Goal: Task Accomplishment & Management: Use online tool/utility

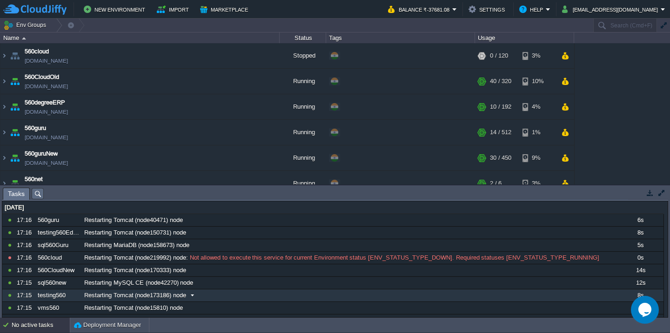
scroll to position [22, 0]
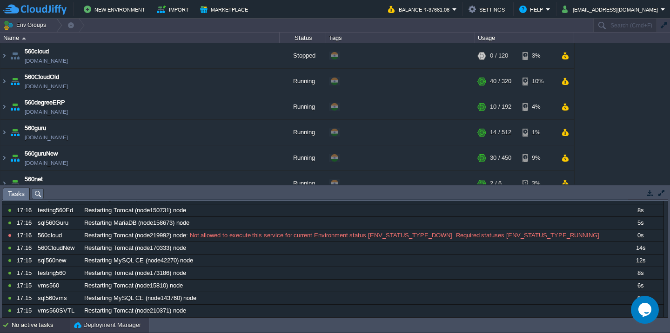
click at [91, 332] on div "Deployment Manager" at bounding box center [109, 325] width 79 height 15
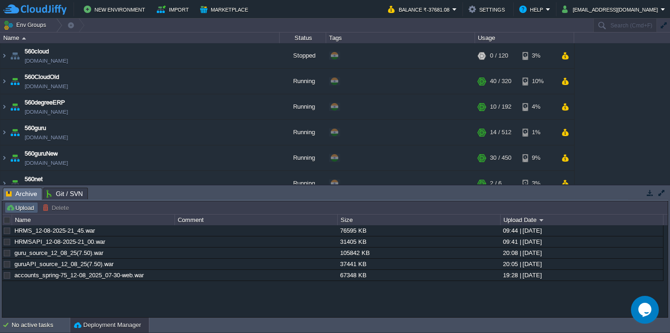
click at [22, 211] on button "Upload" at bounding box center [21, 208] width 31 height 8
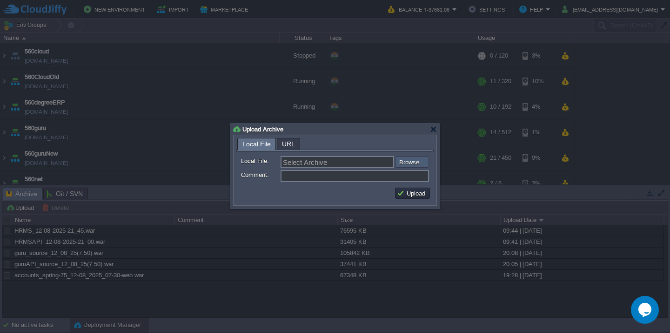
click at [424, 160] on input "file" at bounding box center [370, 162] width 118 height 11
type input "C:\fakepath\guruAPI_source_13_08_25(1.50).war"
type input "guruAPI_source_13_08_25(1.50).war"
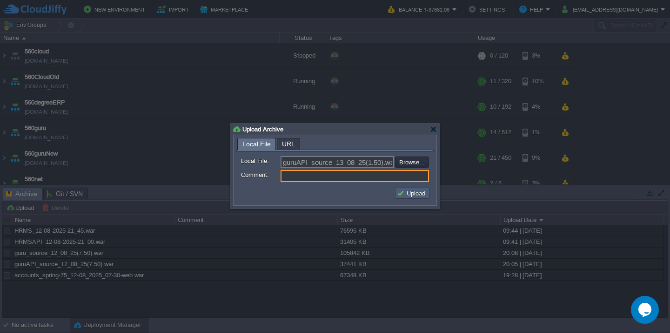
click at [417, 193] on button "Upload" at bounding box center [412, 193] width 31 height 8
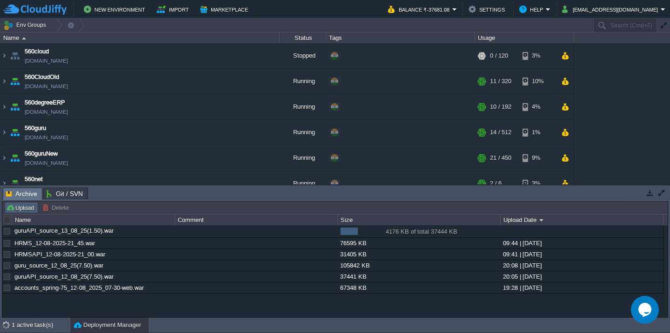
click at [22, 205] on button "Upload" at bounding box center [21, 208] width 31 height 8
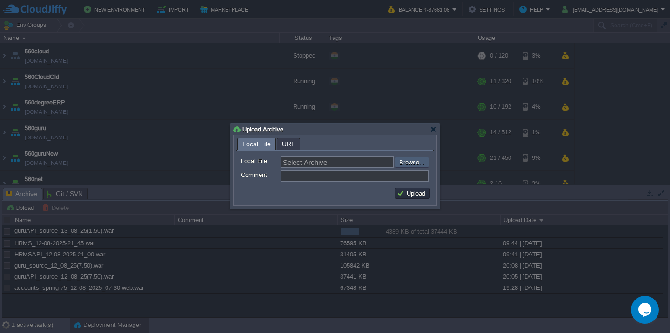
click at [413, 159] on input "file" at bounding box center [370, 162] width 118 height 11
type input "C:\fakepath\vmsAPI-13-8-2025.war"
type input "vmsAPI-13-8-2025.war"
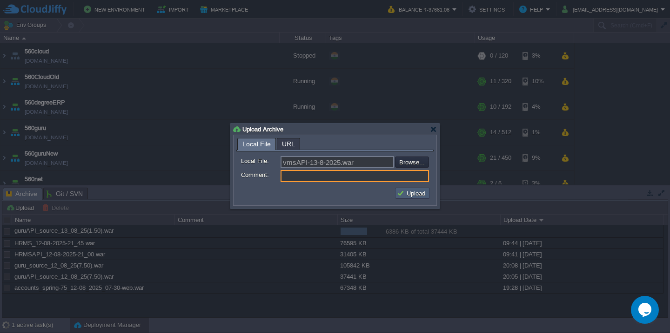
click at [403, 193] on button "Upload" at bounding box center [412, 193] width 31 height 8
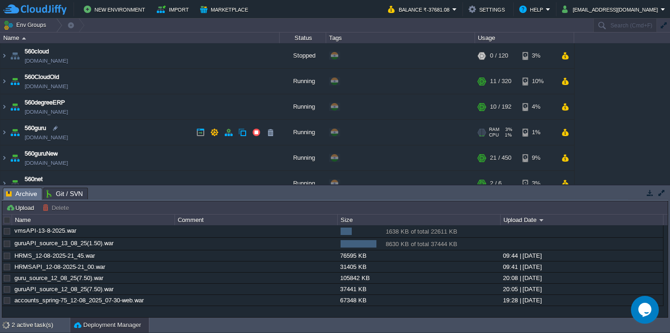
click at [131, 137] on td "560guru 560guru.cloudjiffy.net" at bounding box center [139, 133] width 279 height 26
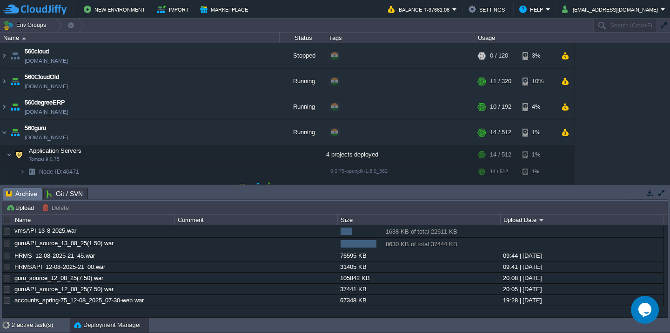
scroll to position [54, 0]
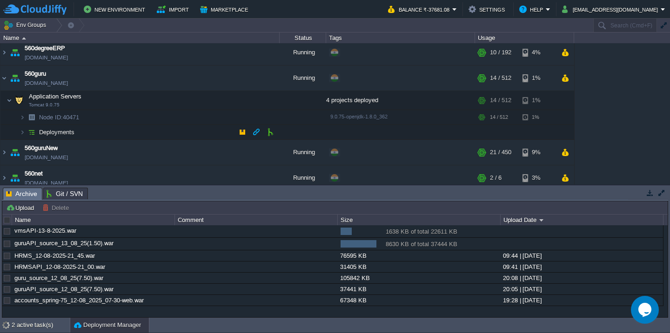
click at [117, 135] on td "Deployments" at bounding box center [139, 132] width 279 height 15
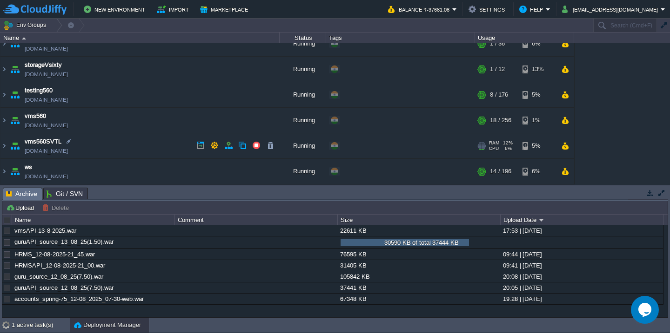
scroll to position [605, 0]
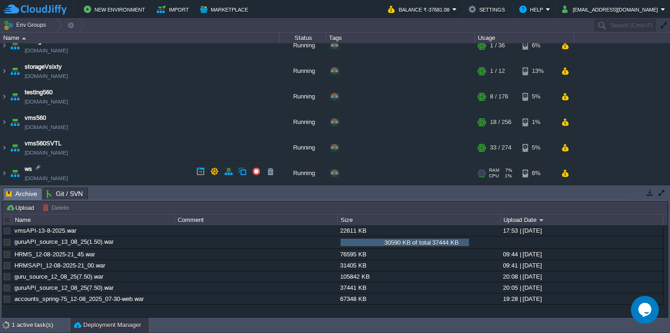
click at [123, 167] on td "ws test560.cloudjiffy.net" at bounding box center [139, 174] width 279 height 26
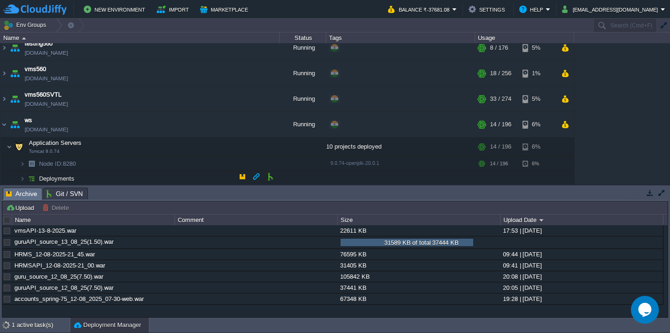
click at [129, 174] on td "Deployments" at bounding box center [139, 179] width 279 height 15
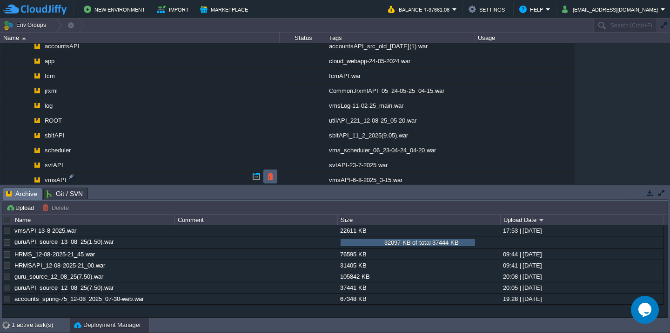
click at [269, 179] on button "button" at bounding box center [270, 177] width 8 height 8
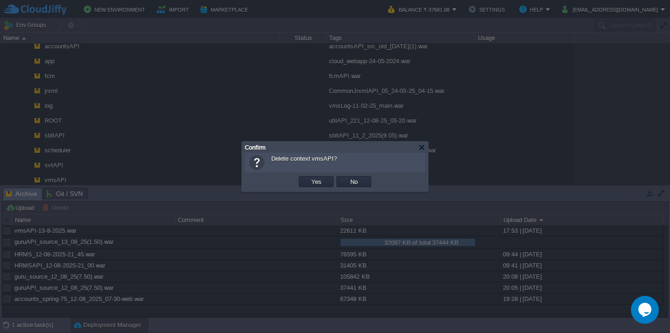
click at [308, 178] on button "Yes" at bounding box center [316, 182] width 16 height 8
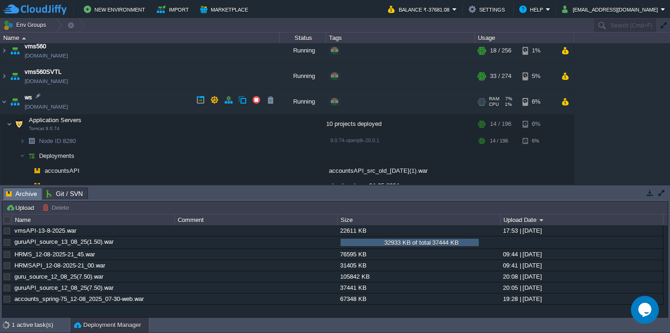
scroll to position [671, 0]
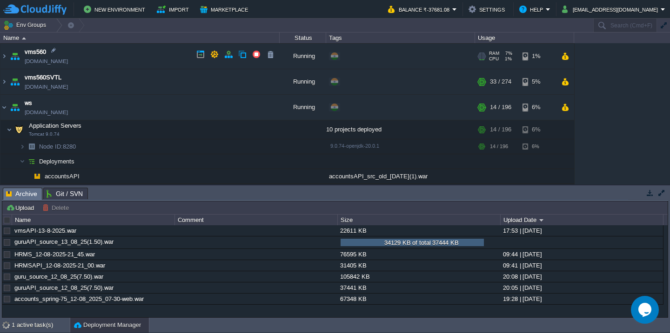
click at [127, 55] on td "vms560 vms560.cloudjiffy.net" at bounding box center [139, 57] width 279 height 26
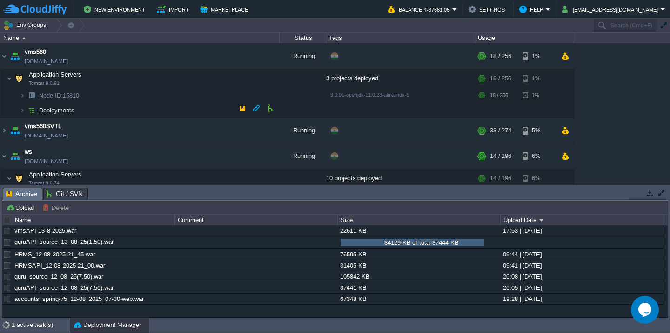
click at [117, 111] on td "Deployments" at bounding box center [139, 110] width 279 height 15
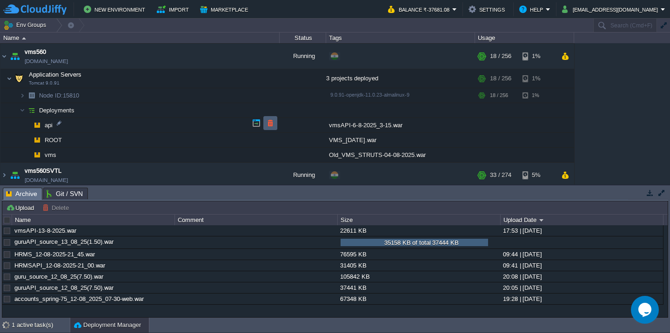
click at [269, 119] on button "button" at bounding box center [270, 123] width 8 height 8
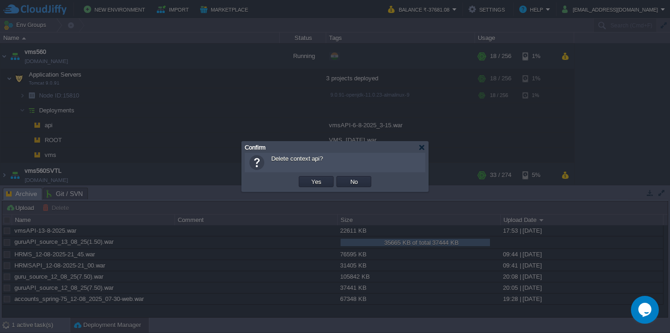
click at [308, 178] on button "Yes" at bounding box center [316, 182] width 16 height 8
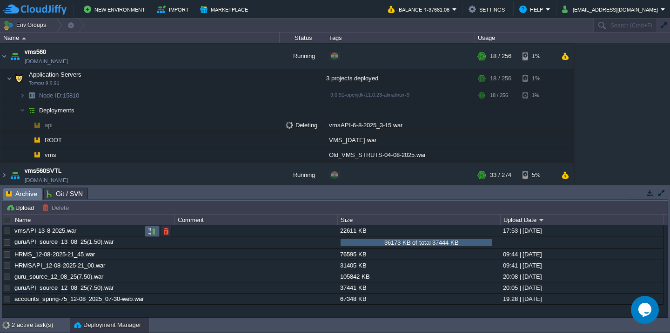
click at [151, 232] on button "button" at bounding box center [152, 231] width 8 height 8
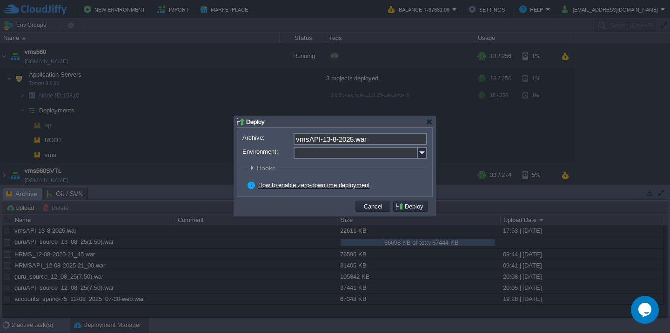
click at [333, 157] on input "Environment:" at bounding box center [355, 153] width 124 height 12
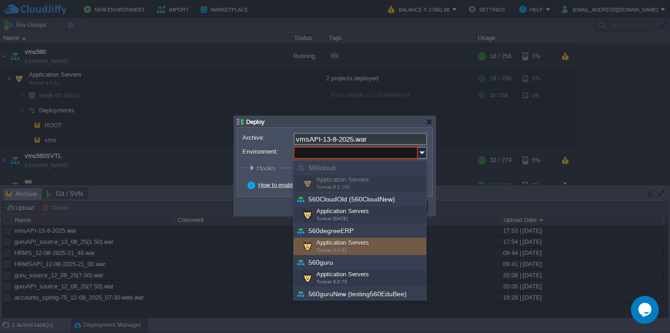
scroll to position [303, 0]
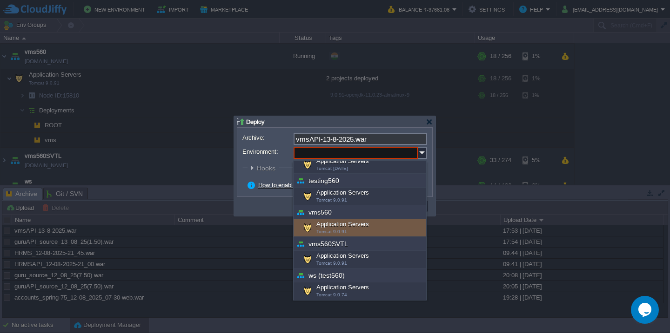
click at [333, 226] on div "Application Servers Tomcat 9.0.91" at bounding box center [359, 229] width 133 height 18
type input "Application Servers (vms560)"
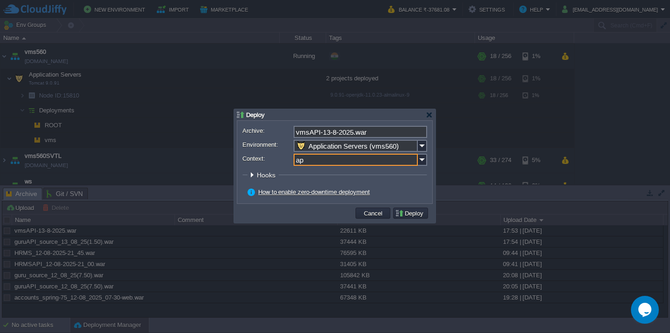
type input "api"
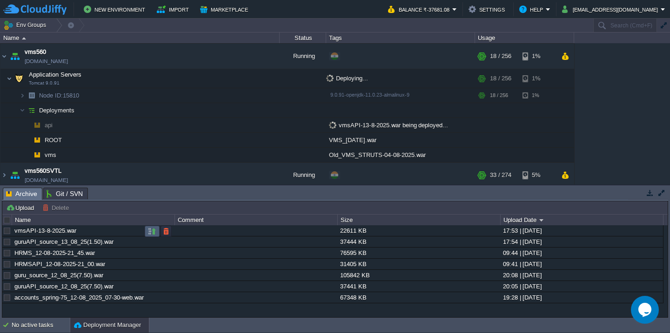
click at [151, 234] on button "button" at bounding box center [152, 231] width 8 height 8
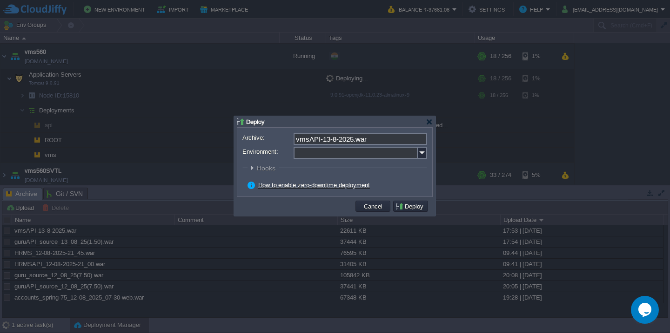
click at [357, 156] on input "Environment:" at bounding box center [355, 153] width 124 height 12
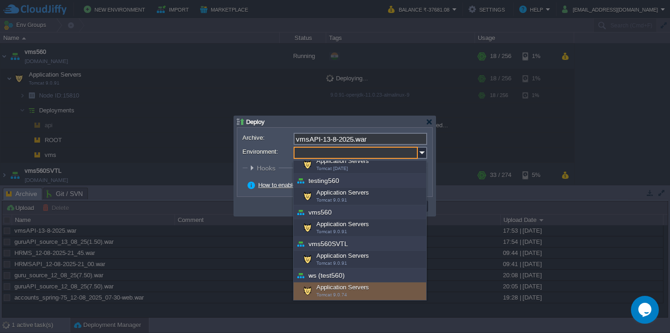
click at [333, 292] on div "Application Servers Tomcat 9.0.74" at bounding box center [359, 292] width 133 height 18
type input "Application Servers (ws (test560))"
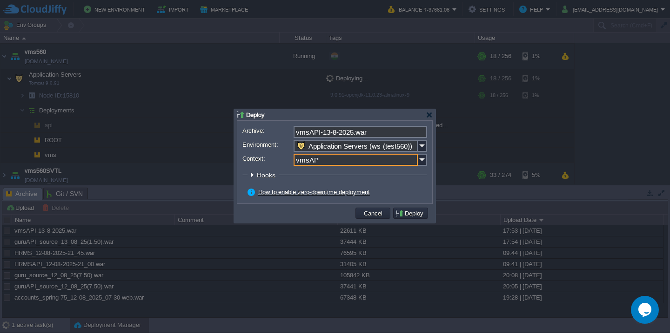
type input "vmsAPI"
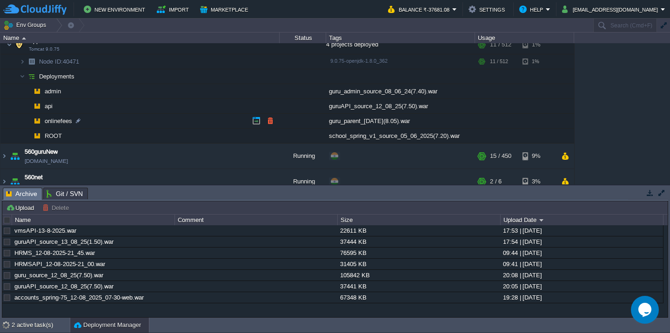
scroll to position [121, 0]
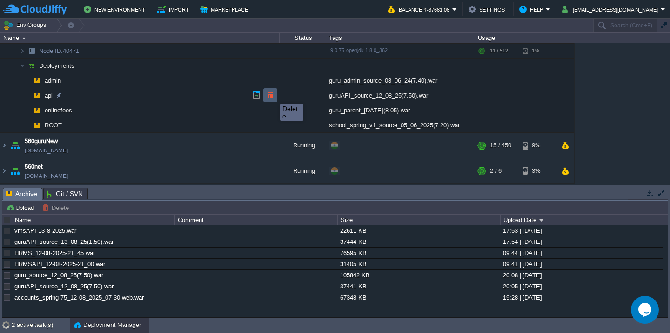
click at [273, 96] on button "button" at bounding box center [270, 95] width 8 height 8
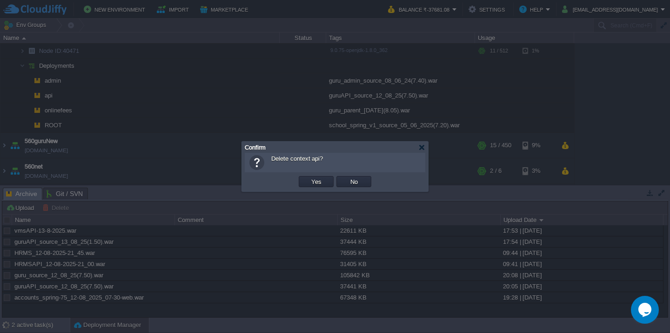
click at [308, 178] on button "Yes" at bounding box center [316, 182] width 16 height 8
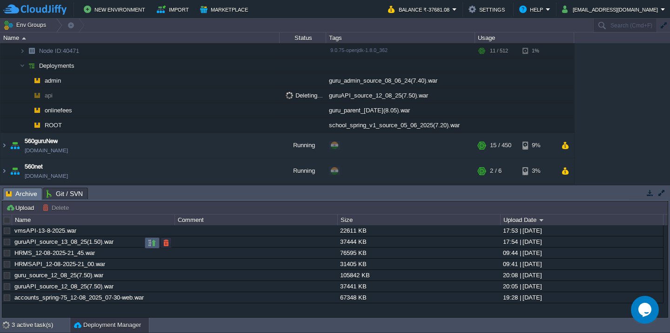
click at [151, 243] on button "button" at bounding box center [152, 243] width 8 height 8
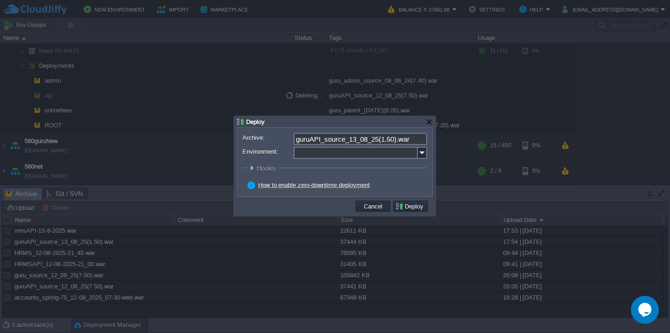
click at [343, 153] on input "Environment:" at bounding box center [355, 153] width 124 height 12
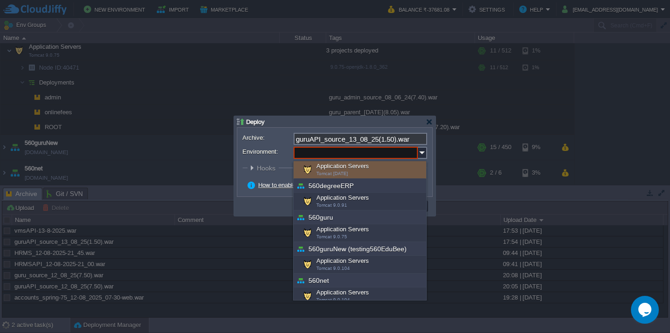
scroll to position [46, 0]
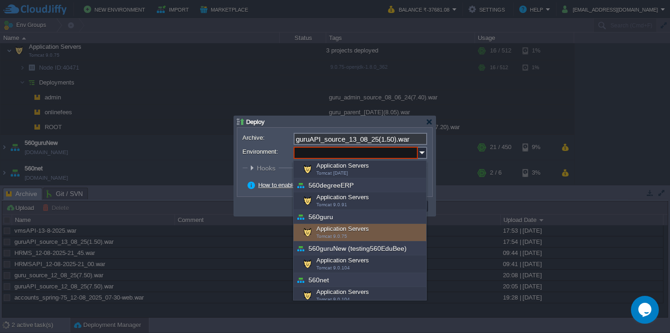
click at [347, 237] on div "Application Servers Tomcat 9.0.75" at bounding box center [359, 233] width 133 height 18
type input "Application Servers (560guru)"
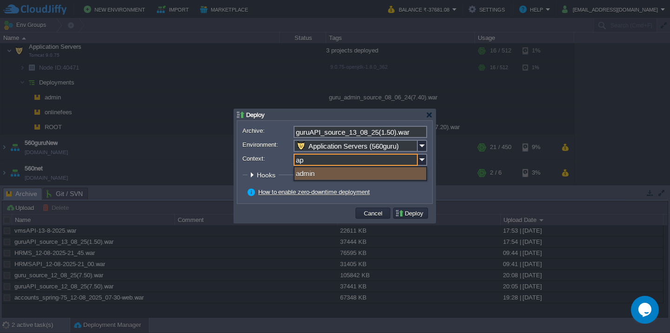
type input "api"
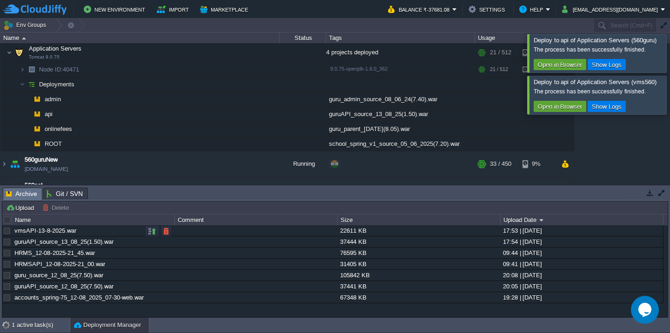
scroll to position [842, 0]
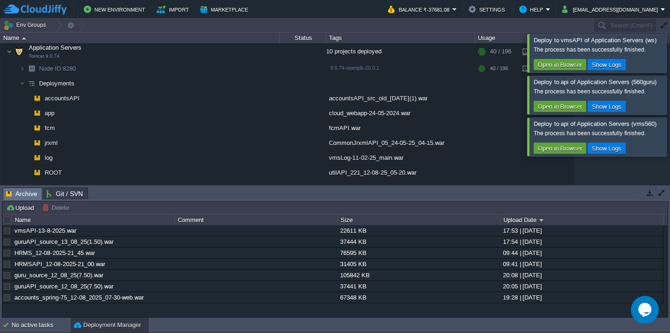
click at [669, 59] on div at bounding box center [681, 53] width 0 height 38
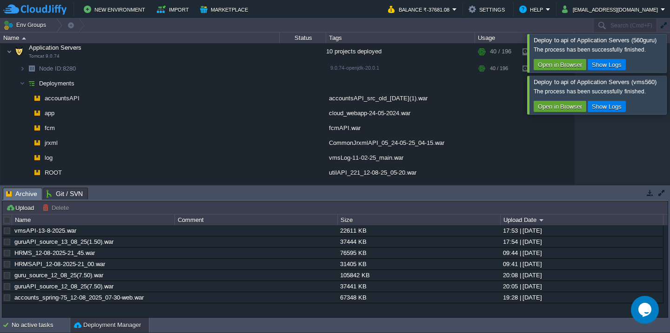
click at [669, 59] on div at bounding box center [681, 53] width 0 height 38
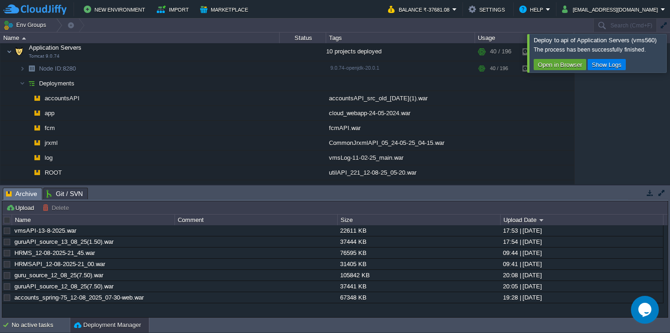
click at [669, 59] on div at bounding box center [681, 53] width 0 height 38
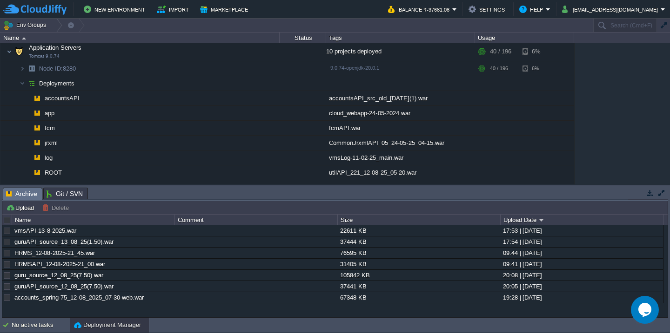
click at [612, 85] on div "560cloud 560cloud.cloudjiffy.net Stopped + Add to Env Group RAM 0% CPU 0% 0 / 1…" at bounding box center [335, 113] width 670 height 141
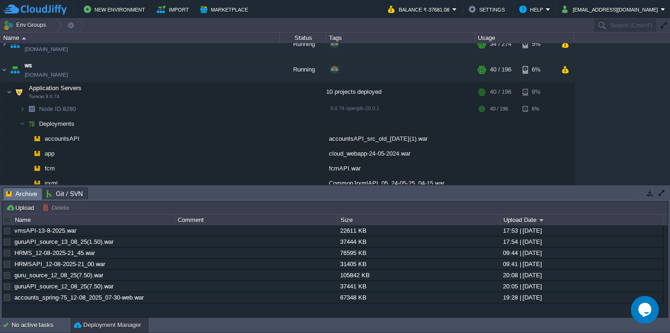
scroll to position [766, 0]
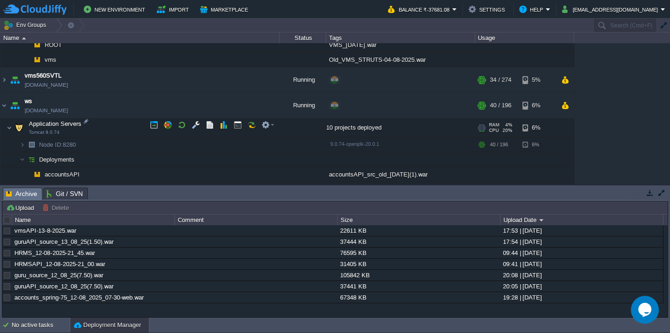
click at [100, 123] on td "Application Servers Tomcat 9.0.74" at bounding box center [139, 128] width 279 height 19
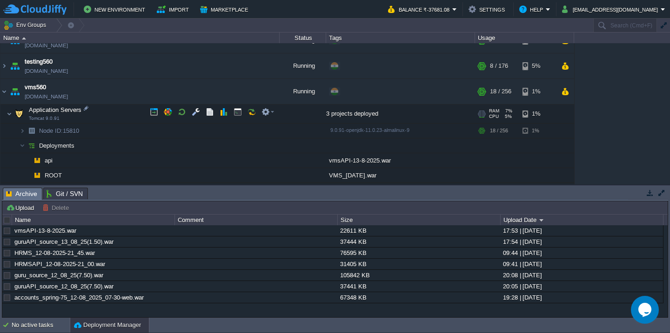
scroll to position [619, 0]
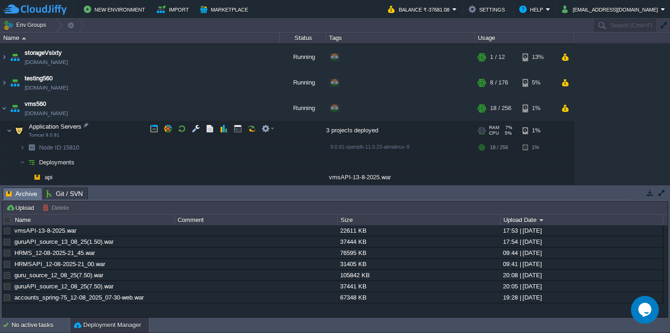
click at [108, 123] on td "Application Servers Tomcat 9.0.91" at bounding box center [139, 130] width 279 height 19
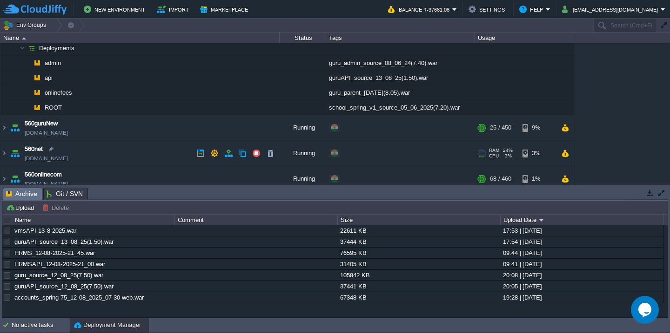
scroll to position [91, 0]
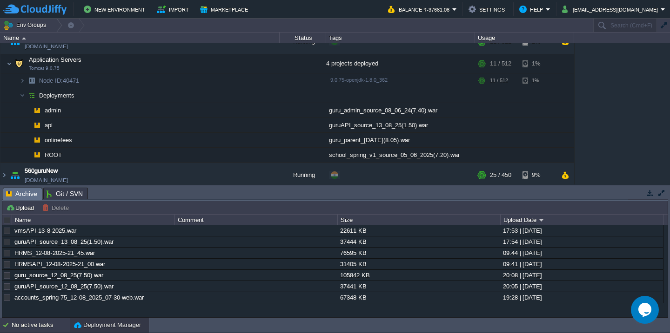
click at [7, 326] on div at bounding box center [6, 325] width 12 height 15
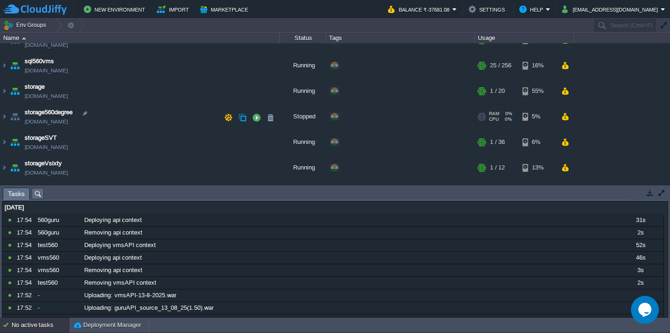
scroll to position [487, 0]
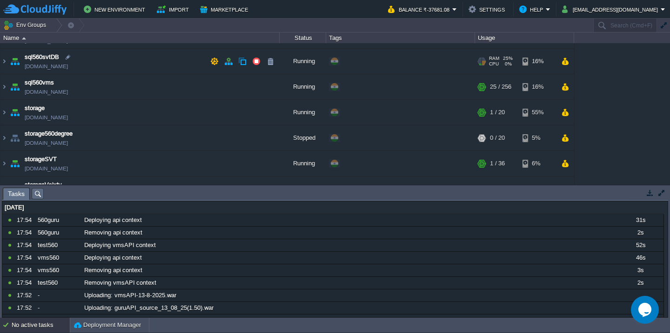
click at [141, 67] on td "sql560svtDB sql560svtdb.cloudjiffy.net" at bounding box center [139, 62] width 279 height 26
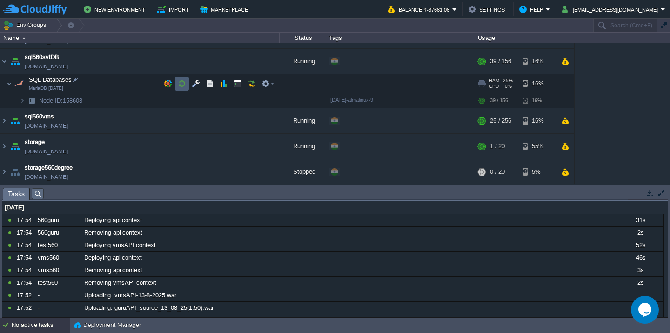
click at [181, 86] on button "button" at bounding box center [182, 84] width 8 height 8
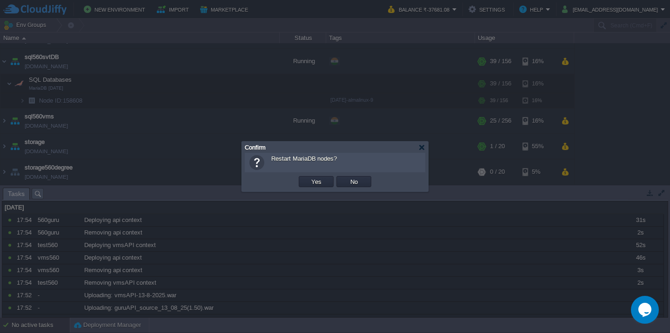
click at [308, 178] on button "Yes" at bounding box center [316, 182] width 16 height 8
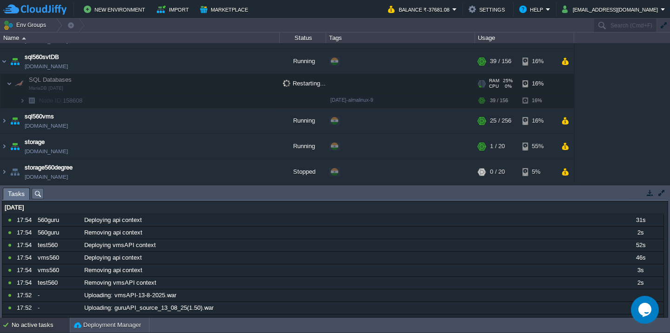
scroll to position [677, 0]
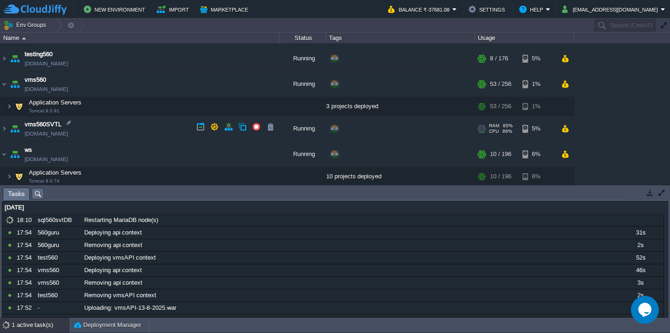
click at [142, 129] on td "vms560SVTL vms560svtl.cloudjiffy.net" at bounding box center [139, 129] width 279 height 26
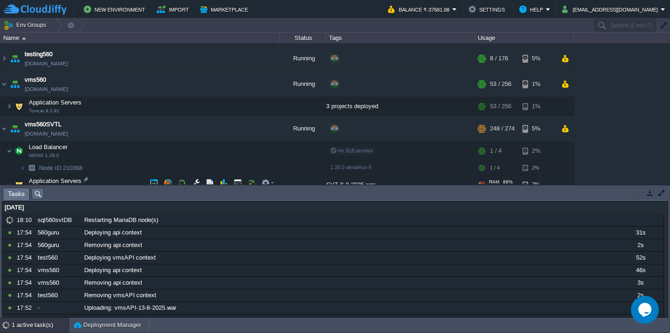
scroll to position [759, 0]
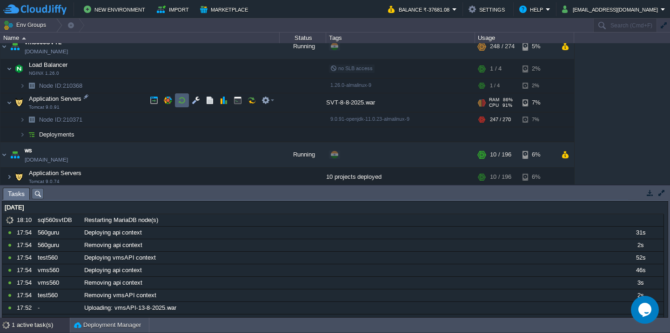
click at [178, 100] on button "button" at bounding box center [182, 100] width 8 height 8
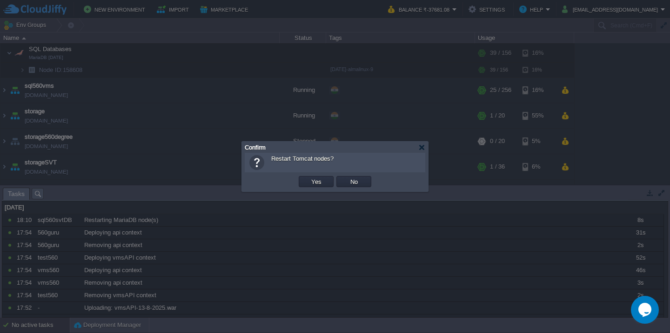
click at [308, 178] on button "Yes" at bounding box center [316, 182] width 16 height 8
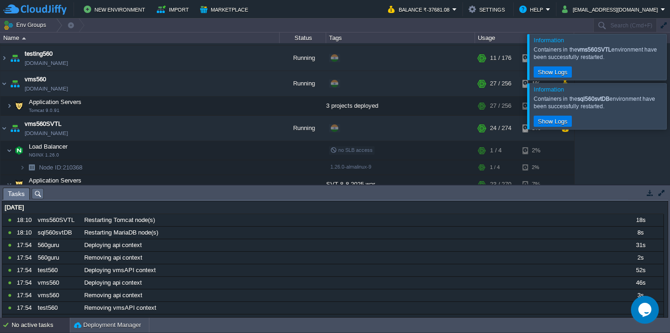
scroll to position [554, 0]
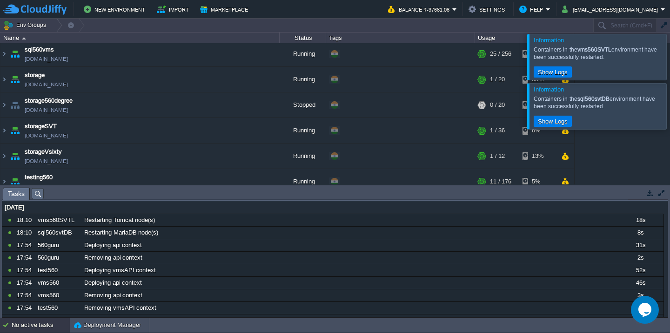
click at [669, 59] on div at bounding box center [681, 57] width 0 height 46
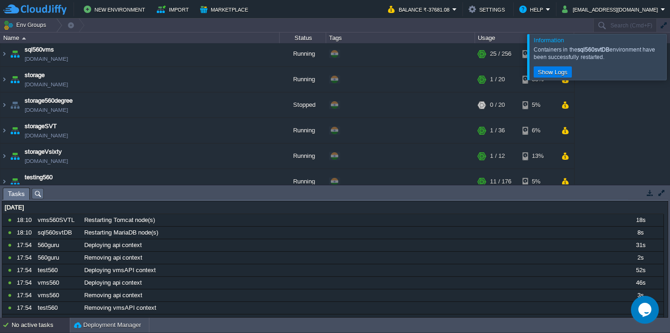
click at [669, 69] on div at bounding box center [681, 57] width 0 height 46
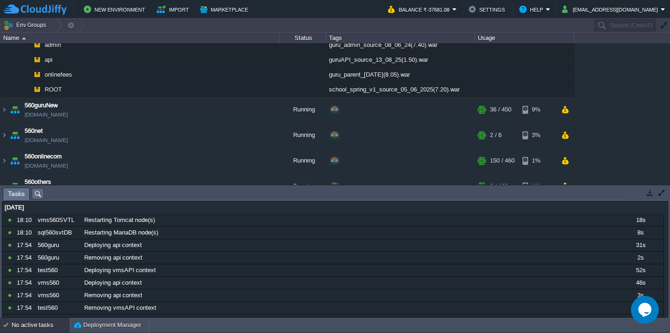
scroll to position [0, 0]
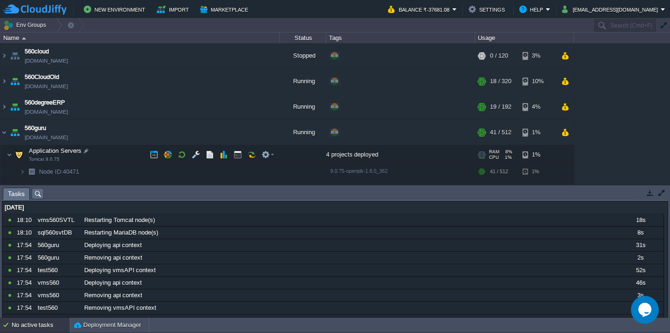
click at [121, 154] on td "Application Servers Tomcat 9.0.75" at bounding box center [139, 155] width 279 height 19
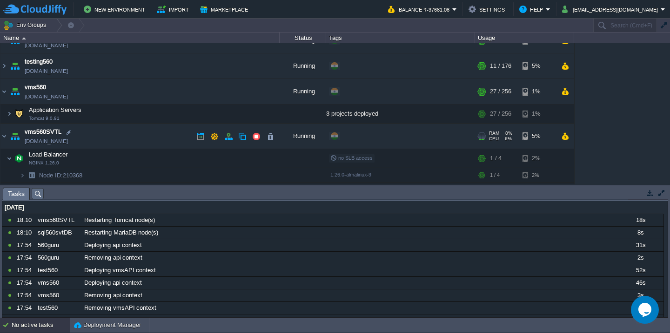
scroll to position [579, 0]
click at [632, 24] on input "Search (Cmd+F)" at bounding box center [625, 25] width 64 height 13
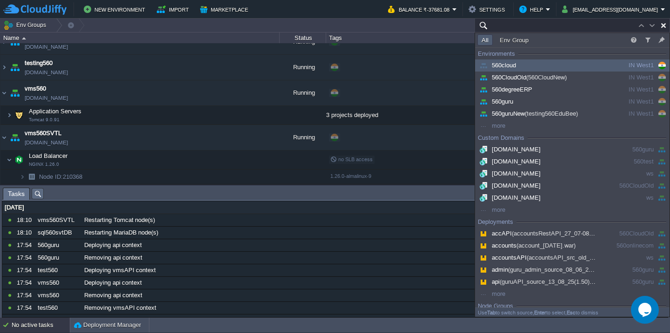
paste input "test560"
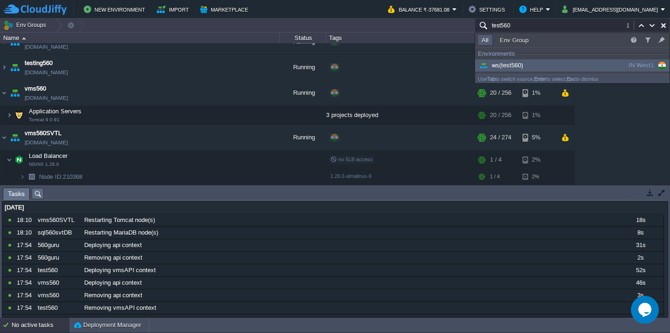
click at [523, 26] on input "test560" at bounding box center [571, 25] width 195 height 13
paste input "sql560ERP"
type input "sql560ERP"
click at [87, 332] on div "Deployment Manager" at bounding box center [109, 325] width 79 height 15
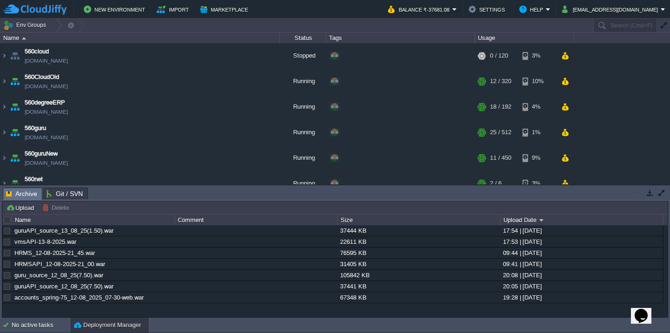
click at [5, 222] on div at bounding box center [7, 220] width 8 height 8
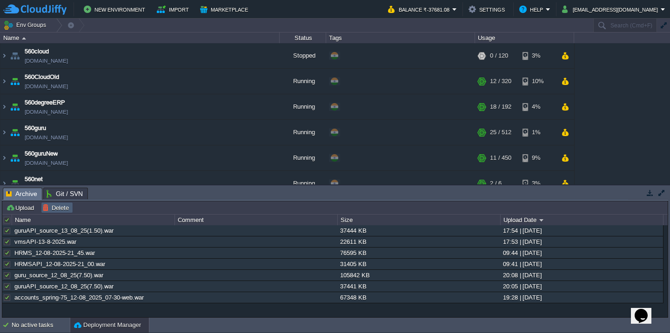
click at [64, 210] on button "Delete" at bounding box center [56, 208] width 29 height 8
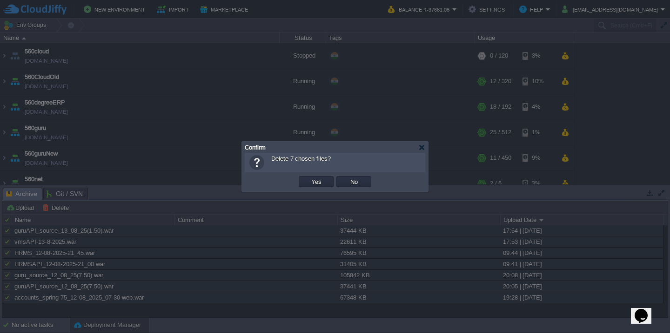
click at [308, 178] on button "Yes" at bounding box center [316, 182] width 16 height 8
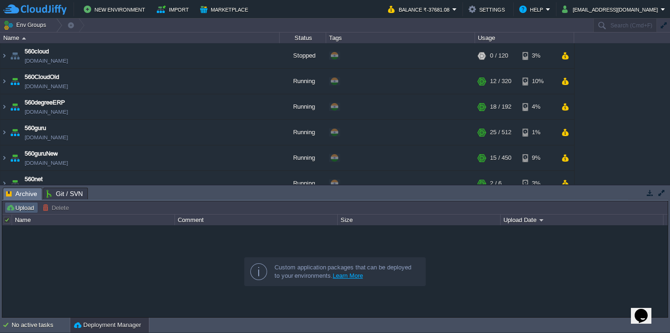
click at [18, 205] on button "Upload" at bounding box center [21, 208] width 31 height 8
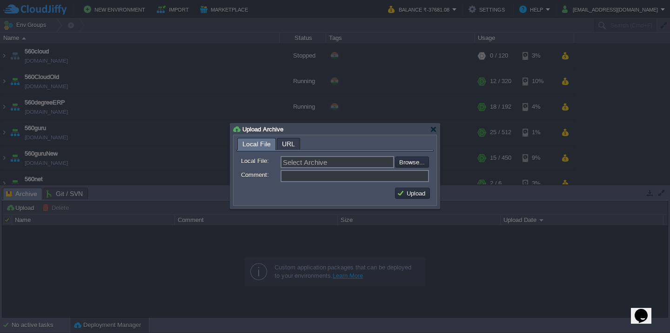
click at [290, 146] on span "URL" at bounding box center [288, 144] width 13 height 11
click at [257, 143] on span "Local File" at bounding box center [256, 144] width 28 height 11
click at [282, 143] on span "URL" at bounding box center [288, 144] width 13 height 11
click at [253, 146] on span "Local File" at bounding box center [256, 144] width 28 height 11
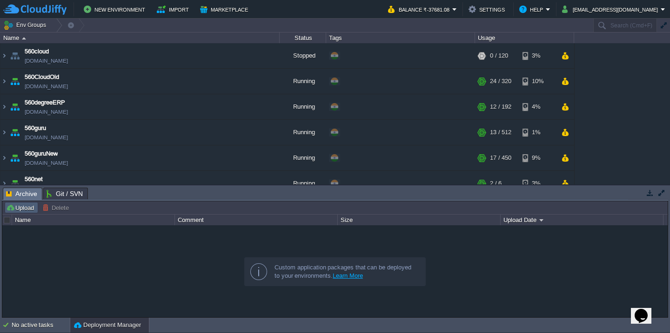
click at [15, 209] on button "Upload" at bounding box center [21, 208] width 31 height 8
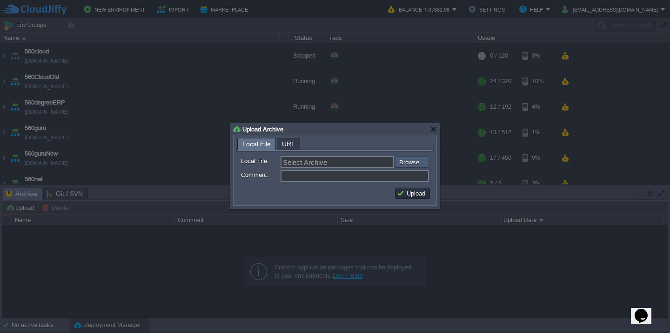
click at [414, 164] on input "file" at bounding box center [370, 162] width 118 height 11
type input "C:\fakepath\HRMSAPI_13-08-2025-19_00.war"
type input "HRMSAPI_13-08-2025-19_00.war"
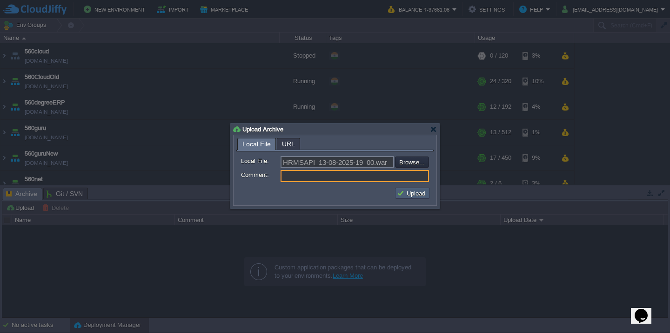
click at [409, 191] on button "Upload" at bounding box center [412, 193] width 31 height 8
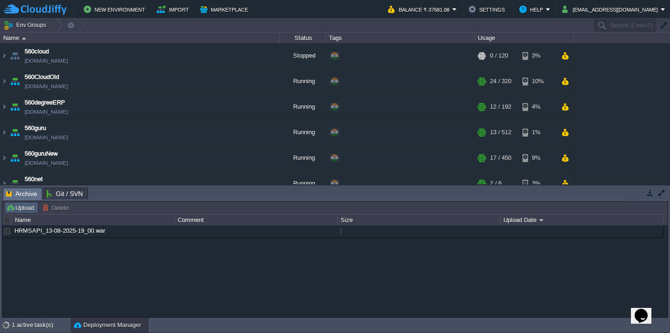
click at [14, 213] on td "Upload" at bounding box center [21, 207] width 33 height 11
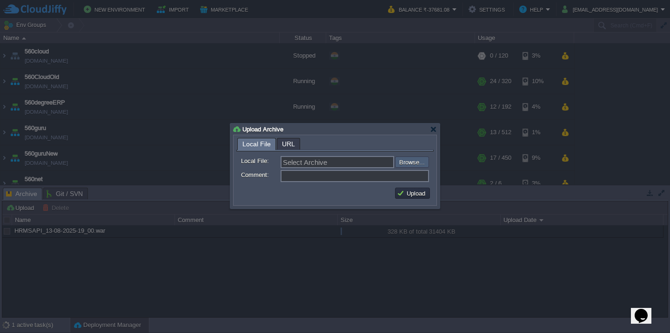
click at [405, 168] on input "file" at bounding box center [370, 162] width 118 height 11
type input "C:\fakepath\HRMS_13-08-2025-19_00.war"
type input "HRMS_13-08-2025-19_00.war"
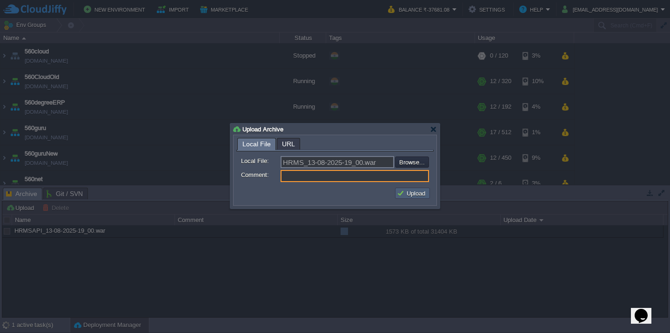
click at [412, 193] on button "Upload" at bounding box center [412, 193] width 31 height 8
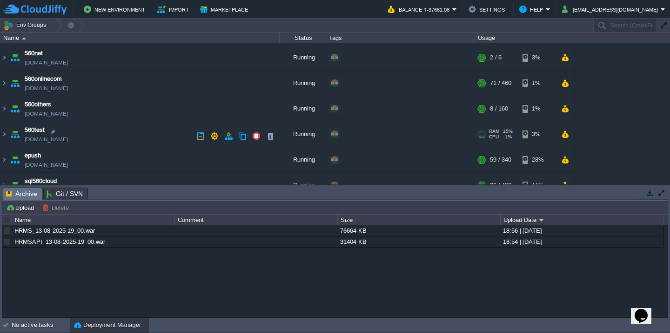
scroll to position [126, 0]
click at [121, 80] on td "560onlinecom 560onlinecom.cloudjiffy.net" at bounding box center [139, 84] width 279 height 26
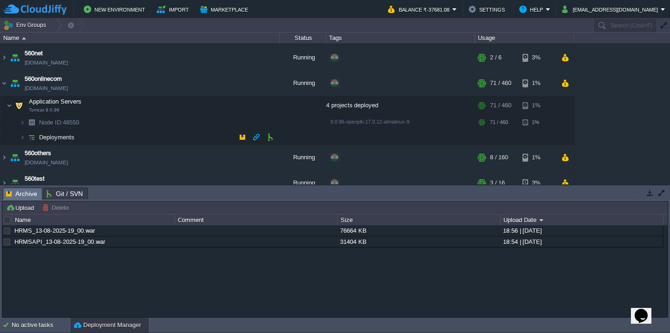
click at [120, 139] on td "Deployments" at bounding box center [139, 137] width 279 height 15
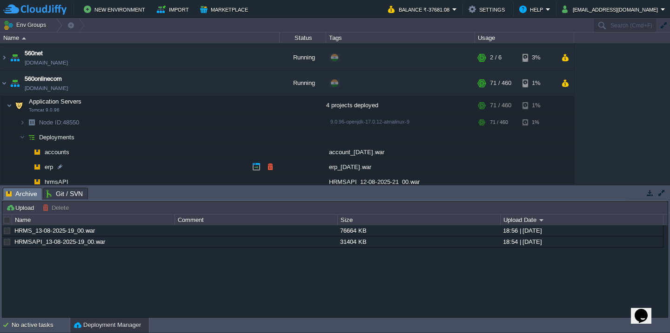
scroll to position [175, 0]
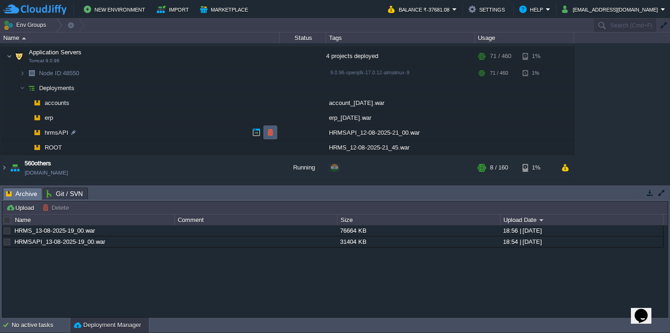
click at [268, 136] on button "button" at bounding box center [270, 132] width 8 height 8
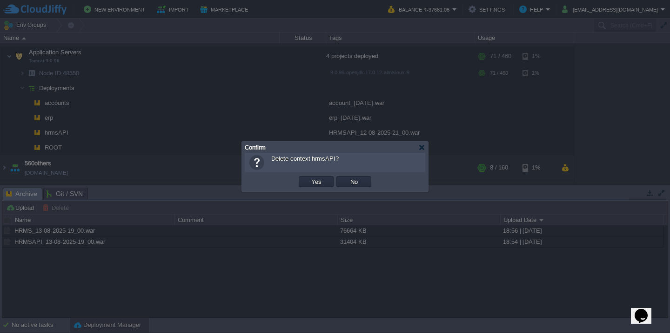
click at [308, 178] on button "Yes" at bounding box center [316, 182] width 16 height 8
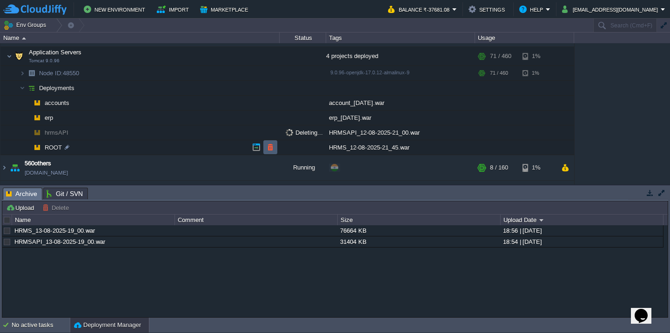
click at [268, 150] on button "button" at bounding box center [270, 147] width 8 height 8
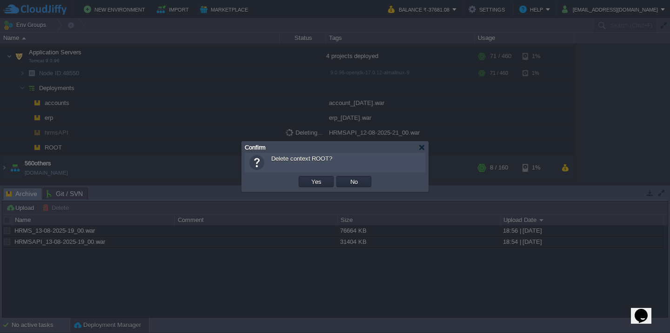
click at [308, 178] on button "Yes" at bounding box center [316, 182] width 16 height 8
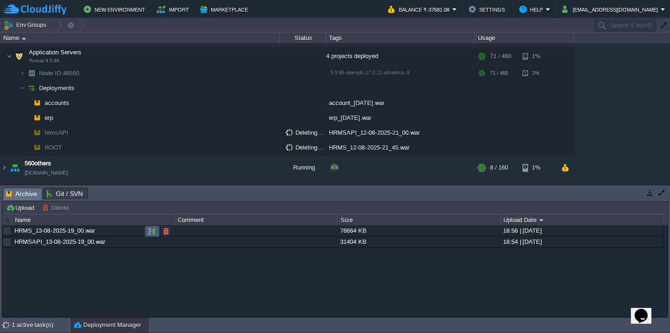
click at [147, 232] on td at bounding box center [152, 231] width 15 height 11
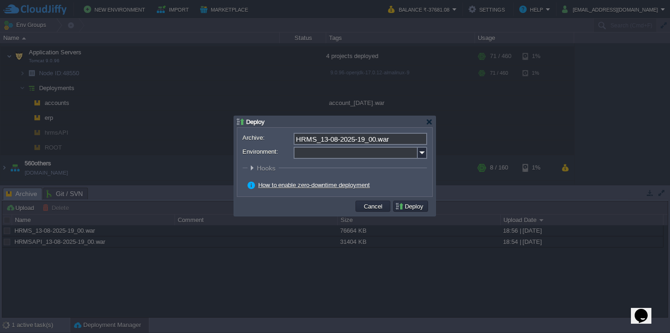
click at [309, 159] on input "Environment:" at bounding box center [355, 153] width 124 height 12
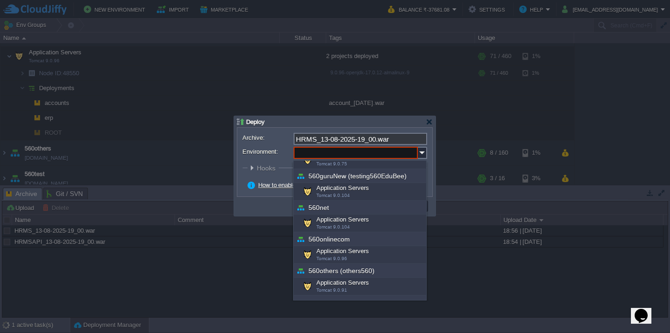
scroll to position [0, 0]
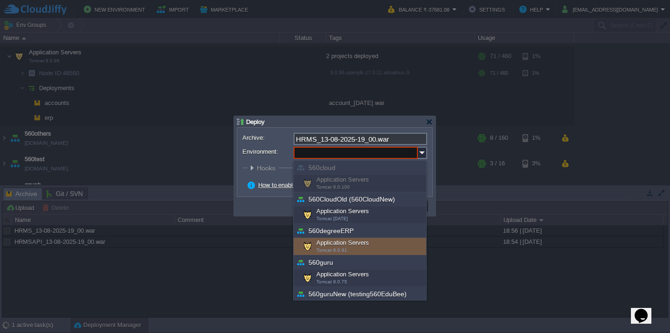
click at [336, 254] on div "Application Servers Tomcat 9.0.91" at bounding box center [359, 247] width 133 height 18
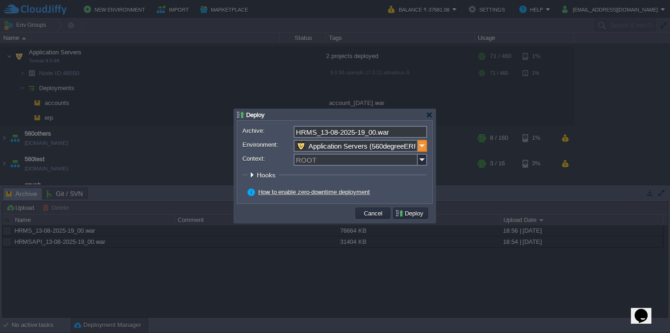
click at [421, 151] on img at bounding box center [422, 146] width 9 height 12
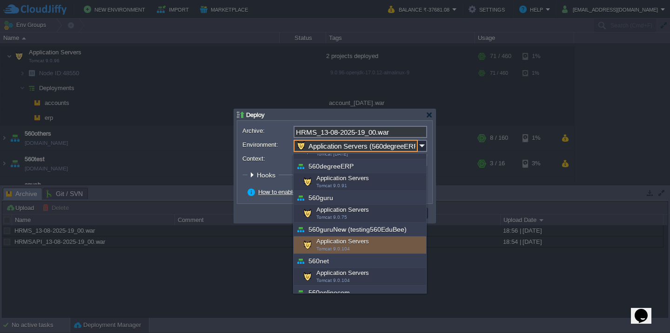
scroll to position [83, 0]
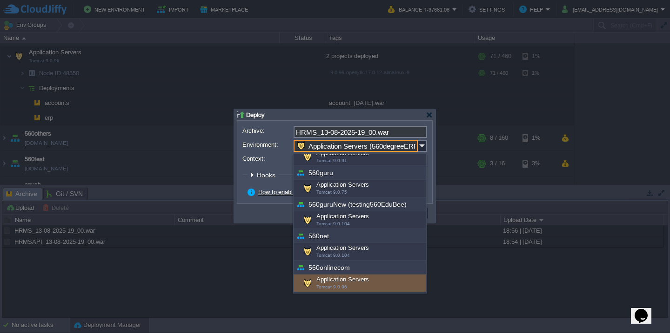
click at [329, 282] on div "Application Servers Tomcat 9.0.96" at bounding box center [359, 284] width 133 height 18
type input "Application Servers (560onlinecom)"
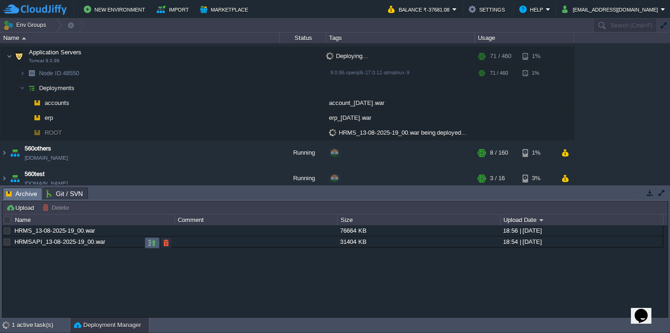
click at [149, 243] on button "button" at bounding box center [152, 243] width 8 height 8
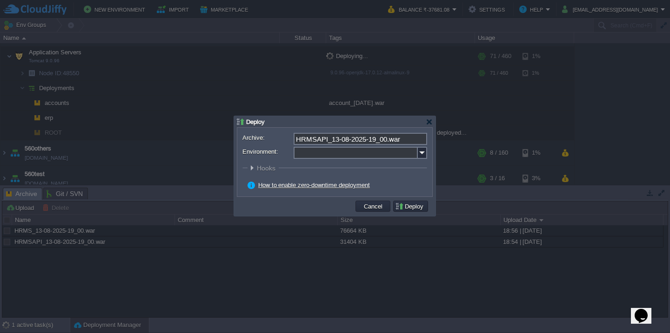
click at [334, 157] on input "Environment:" at bounding box center [355, 153] width 124 height 12
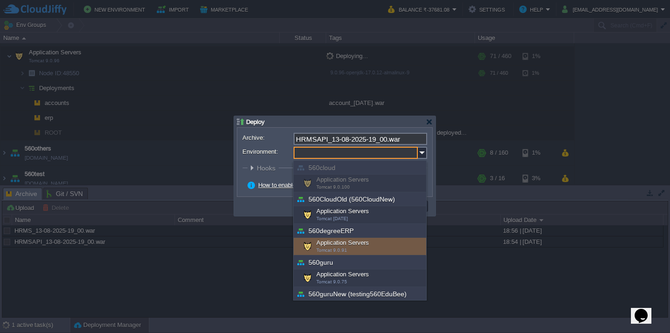
scroll to position [118, 0]
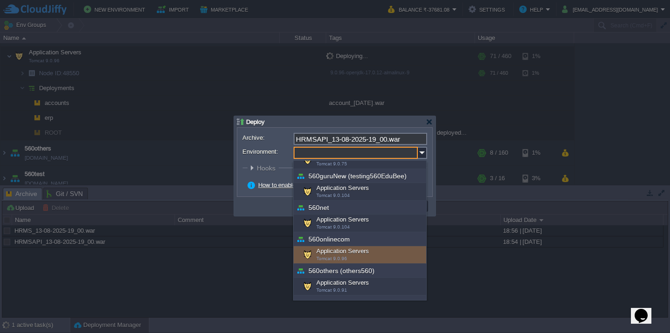
click at [338, 257] on span "Tomcat 9.0.96" at bounding box center [331, 258] width 31 height 5
type input "Application Servers (560onlinecom)"
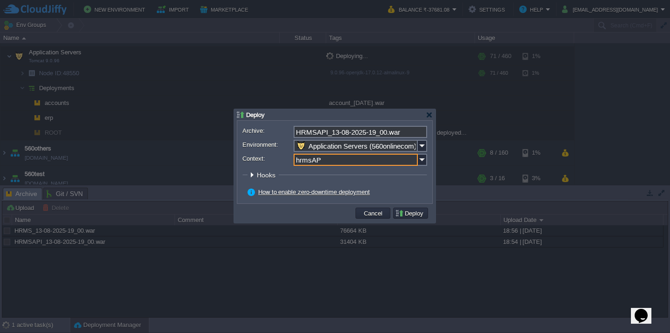
type input "hrmsAPI"
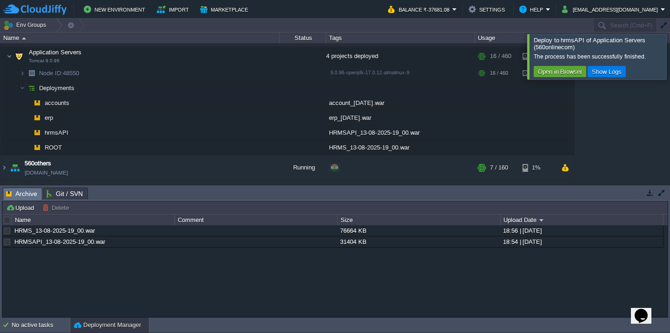
click at [25, 195] on span "Archive" at bounding box center [21, 194] width 31 height 12
click at [62, 195] on span "Git / SVN" at bounding box center [65, 193] width 36 height 11
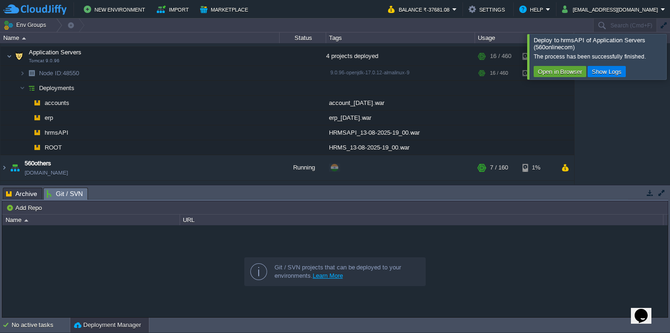
click at [23, 195] on span "Archive" at bounding box center [21, 193] width 31 height 11
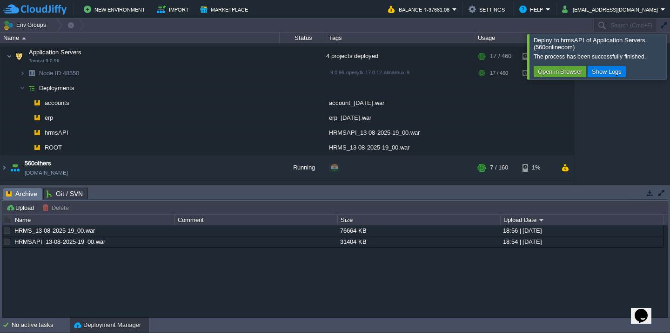
click at [650, 49] on div "Deploy to hrmsAPI of Application Servers (560onlinecom)" at bounding box center [597, 44] width 129 height 14
click at [669, 47] on div at bounding box center [681, 56] width 0 height 45
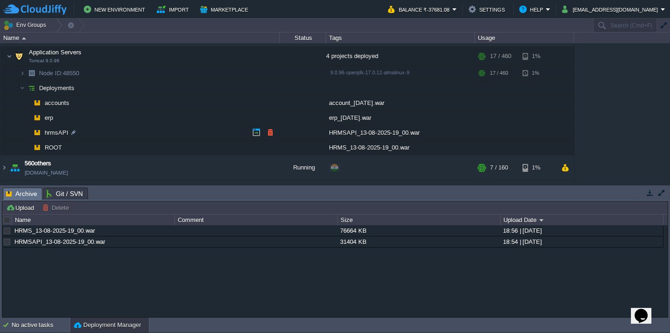
scroll to position [0, 0]
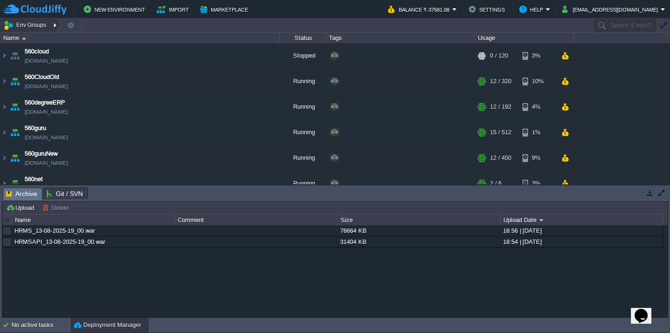
click at [30, 25] on button "Env Groups" at bounding box center [26, 25] width 46 height 13
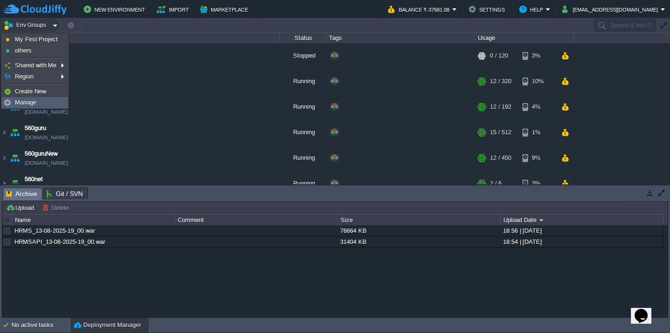
click at [52, 101] on link "Manage" at bounding box center [34, 103] width 65 height 10
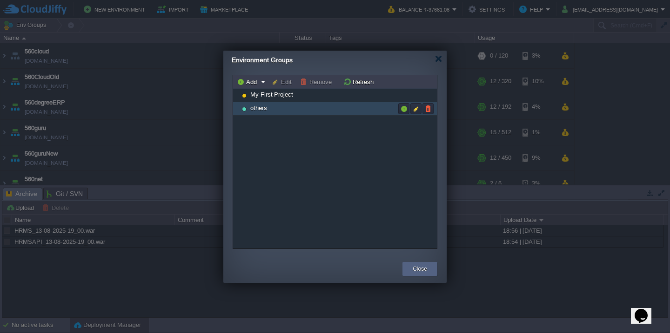
click at [262, 104] on span "others" at bounding box center [258, 108] width 19 height 8
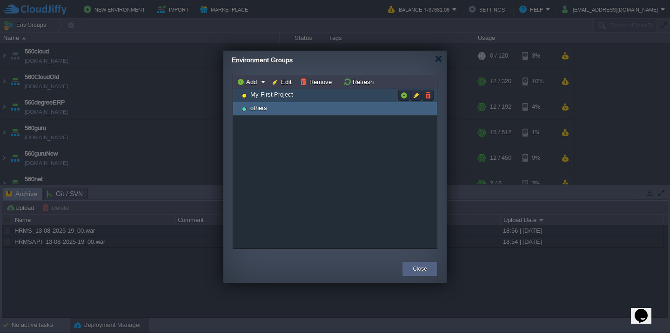
click at [275, 92] on span "My First Project" at bounding box center [271, 95] width 45 height 8
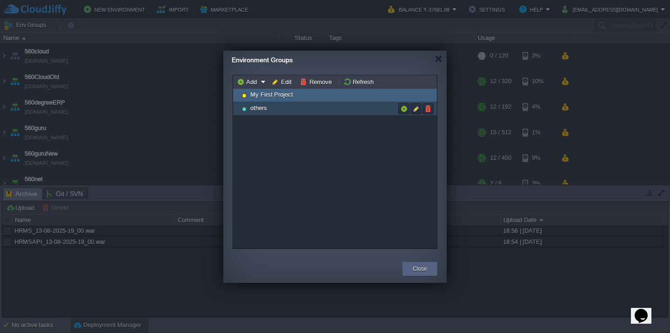
click at [251, 111] on span "others" at bounding box center [258, 108] width 19 height 8
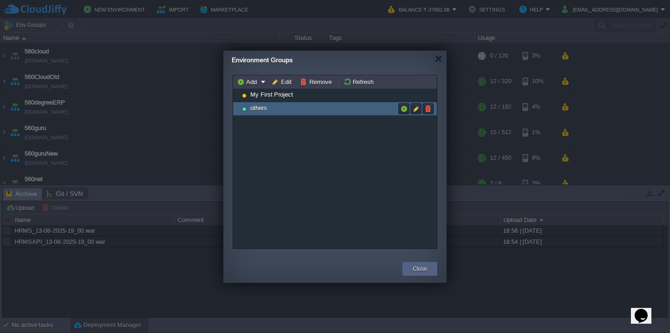
click at [251, 111] on span "others" at bounding box center [258, 108] width 19 height 8
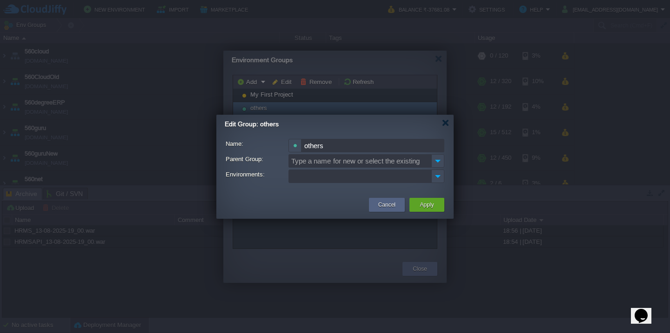
click at [251, 111] on div at bounding box center [335, 166] width 670 height 333
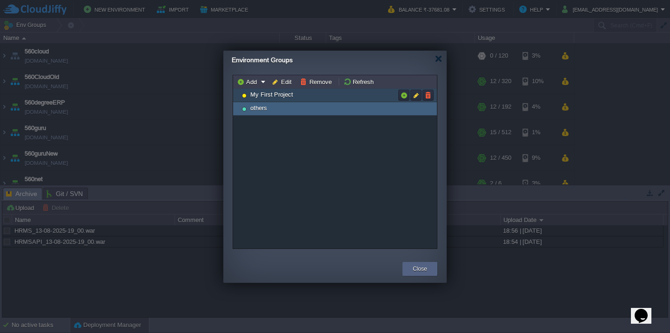
click at [271, 95] on span "My First Project" at bounding box center [271, 95] width 45 height 8
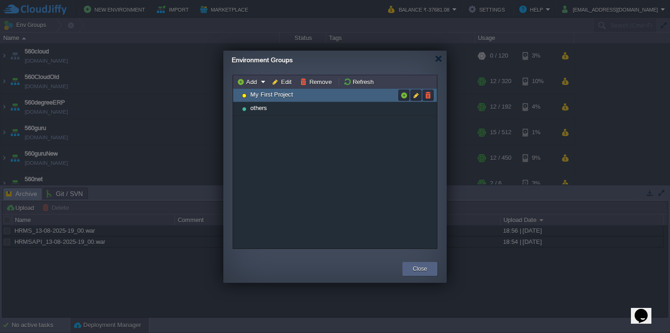
click at [271, 95] on span "My First Project" at bounding box center [271, 95] width 45 height 8
click at [437, 60] on div at bounding box center [438, 58] width 7 height 7
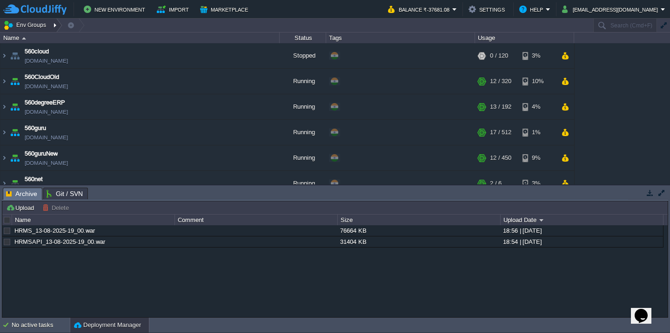
click at [55, 26] on div at bounding box center [56, 25] width 13 height 13
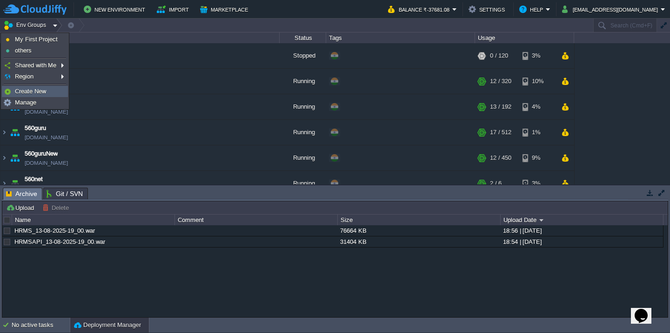
click at [53, 89] on link "Create New" at bounding box center [34, 92] width 65 height 10
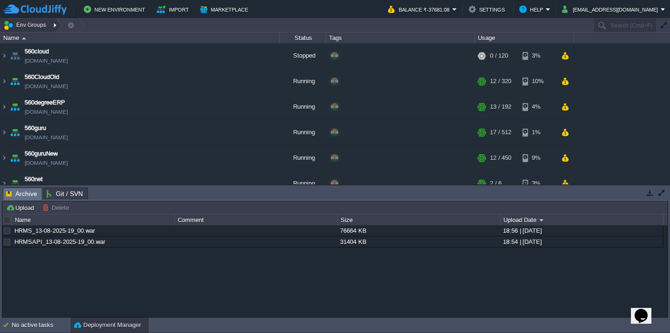
click at [52, 26] on div at bounding box center [56, 25] width 13 height 13
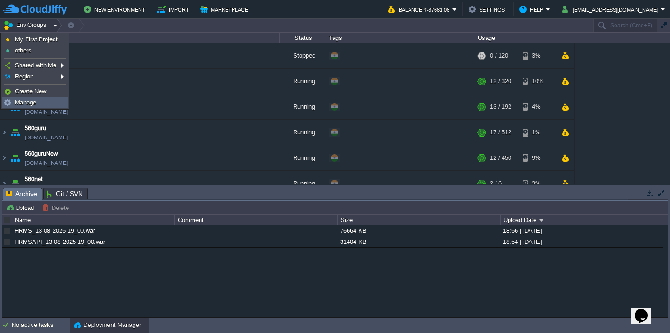
click at [44, 101] on link "Manage" at bounding box center [34, 103] width 65 height 10
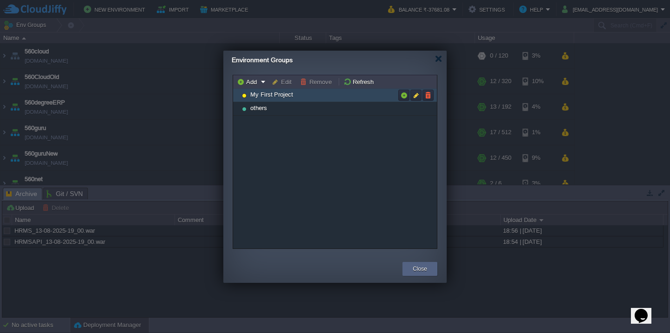
click at [270, 97] on span "My First Project" at bounding box center [271, 95] width 45 height 8
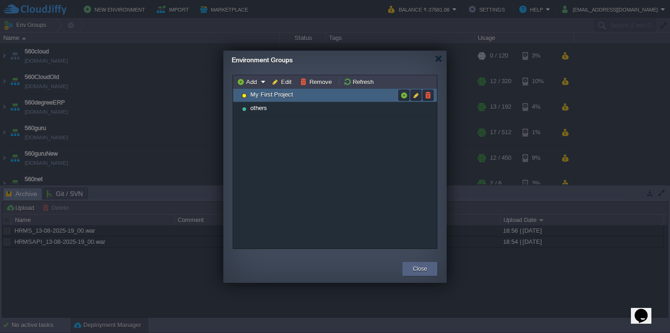
click at [270, 97] on span "My First Project" at bounding box center [271, 95] width 45 height 8
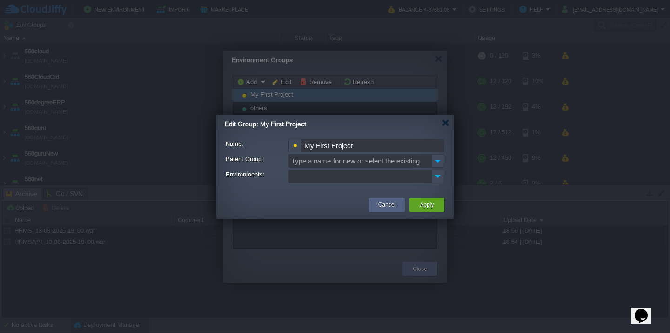
click at [270, 97] on div at bounding box center [335, 166] width 670 height 333
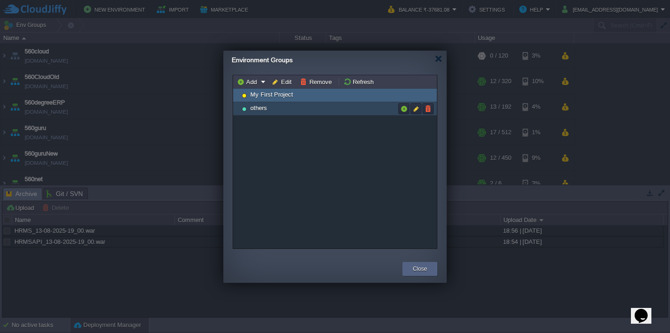
click at [272, 106] on div "others" at bounding box center [335, 108] width 204 height 13
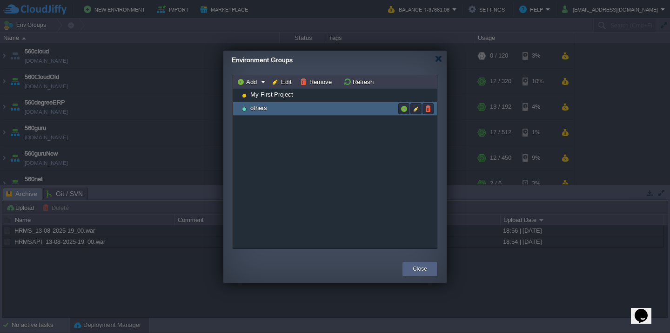
click at [272, 106] on div "others" at bounding box center [335, 108] width 204 height 13
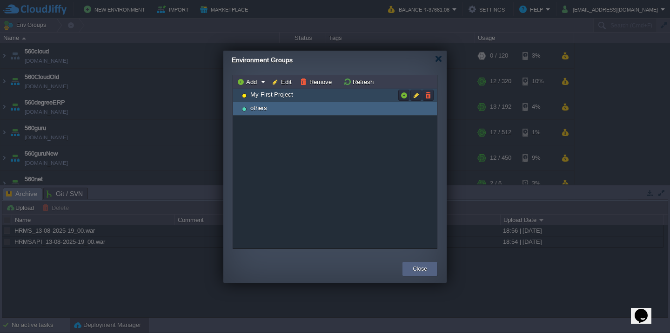
click at [315, 97] on div "My First Project" at bounding box center [335, 95] width 204 height 13
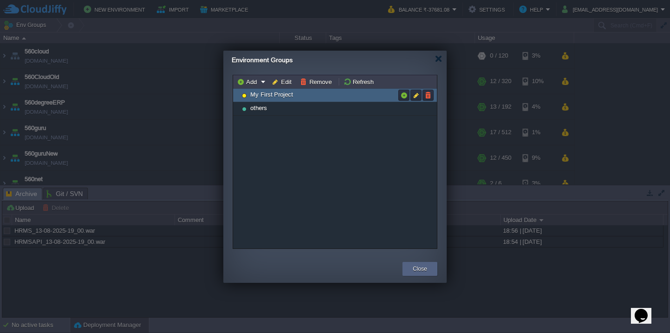
click at [315, 97] on div "My First Project" at bounding box center [335, 95] width 204 height 13
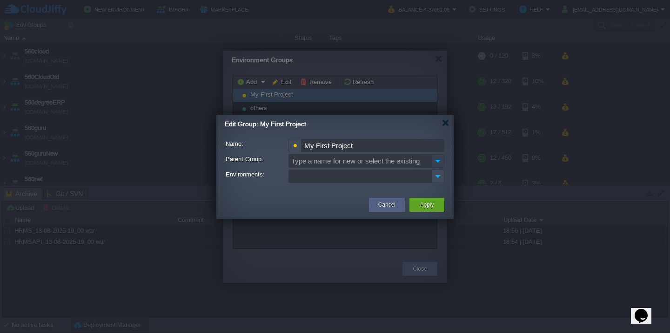
click at [433, 162] on img at bounding box center [437, 160] width 13 height 13
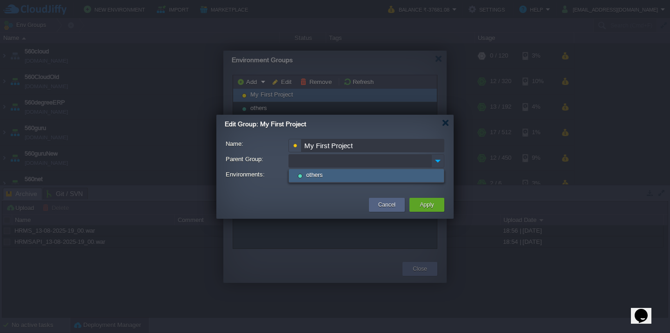
click at [433, 162] on img at bounding box center [437, 160] width 13 height 13
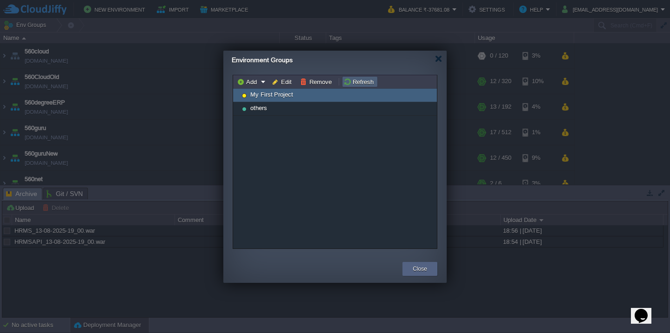
click at [360, 78] on button "Refresh" at bounding box center [359, 82] width 33 height 8
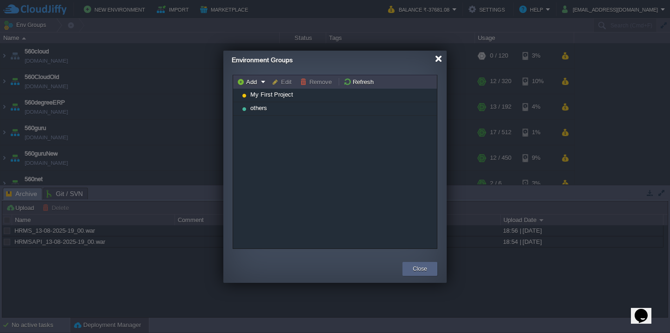
click at [439, 55] on div at bounding box center [438, 58] width 7 height 7
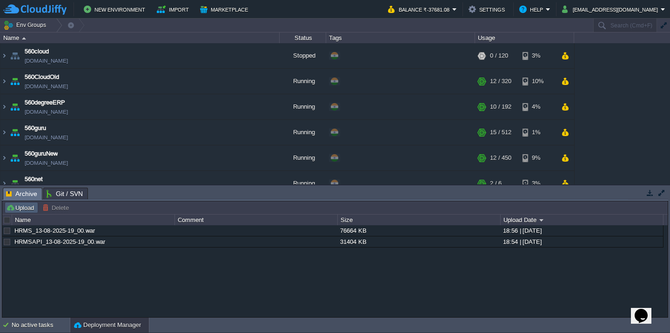
click at [10, 205] on button "Upload" at bounding box center [21, 208] width 31 height 8
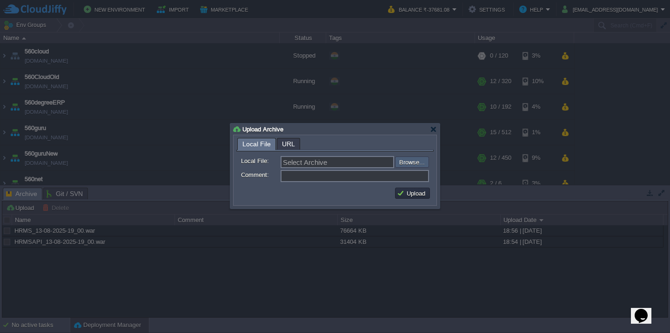
click at [413, 159] on input "file" at bounding box center [370, 162] width 118 height 11
type input "C:\fakepath\guruAPI_source_13_08_25(7.20).war"
type input "guruAPI_source_13_08_25(7.20).war"
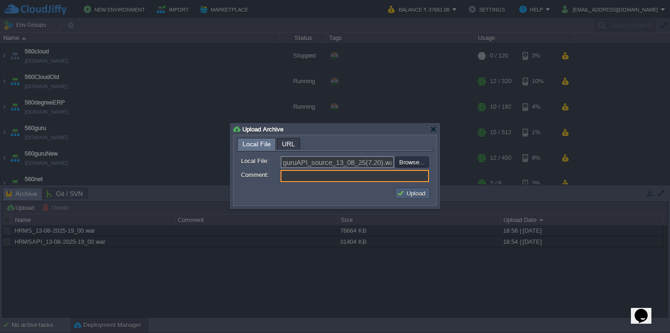
click at [401, 191] on button "Upload" at bounding box center [412, 193] width 31 height 8
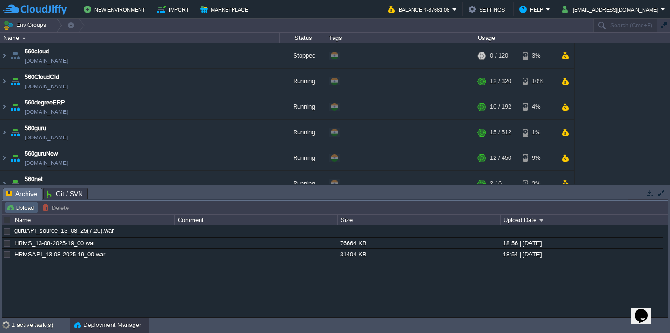
click at [23, 212] on button "Upload" at bounding box center [21, 208] width 31 height 8
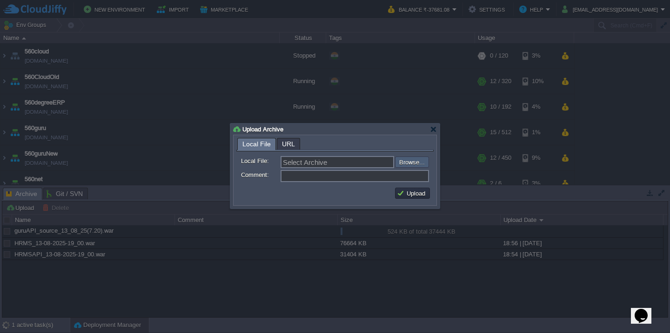
click at [403, 166] on input "file" at bounding box center [370, 162] width 118 height 11
type input "C:\fakepath\guru_source_13_08_25(7.20).war"
type input "guru_source_13_08_25(7.20).war"
click at [412, 193] on button "Upload" at bounding box center [412, 193] width 31 height 8
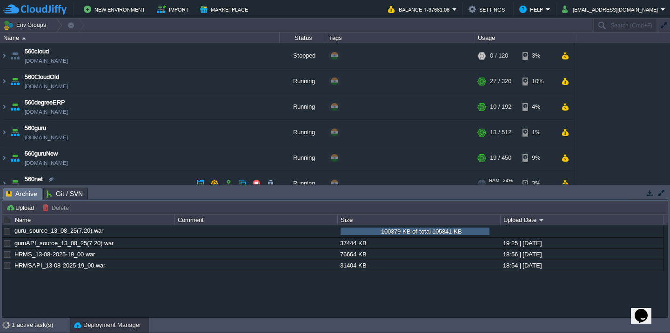
scroll to position [41, 0]
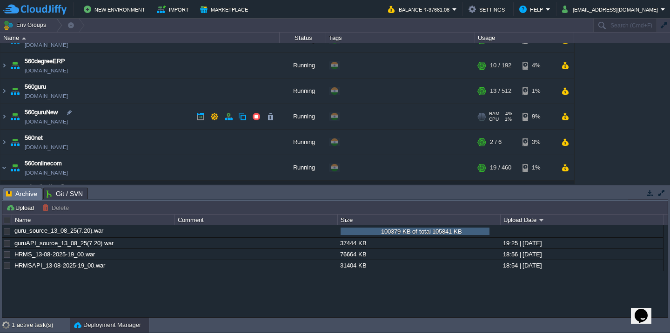
click at [139, 126] on td "560guruNew testing560edubee.cloudjiffy.net" at bounding box center [139, 117] width 279 height 26
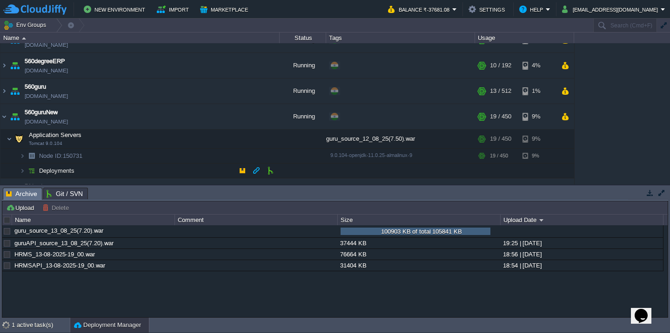
click at [120, 175] on td "Deployments" at bounding box center [139, 171] width 279 height 15
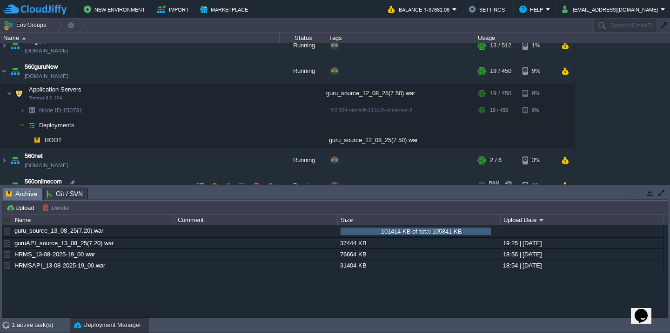
scroll to position [96, 0]
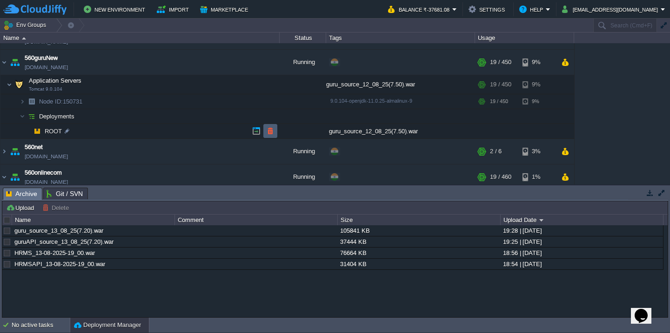
click at [270, 127] on button "button" at bounding box center [270, 131] width 8 height 8
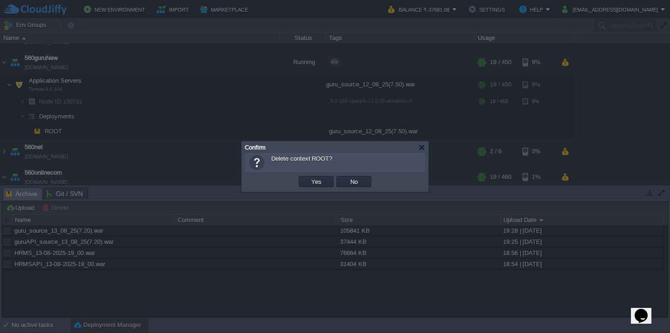
click at [308, 178] on button "Yes" at bounding box center [316, 182] width 16 height 8
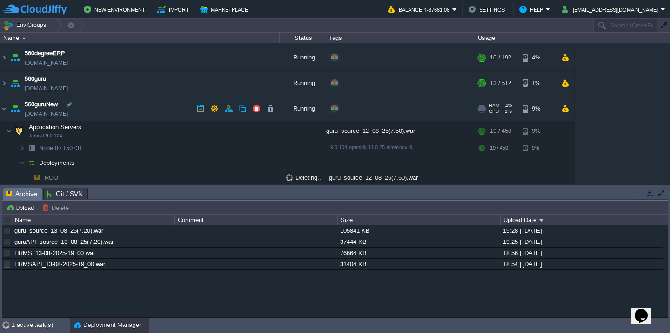
scroll to position [44, 0]
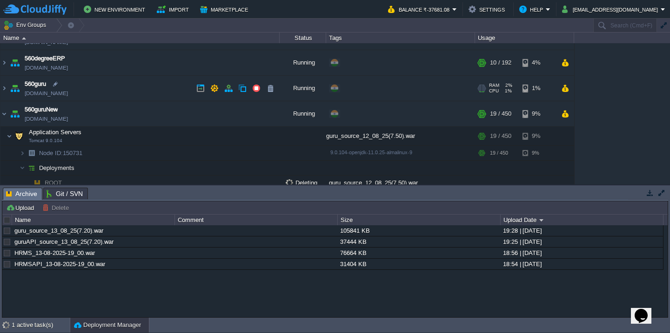
click at [144, 96] on td "560guru 560guru.cloudjiffy.net" at bounding box center [139, 89] width 279 height 26
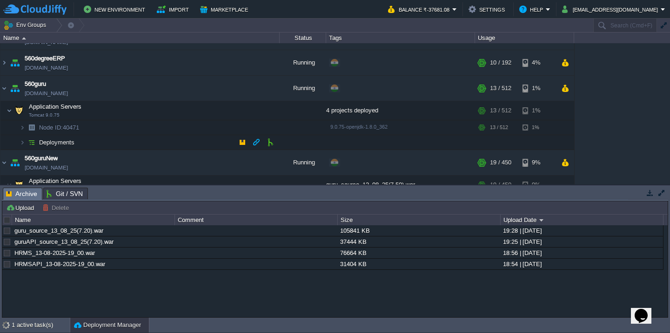
click at [141, 146] on td "Deployments" at bounding box center [139, 142] width 279 height 15
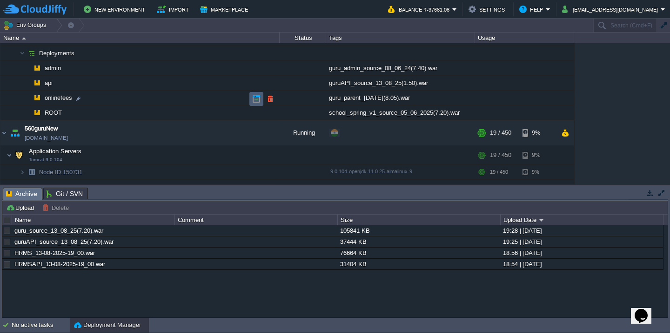
scroll to position [124, 0]
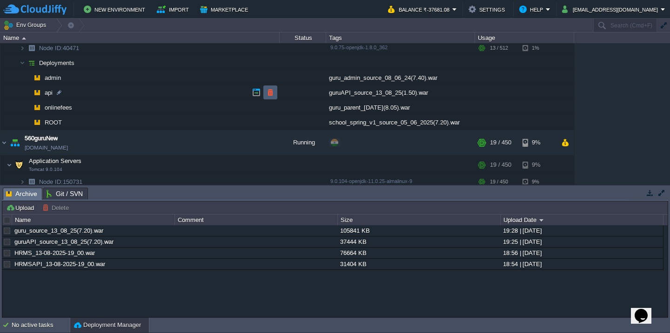
click at [270, 94] on button "button" at bounding box center [270, 92] width 8 height 8
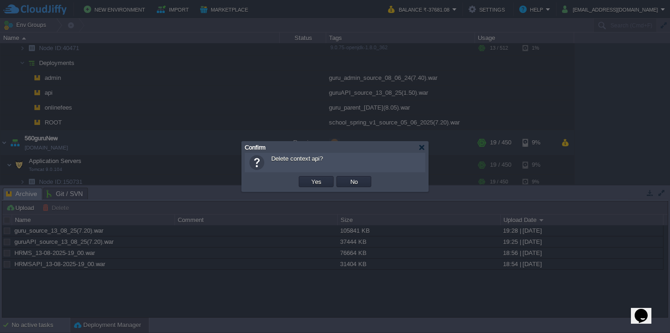
click at [308, 178] on button "Yes" at bounding box center [316, 182] width 16 height 8
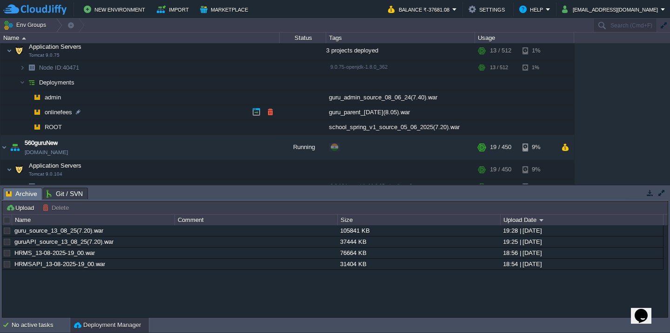
click at [139, 112] on td "onlinefees" at bounding box center [139, 112] width 279 height 15
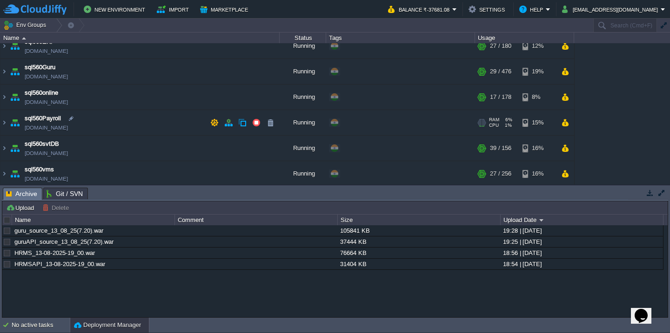
scroll to position [532, 0]
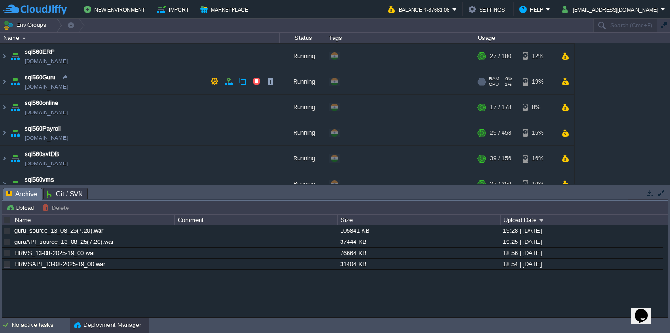
click at [142, 82] on td "sql560Guru sql560guru.cloudjiffy.net" at bounding box center [139, 82] width 279 height 26
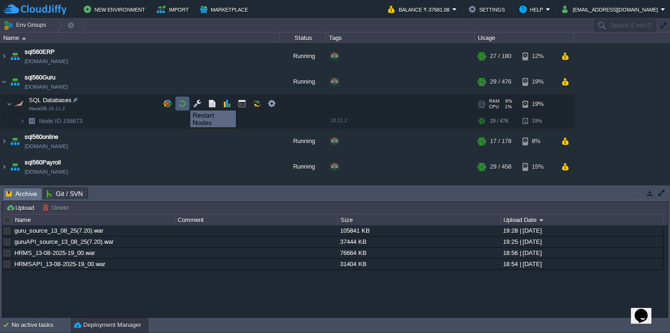
click at [183, 102] on button "button" at bounding box center [182, 104] width 8 height 8
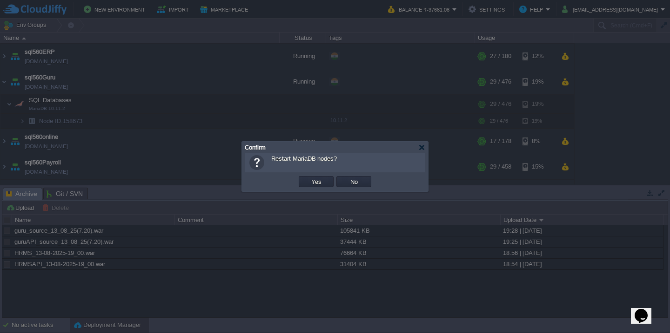
click at [308, 178] on button "Yes" at bounding box center [316, 182] width 16 height 8
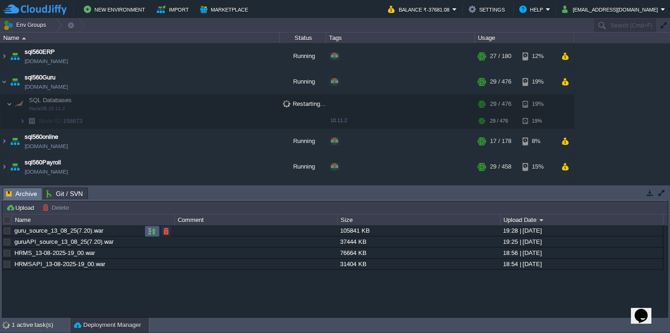
click at [147, 236] on td at bounding box center [152, 231] width 15 height 11
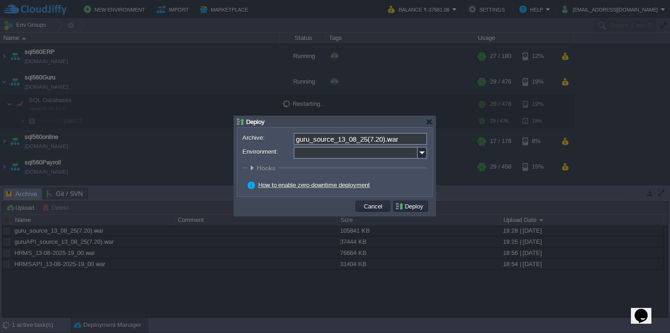
click at [327, 150] on input "Environment:" at bounding box center [355, 153] width 124 height 12
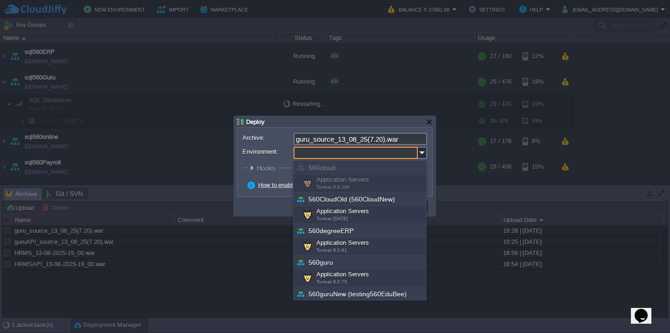
scroll to position [303, 0]
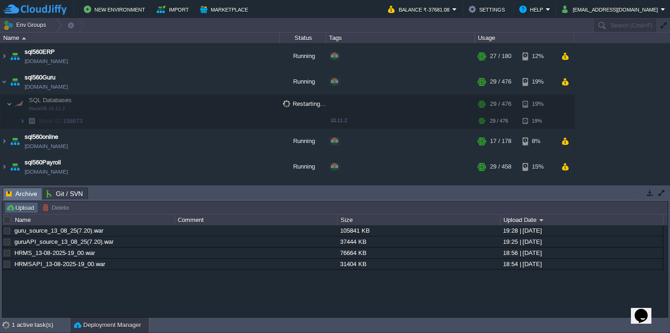
click at [18, 212] on button "Upload" at bounding box center [21, 208] width 31 height 8
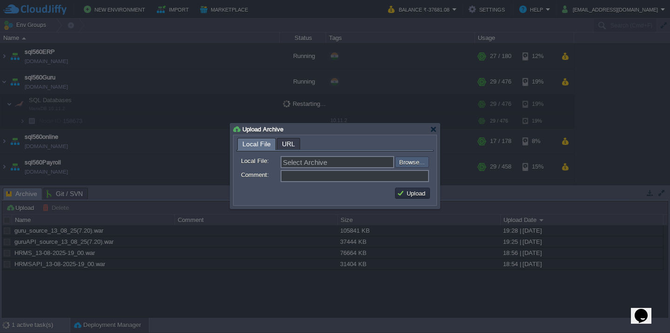
click at [408, 164] on input "file" at bounding box center [370, 162] width 118 height 11
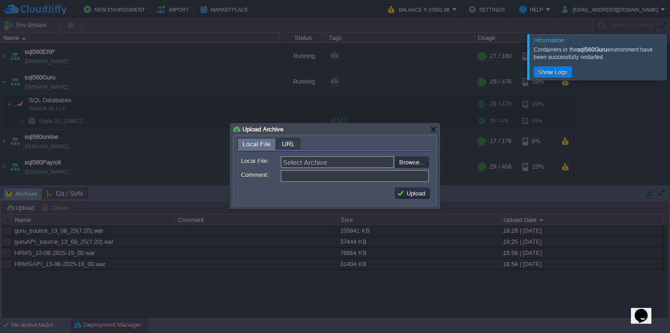
type input "C:\fakepath\fcmAPI.war"
type input "fcmAPI.war"
click at [413, 195] on button "Upload" at bounding box center [412, 193] width 31 height 8
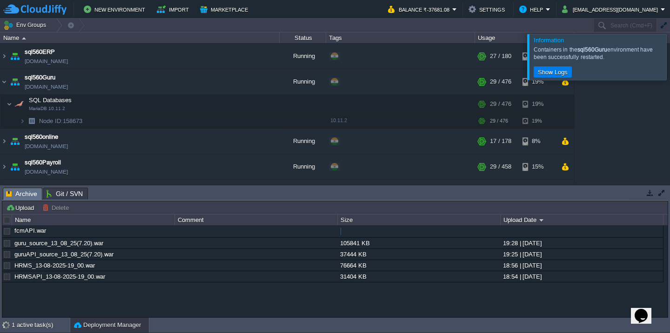
click at [669, 67] on div at bounding box center [681, 57] width 0 height 46
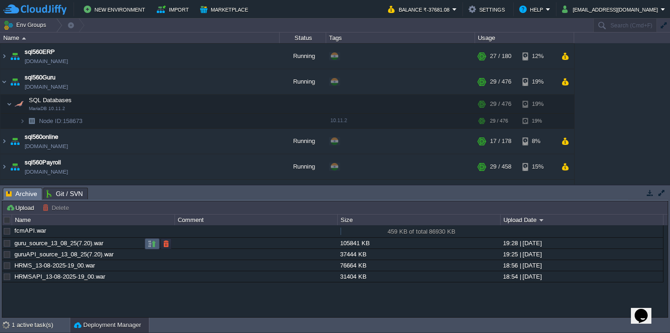
click at [150, 249] on td at bounding box center [152, 244] width 15 height 11
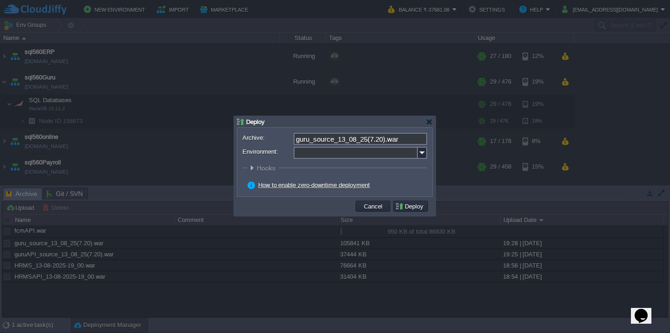
click at [321, 154] on input "Environment:" at bounding box center [355, 153] width 124 height 12
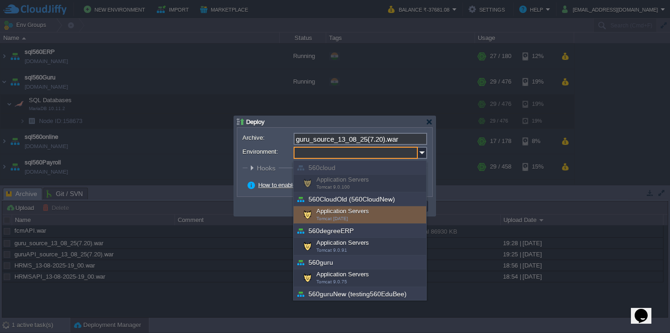
scroll to position [51, 0]
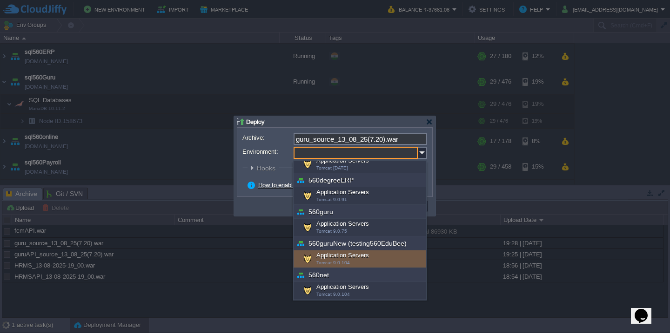
click at [340, 253] on div "Application Servers Tomcat 9.0.104" at bounding box center [359, 260] width 133 height 18
type input "Application Servers (560guruNew (testing560EduBee))"
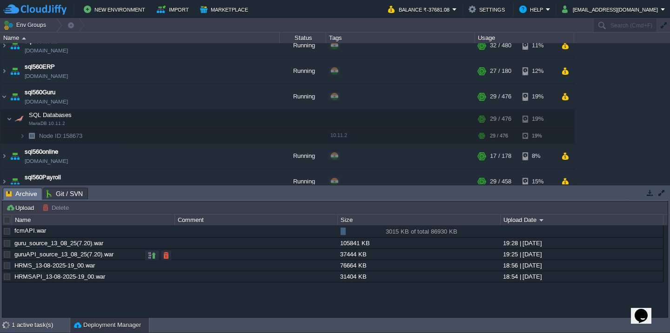
scroll to position [223, 0]
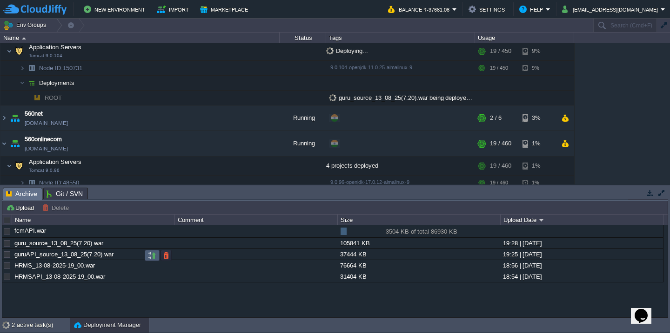
click at [151, 257] on button "button" at bounding box center [152, 256] width 8 height 8
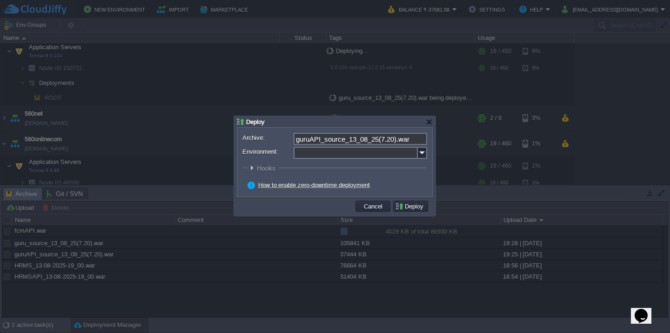
click at [328, 157] on input "Environment:" at bounding box center [355, 153] width 124 height 12
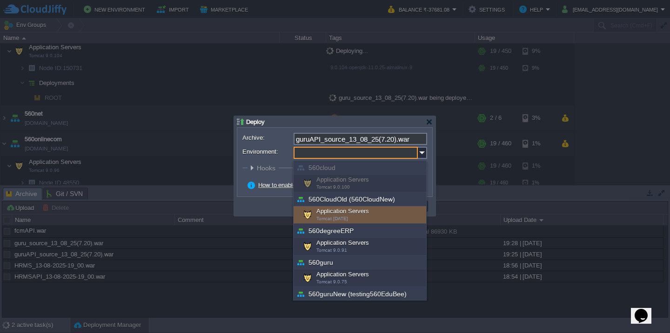
scroll to position [56, 0]
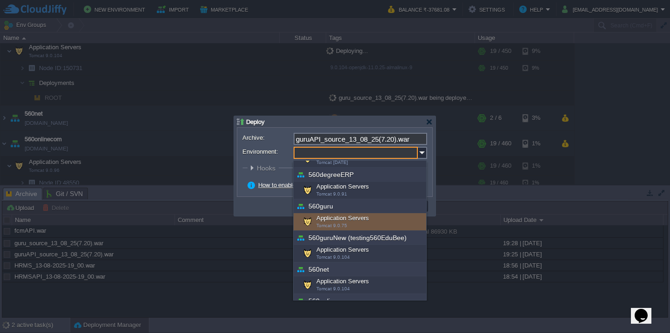
click at [351, 220] on div "Application Servers Tomcat 9.0.75" at bounding box center [359, 222] width 133 height 18
type input "Application Servers (560guru)"
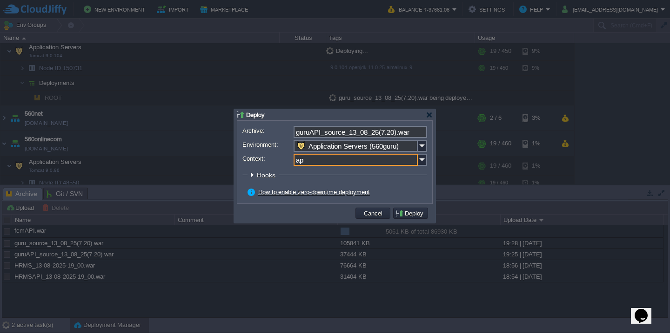
type input "api"
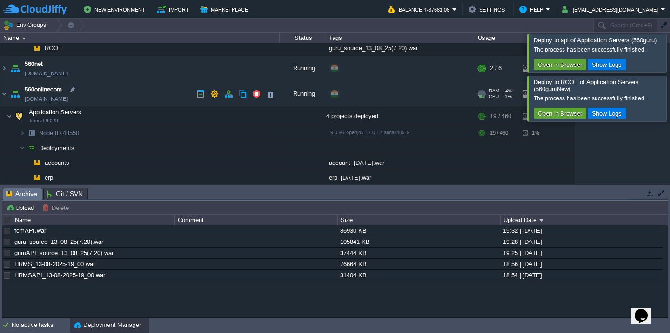
scroll to position [287, 0]
click at [121, 80] on td "560net [DOMAIN_NAME]" at bounding box center [139, 69] width 279 height 26
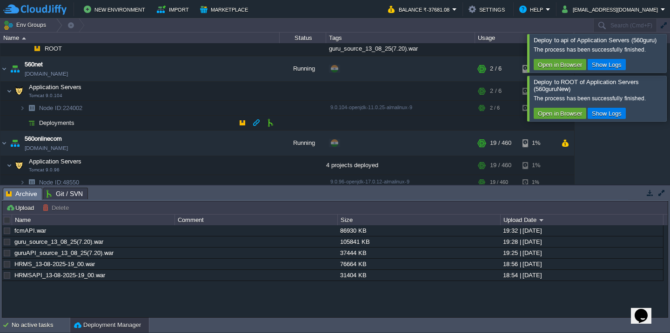
click at [112, 128] on td "Deployments" at bounding box center [139, 123] width 279 height 15
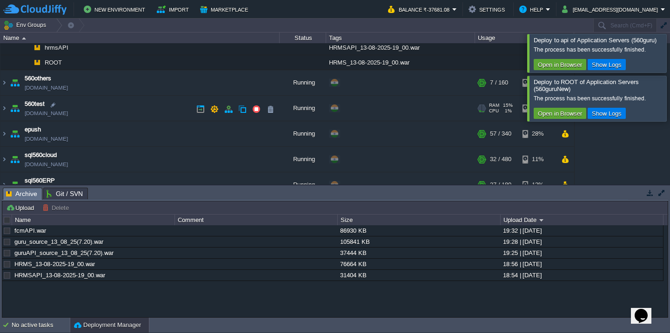
scroll to position [481, 0]
click at [112, 117] on td "560test 560test.cloudjiffy.net" at bounding box center [139, 109] width 279 height 26
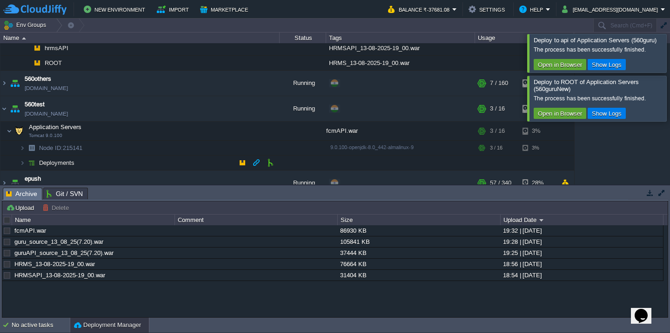
click at [112, 164] on td "Deployments" at bounding box center [139, 163] width 279 height 15
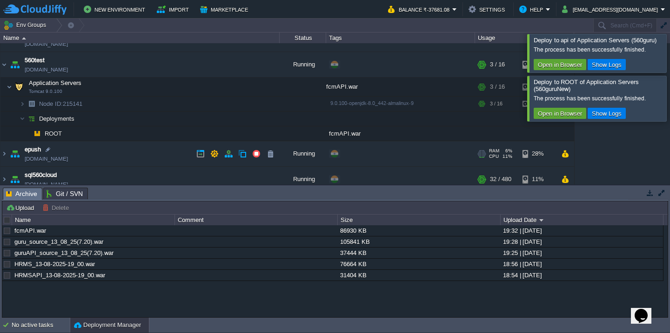
scroll to position [532, 0]
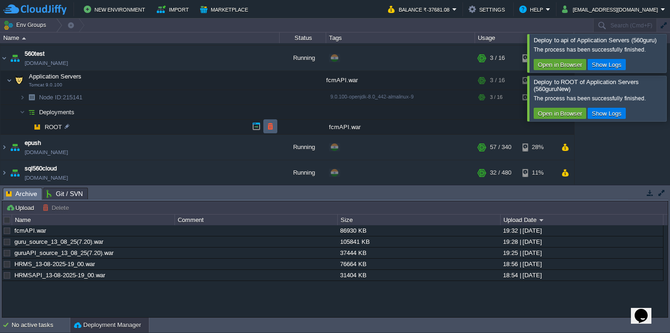
click at [269, 125] on button "button" at bounding box center [270, 126] width 8 height 8
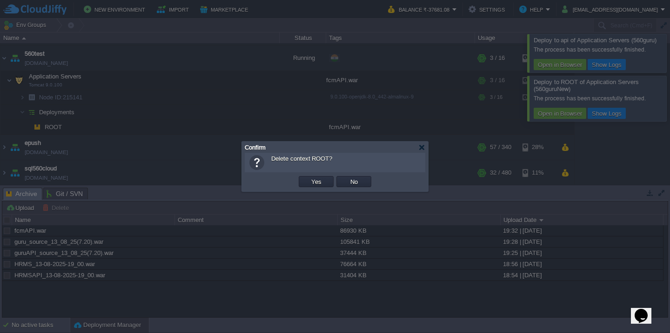
click at [308, 178] on button "Yes" at bounding box center [316, 182] width 16 height 8
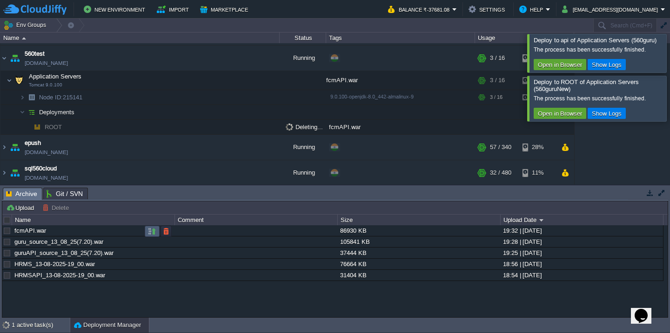
click at [148, 232] on button "button" at bounding box center [152, 231] width 8 height 8
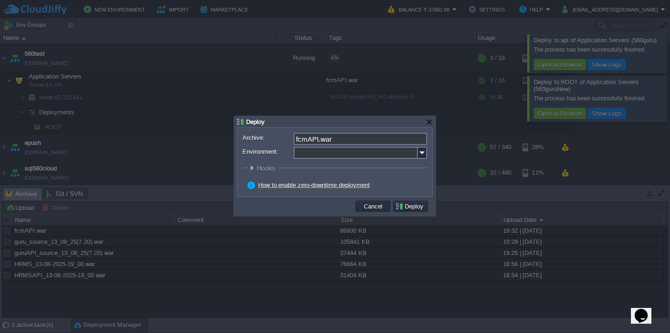
click at [320, 156] on input "Environment:" at bounding box center [355, 153] width 124 height 12
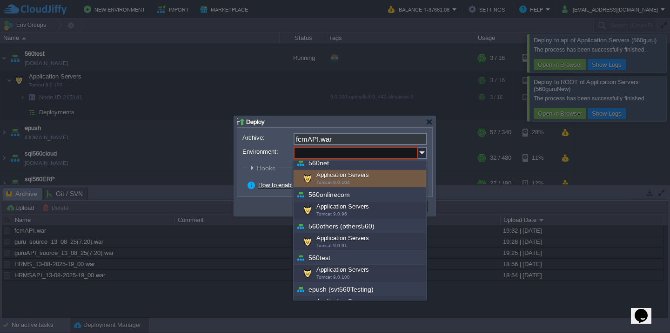
scroll to position [167, 0]
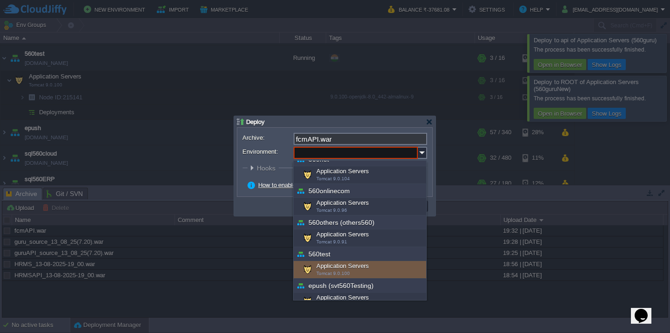
click at [333, 269] on div "Application Servers Tomcat 9.0.100" at bounding box center [359, 270] width 133 height 18
type input "Application Servers (560test)"
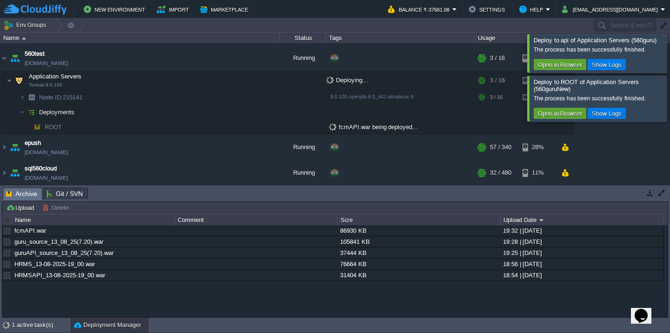
click at [95, 330] on button "Deployment Manager" at bounding box center [107, 325] width 67 height 9
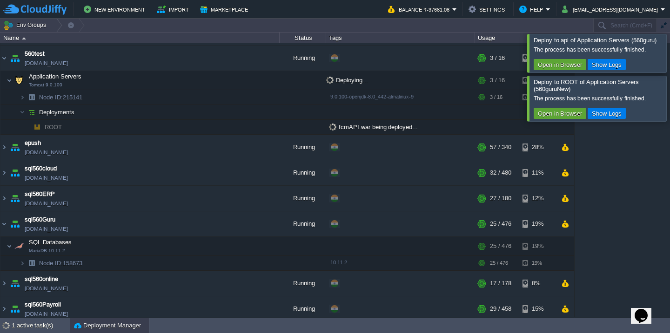
click at [95, 330] on button "Deployment Manager" at bounding box center [107, 325] width 67 height 9
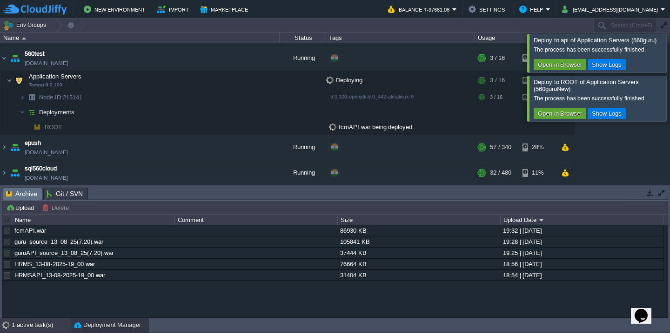
click at [35, 327] on div "1 active task(s)" at bounding box center [41, 325] width 58 height 15
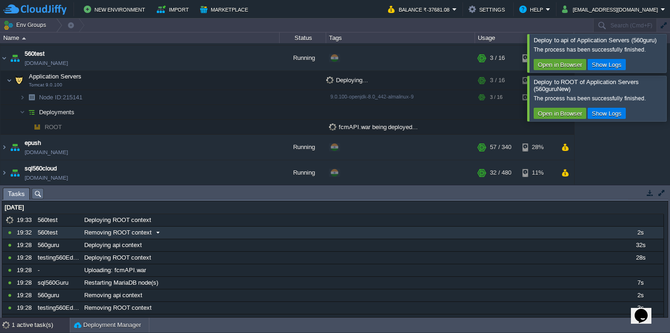
click at [152, 232] on span at bounding box center [158, 233] width 13 height 8
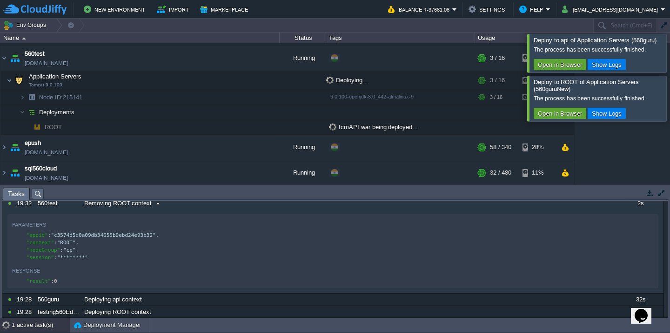
scroll to position [28, 0]
click at [669, 47] on div at bounding box center [681, 53] width 0 height 38
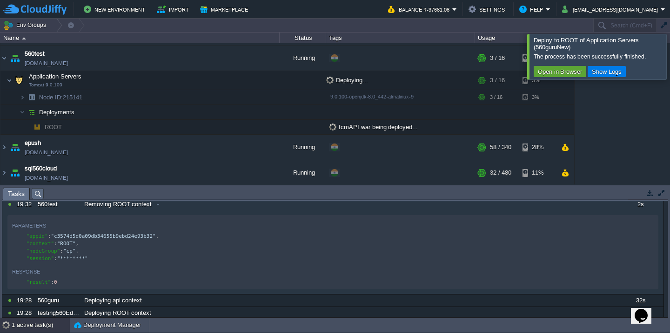
click at [669, 47] on div at bounding box center [681, 56] width 0 height 45
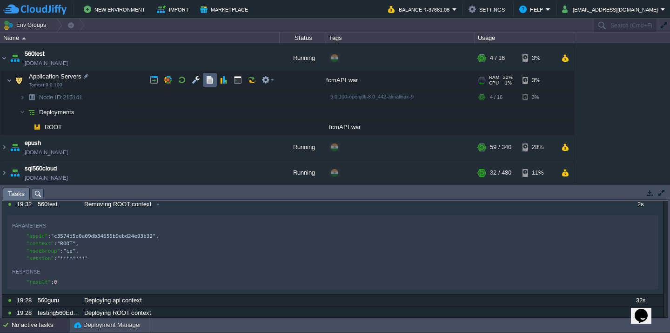
click at [207, 80] on button "button" at bounding box center [210, 80] width 8 height 8
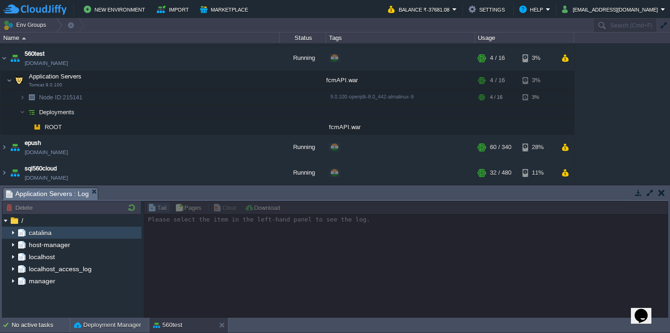
click at [13, 231] on img at bounding box center [12, 233] width 7 height 12
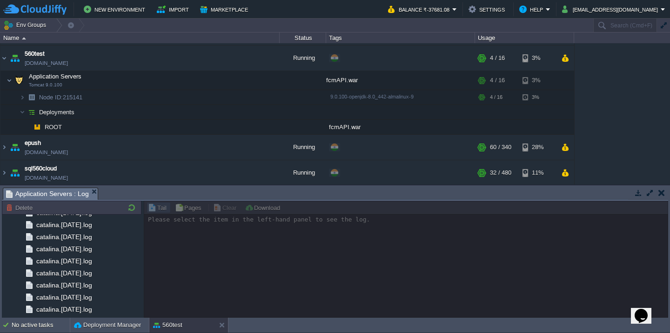
scroll to position [1082, 0]
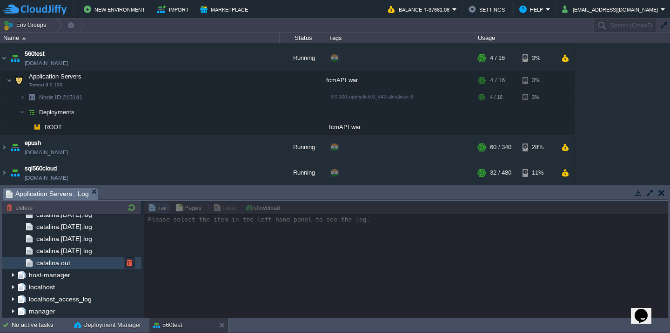
click at [82, 263] on div "catalina.out" at bounding box center [72, 263] width 140 height 12
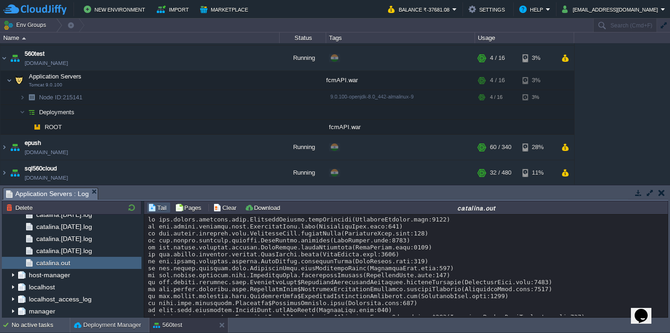
scroll to position [7663, 0]
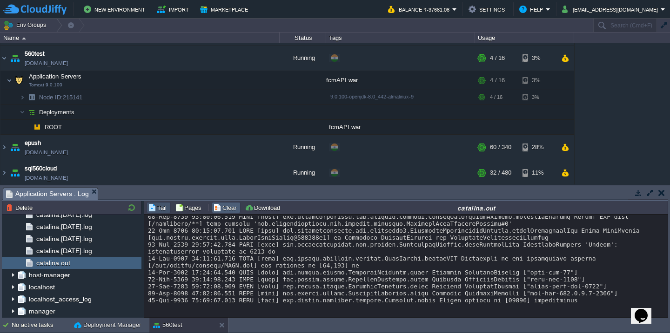
click at [229, 204] on button "Clear" at bounding box center [226, 208] width 26 height 8
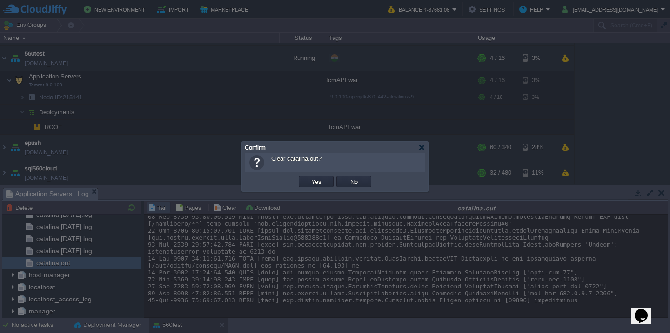
click at [308, 178] on button "Yes" at bounding box center [316, 182] width 16 height 8
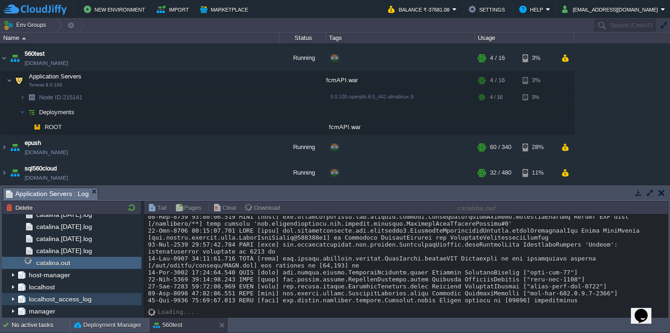
click at [13, 300] on img at bounding box center [12, 299] width 7 height 12
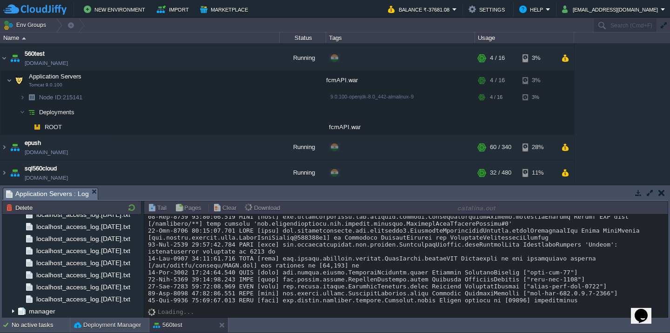
scroll to position [0, 0]
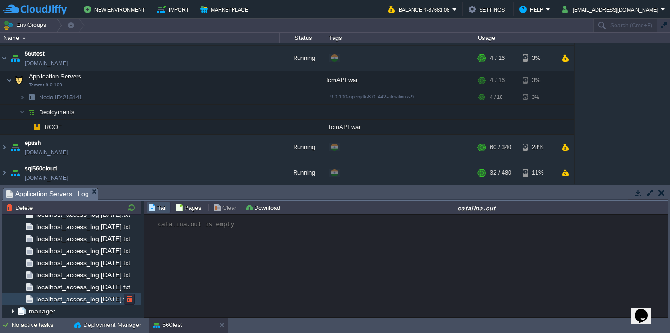
click at [66, 302] on div "localhost_access_log.2025-08-13.txt" at bounding box center [72, 299] width 140 height 12
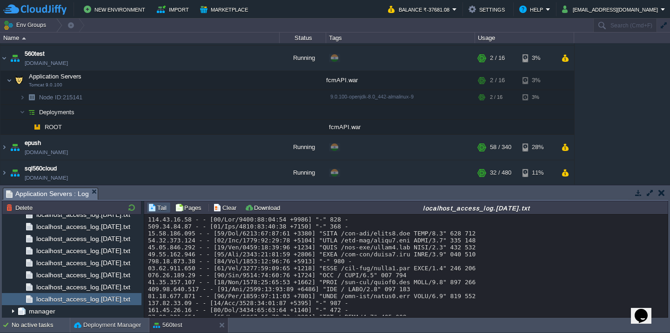
scroll to position [7015, 0]
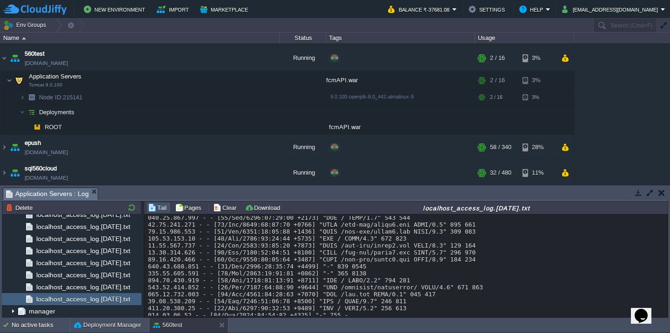
scroll to position [1492, 0]
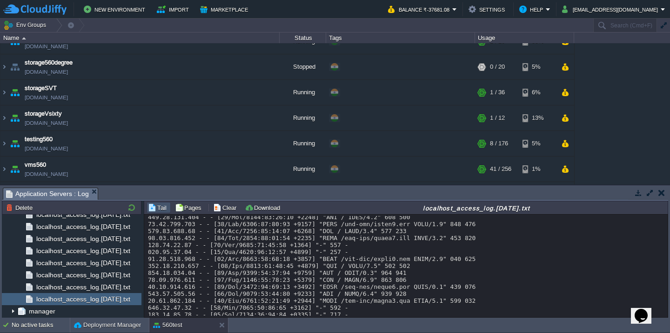
scroll to position [922, 0]
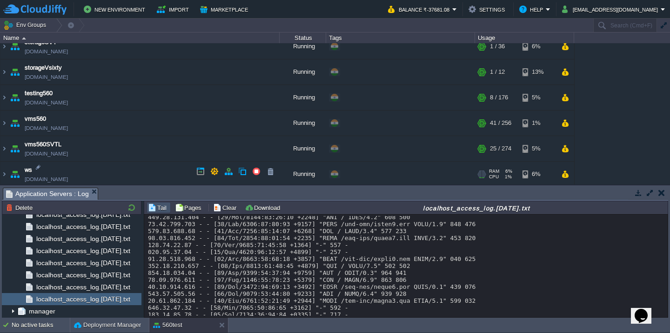
click at [124, 173] on td "ws test560.cloudjiffy.net" at bounding box center [139, 175] width 279 height 26
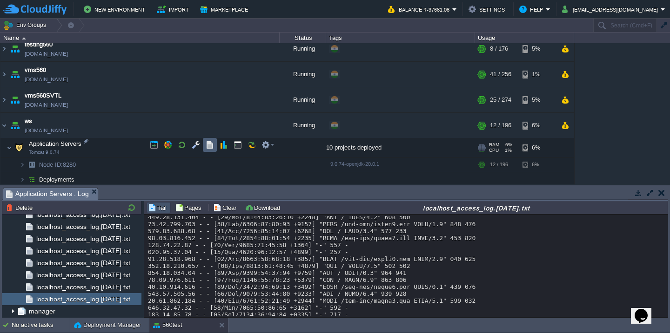
click at [208, 142] on button "button" at bounding box center [210, 145] width 8 height 8
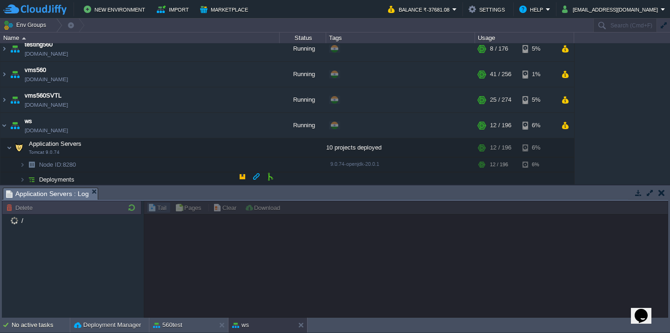
click at [117, 177] on td "Deployments" at bounding box center [139, 180] width 279 height 15
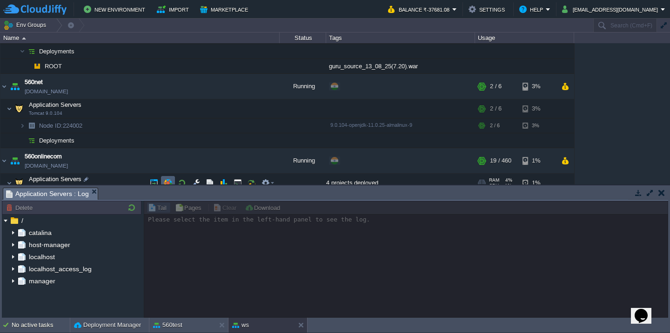
scroll to position [290, 0]
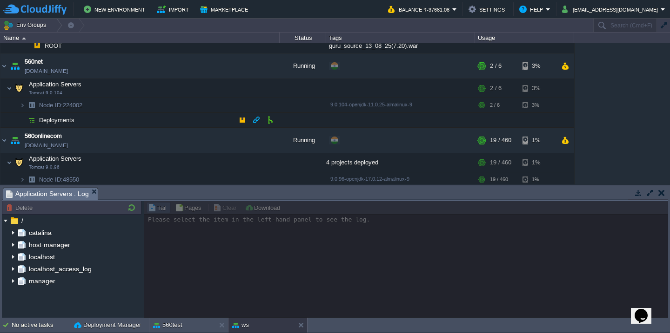
click at [116, 121] on td "Deployments" at bounding box center [139, 120] width 279 height 15
click at [93, 106] on div at bounding box center [91, 105] width 8 height 8
click at [12, 233] on img at bounding box center [12, 233] width 7 height 12
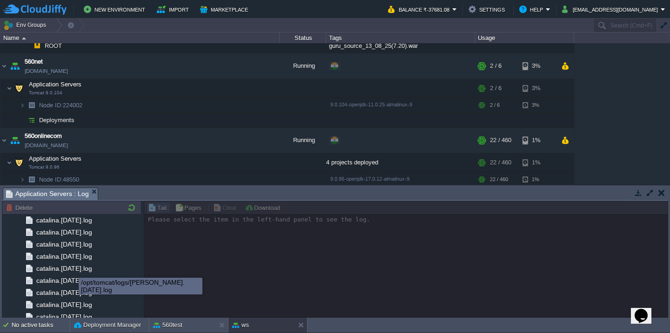
scroll to position [1082, 0]
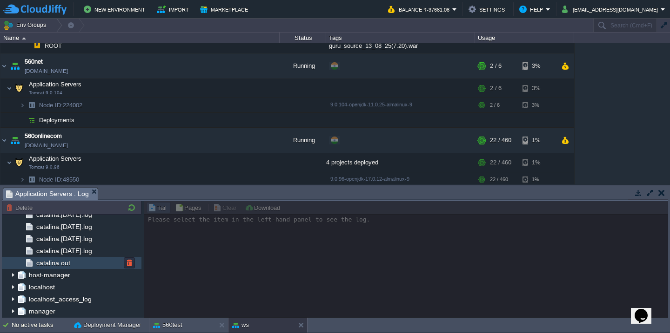
click at [75, 263] on div "catalina.out" at bounding box center [72, 263] width 140 height 12
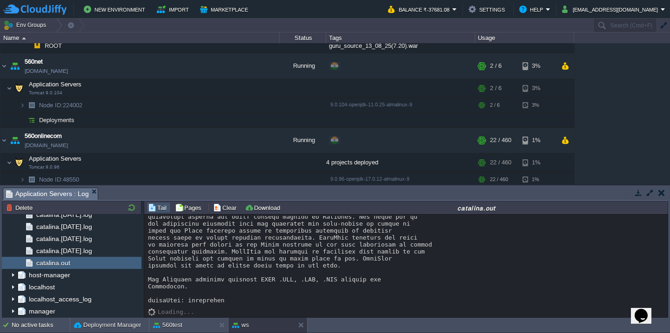
scroll to position [10350, 0]
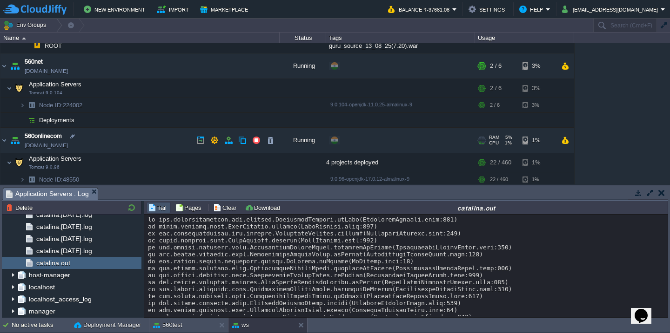
scroll to position [295, 0]
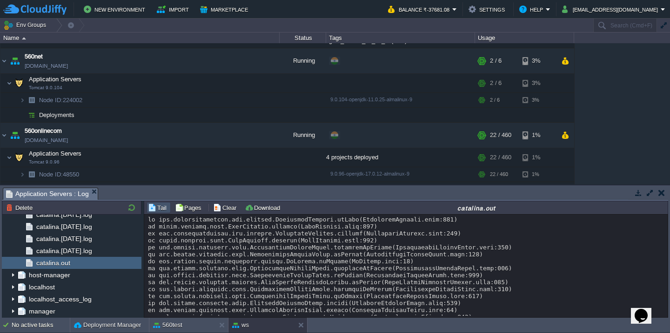
click at [636, 102] on div "560cloud 560cloud.cloudjiffy.net Stopped + Add to Env Group RAM 0% CPU 0% 0 / 1…" at bounding box center [335, 113] width 670 height 141
click at [22, 329] on div "1 active task(s)" at bounding box center [41, 325] width 58 height 15
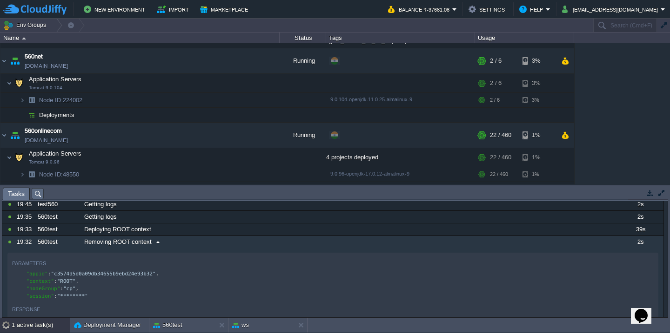
scroll to position [0, 0]
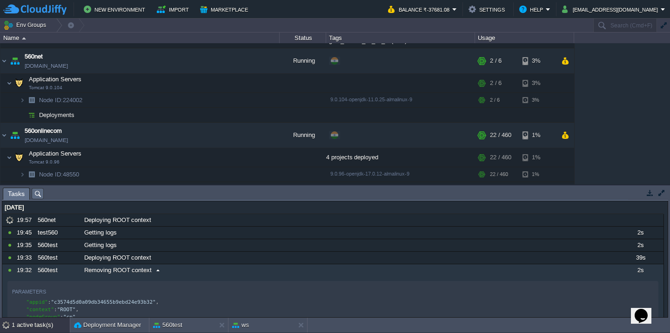
click at [78, 276] on div "560test" at bounding box center [58, 271] width 46 height 12
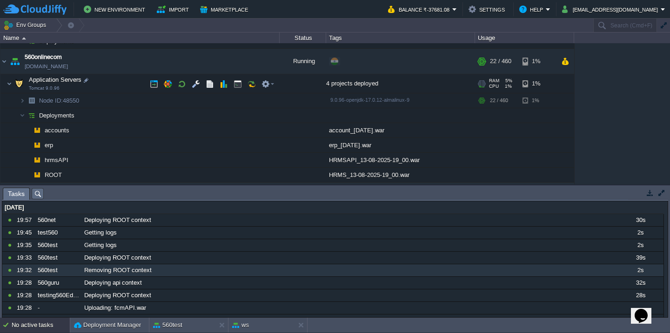
scroll to position [273, 0]
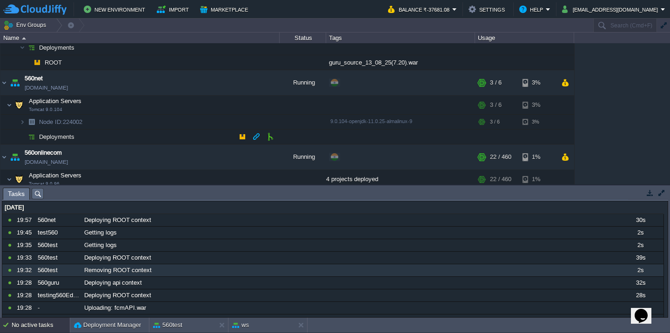
click at [113, 139] on td "Deployments" at bounding box center [139, 137] width 279 height 15
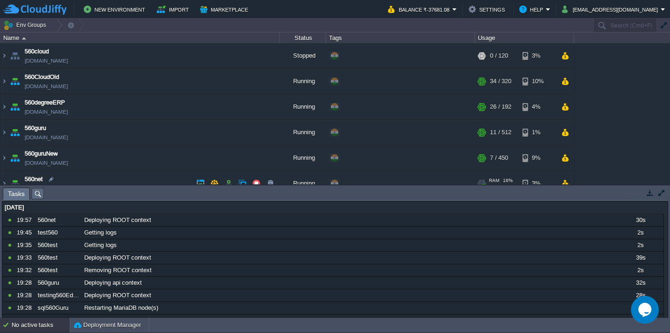
scroll to position [67, 0]
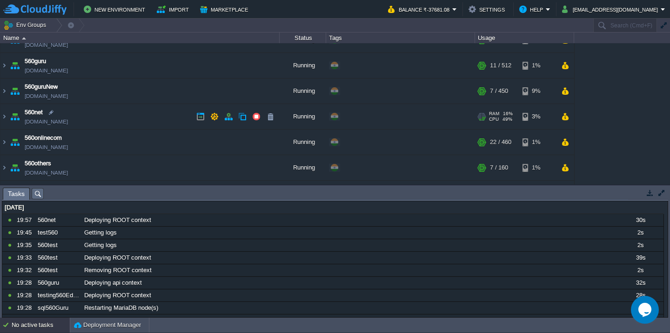
click at [116, 121] on td "560net [DOMAIN_NAME]" at bounding box center [139, 117] width 279 height 26
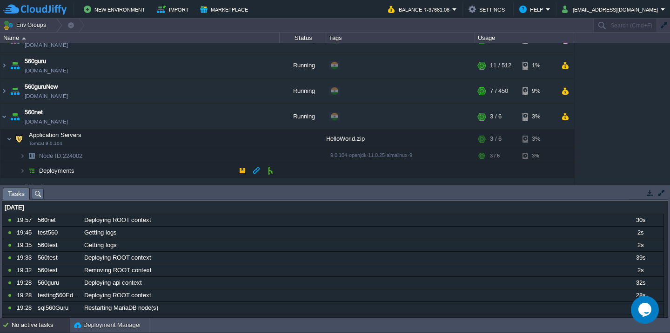
click at [116, 171] on td "Deployments" at bounding box center [139, 171] width 279 height 15
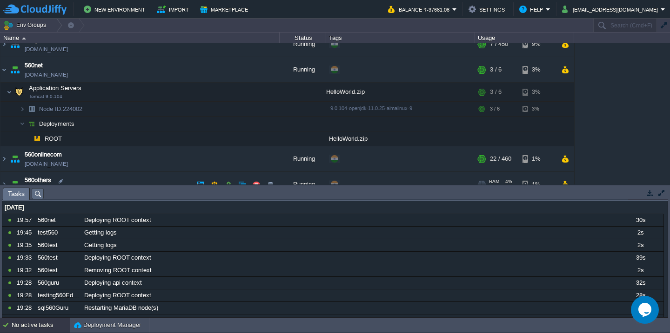
scroll to position [116, 0]
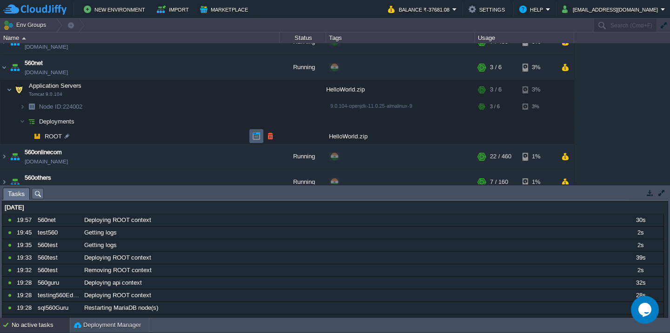
click at [249, 137] on td at bounding box center [256, 136] width 14 height 14
click at [25, 325] on div "No active tasks" at bounding box center [41, 325] width 58 height 15
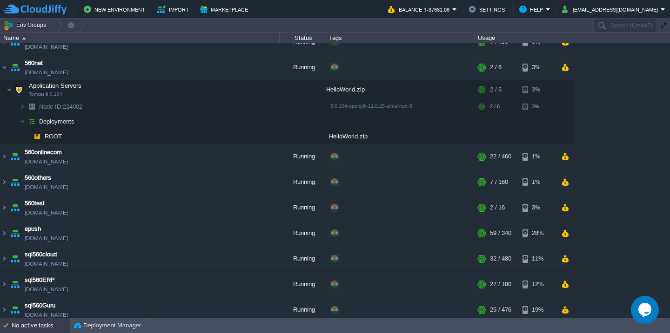
click at [25, 325] on div "No active tasks" at bounding box center [41, 326] width 58 height 15
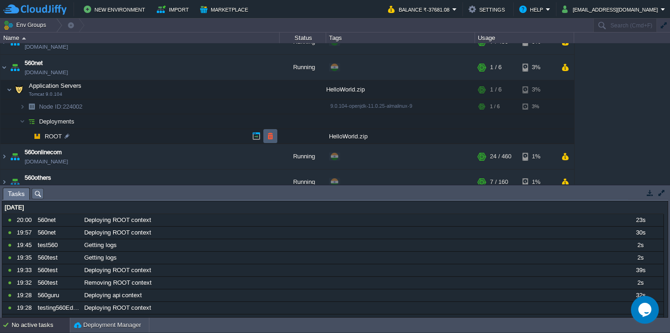
click at [271, 138] on button "button" at bounding box center [270, 136] width 8 height 8
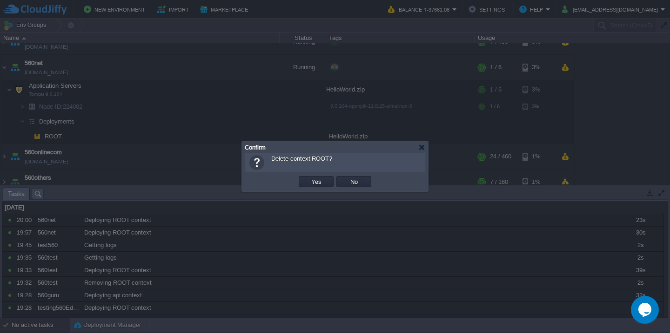
click at [308, 178] on button "Yes" at bounding box center [316, 182] width 16 height 8
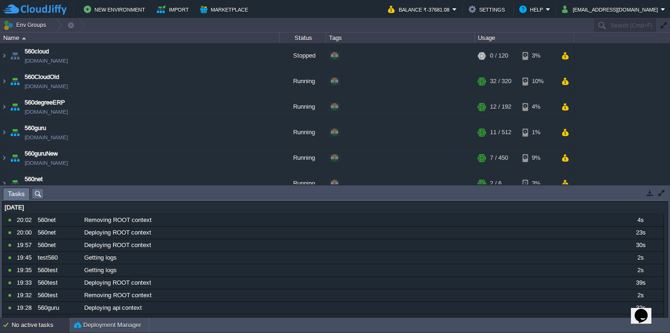
click at [33, 324] on div "No active tasks" at bounding box center [41, 325] width 58 height 15
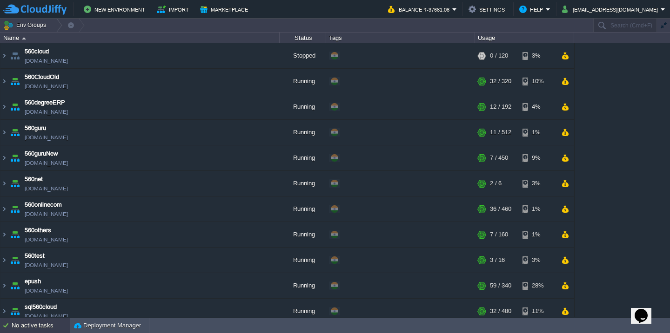
click at [33, 324] on div "No active tasks" at bounding box center [41, 326] width 58 height 15
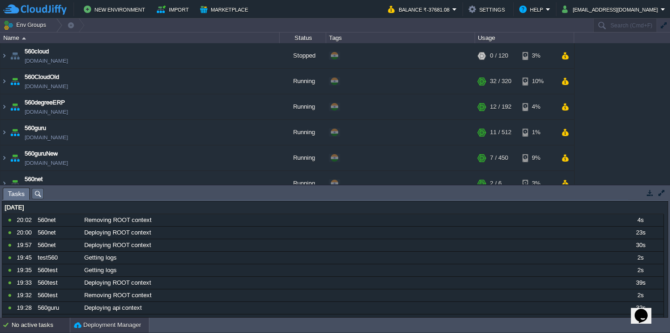
click at [96, 319] on div "Deployment Manager" at bounding box center [109, 325] width 79 height 15
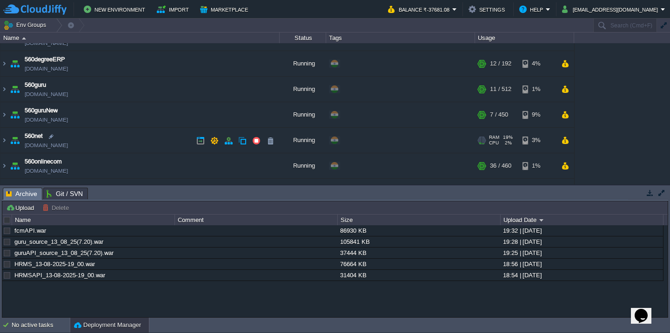
scroll to position [58, 0]
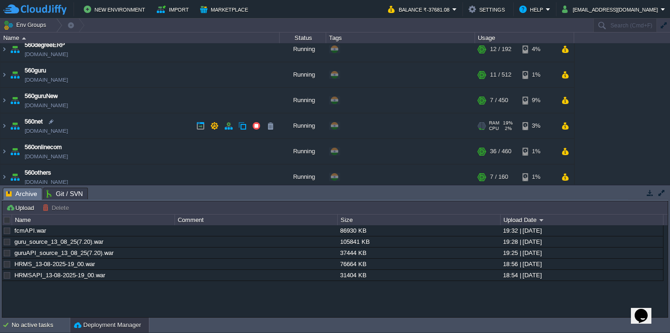
click at [115, 129] on td "560net [DOMAIN_NAME]" at bounding box center [139, 126] width 279 height 26
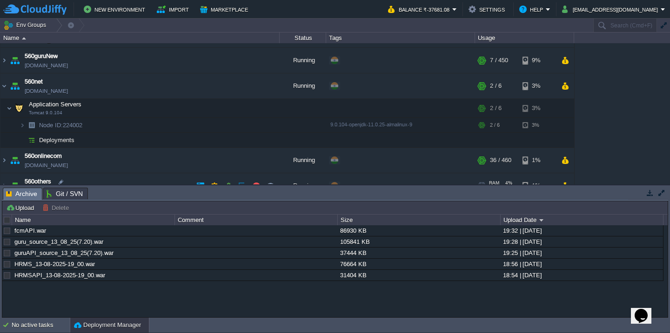
scroll to position [108, 0]
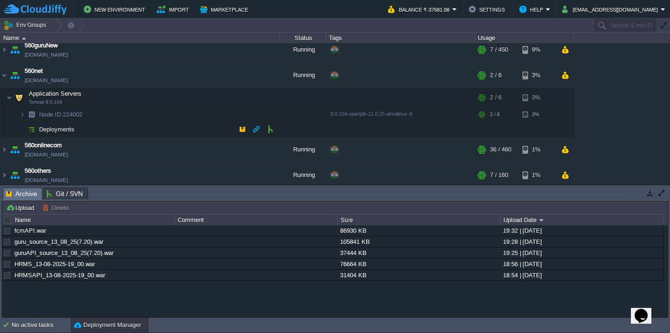
click at [122, 132] on td "Deployments" at bounding box center [139, 129] width 279 height 15
click at [23, 210] on button "Upload" at bounding box center [21, 208] width 31 height 8
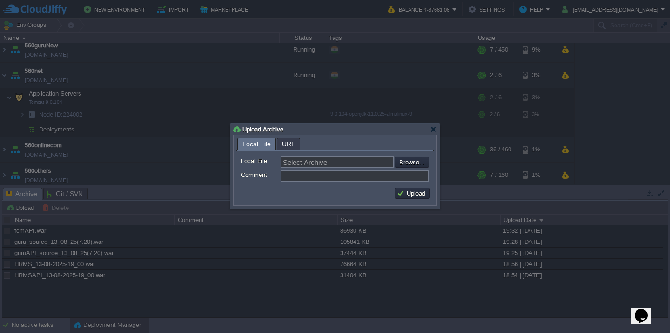
click at [289, 143] on span "URL" at bounding box center [288, 144] width 13 height 11
click at [256, 143] on span "Local File" at bounding box center [256, 144] width 28 height 11
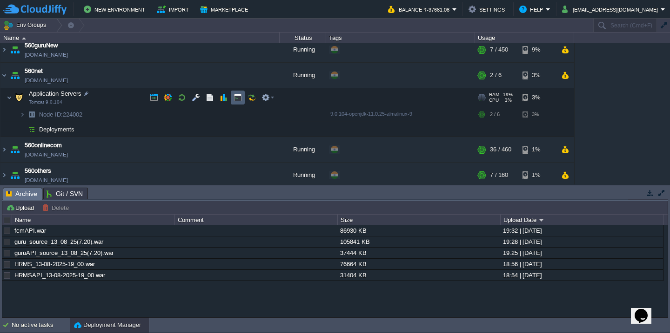
click at [234, 99] on button "button" at bounding box center [237, 97] width 8 height 8
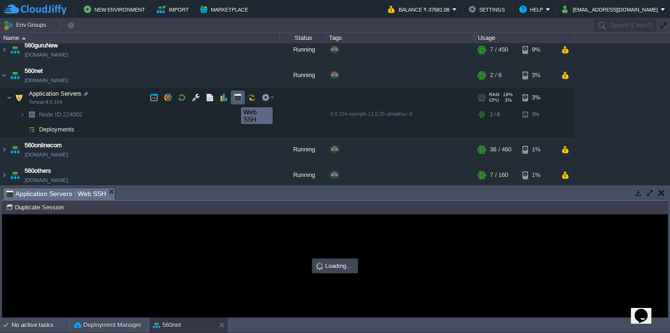
scroll to position [0, 0]
type input "#000000"
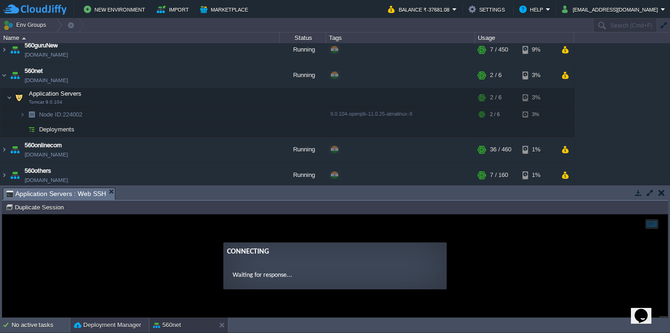
click at [81, 322] on button "Deployment Manager" at bounding box center [107, 325] width 67 height 9
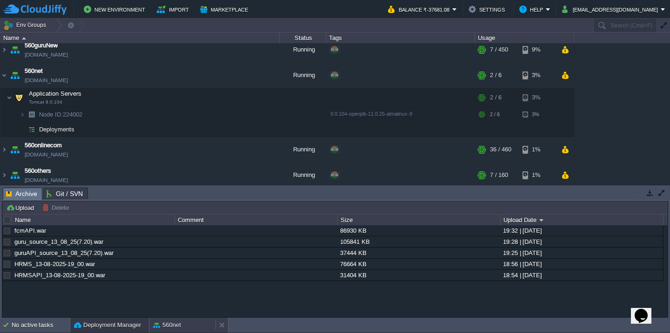
click at [160, 326] on button "560net" at bounding box center [167, 325] width 28 height 9
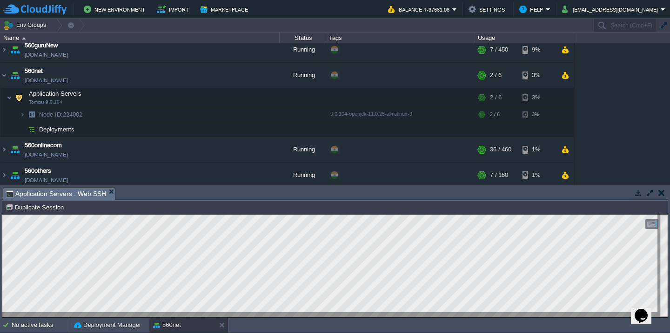
click at [628, 75] on div "560cloud [DOMAIN_NAME] Stopped + Add to Env Group RAM 0% CPU 0% 0 / 120 3% 560C…" at bounding box center [335, 113] width 670 height 141
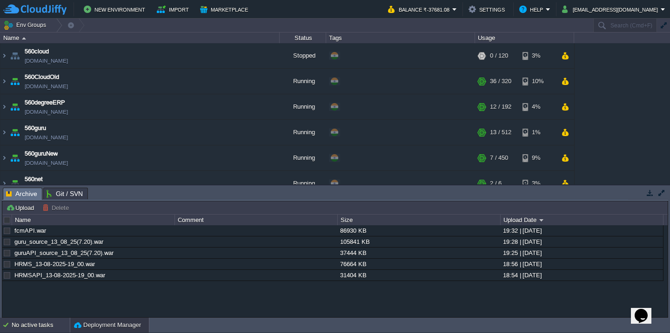
click at [20, 328] on div "No active tasks" at bounding box center [41, 325] width 58 height 15
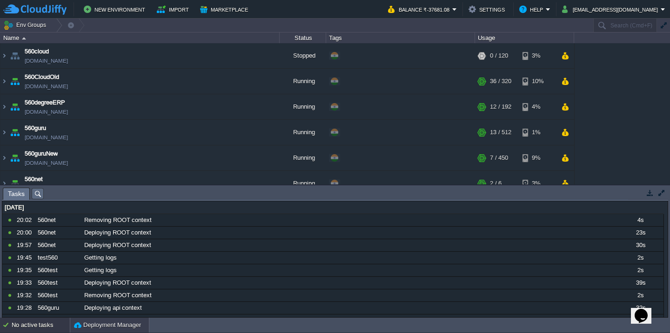
click at [80, 327] on button "Deployment Manager" at bounding box center [107, 325] width 67 height 9
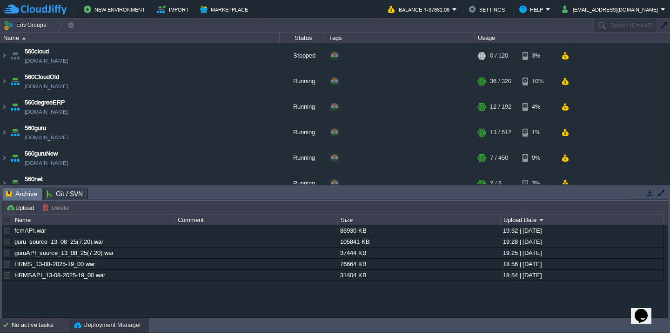
click at [27, 323] on div "No active tasks" at bounding box center [41, 325] width 58 height 15
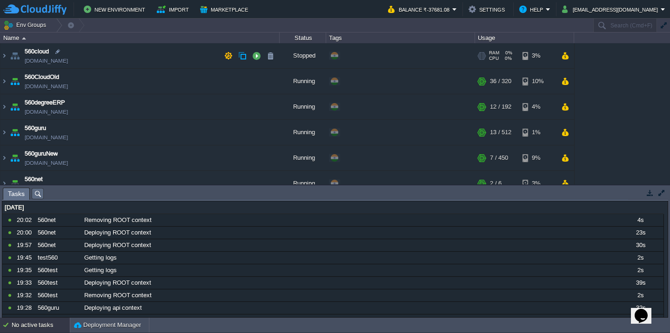
click at [101, 52] on td "560cloud 560cloud.cloudjiffy.net" at bounding box center [139, 56] width 279 height 26
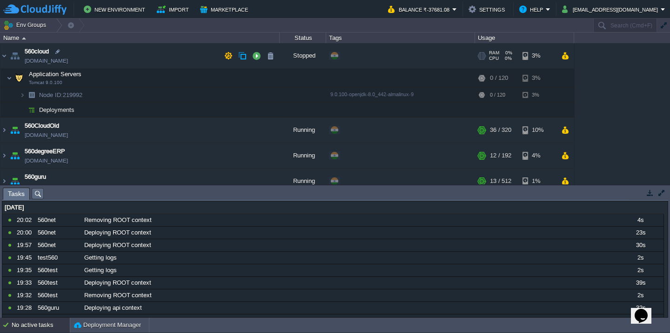
click at [101, 52] on td "560cloud 560cloud.cloudjiffy.net" at bounding box center [139, 56] width 279 height 26
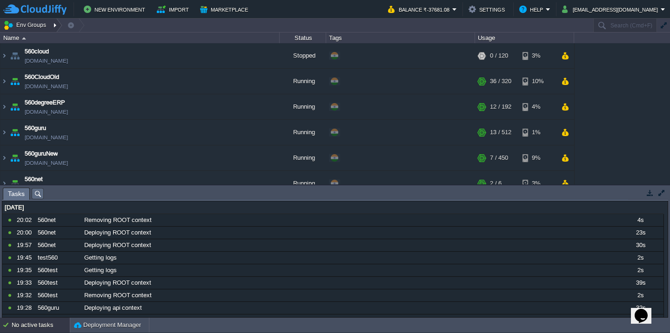
click at [35, 26] on button "Env Groups" at bounding box center [26, 25] width 46 height 13
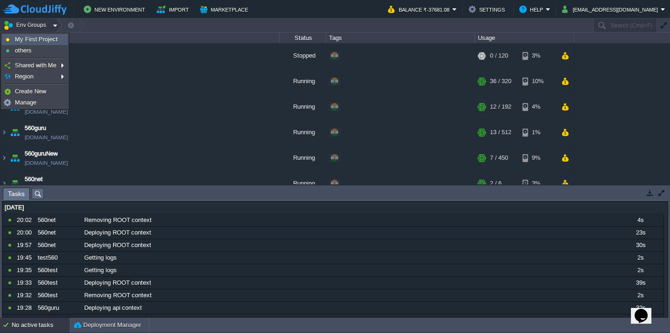
click at [44, 44] on link "My First Project" at bounding box center [34, 39] width 65 height 10
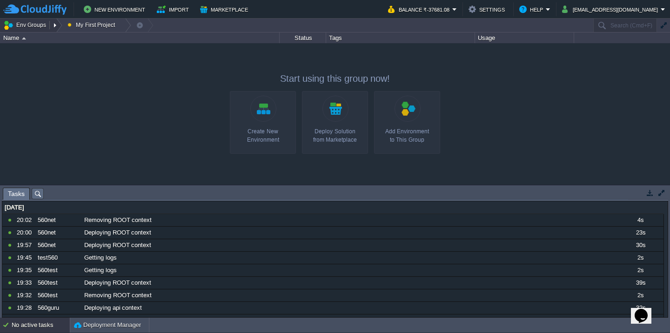
click at [34, 27] on button "Env Groups" at bounding box center [26, 25] width 46 height 13
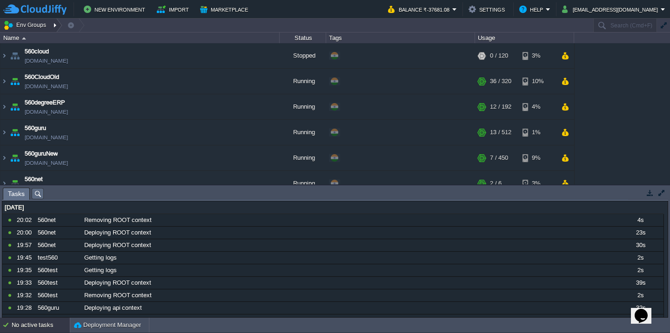
click at [53, 26] on div at bounding box center [56, 25] width 13 height 13
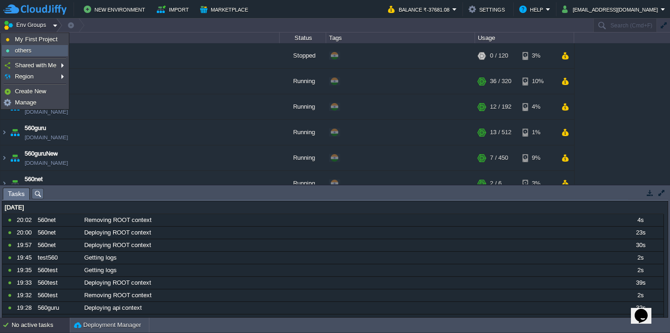
click at [55, 48] on link "others" at bounding box center [34, 51] width 65 height 10
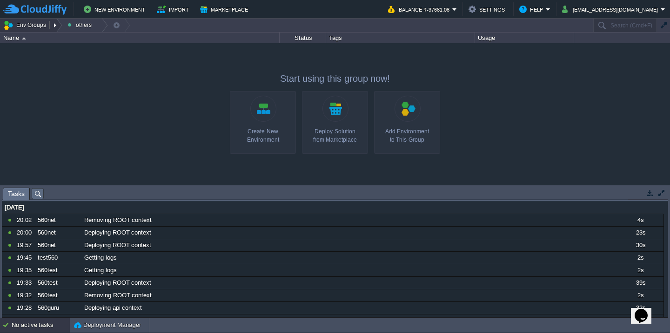
click at [29, 27] on button "Env Groups" at bounding box center [26, 25] width 46 height 13
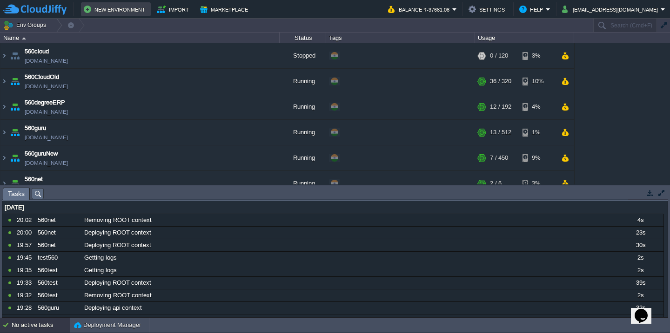
click at [124, 8] on button "New Environment" at bounding box center [116, 9] width 64 height 11
click at [35, 325] on div "No active tasks" at bounding box center [41, 325] width 58 height 15
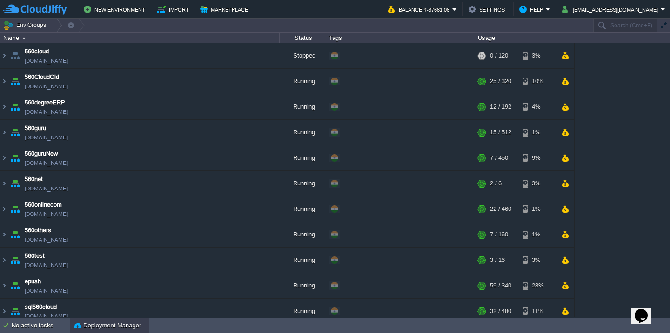
click at [80, 329] on button "Deployment Manager" at bounding box center [107, 325] width 67 height 9
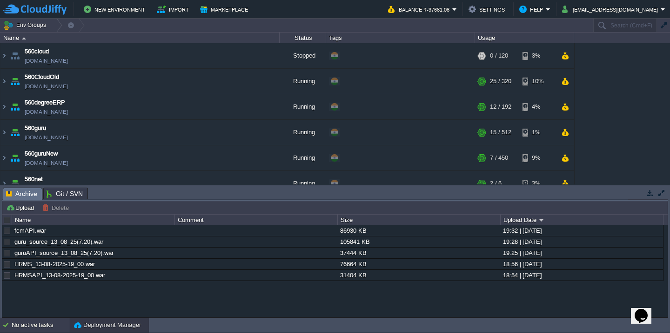
click at [37, 327] on div "No active tasks" at bounding box center [41, 325] width 58 height 15
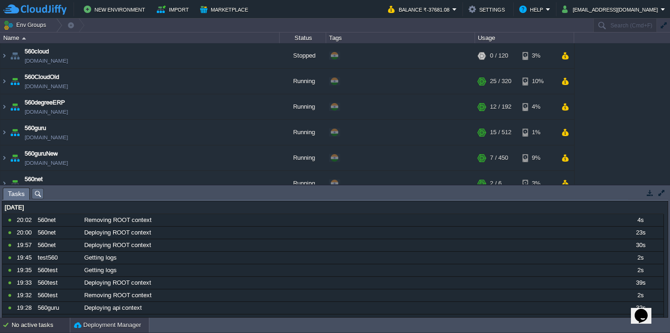
click at [75, 331] on div "Deployment Manager" at bounding box center [109, 325] width 79 height 15
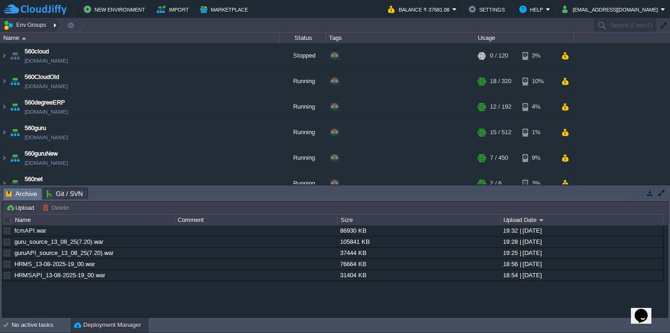
click at [39, 26] on button "Env Groups" at bounding box center [26, 25] width 46 height 13
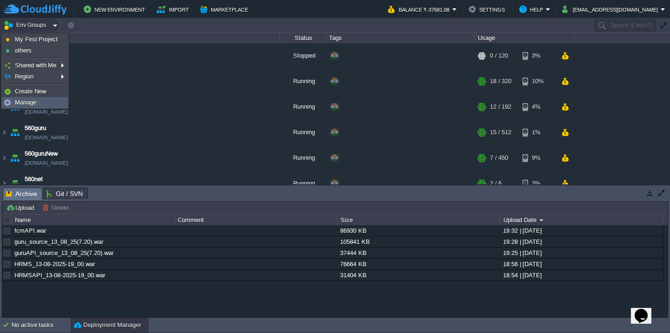
click at [29, 106] on span "Manage" at bounding box center [25, 102] width 21 height 7
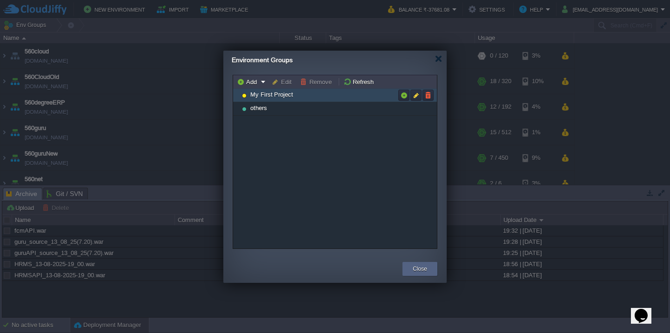
click at [265, 97] on span "My First Project" at bounding box center [271, 95] width 45 height 8
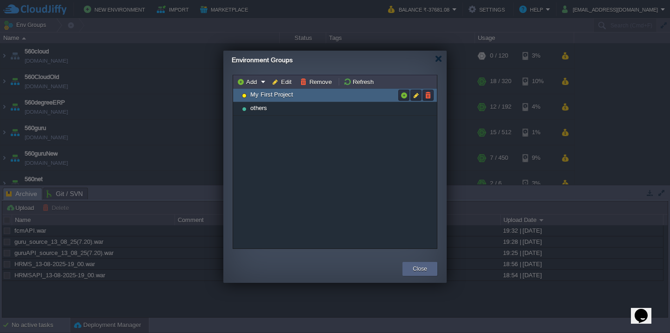
click at [265, 97] on span "My First Project" at bounding box center [271, 95] width 45 height 8
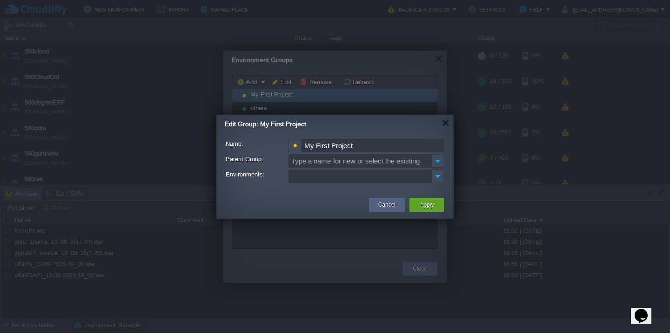
click at [373, 150] on input "My First Project" at bounding box center [372, 145] width 143 height 13
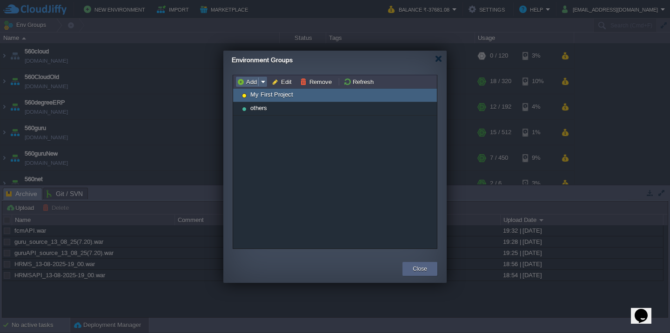
click at [241, 78] on button "Add" at bounding box center [248, 82] width 23 height 8
click at [435, 61] on div at bounding box center [438, 58] width 7 height 7
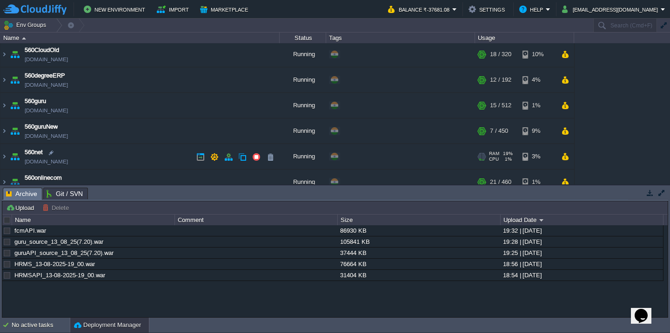
scroll to position [41, 0]
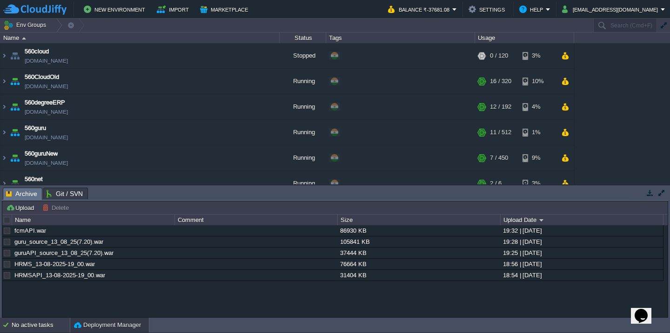
click at [31, 323] on div "No active tasks" at bounding box center [41, 325] width 58 height 15
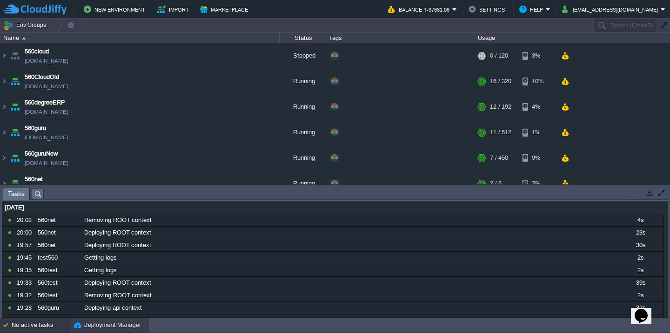
click at [98, 323] on button "Deployment Manager" at bounding box center [107, 325] width 67 height 9
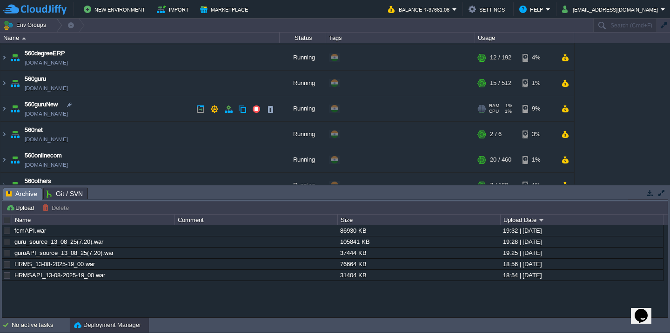
scroll to position [49, 0]
click at [106, 140] on td "560net [DOMAIN_NAME]" at bounding box center [139, 135] width 279 height 26
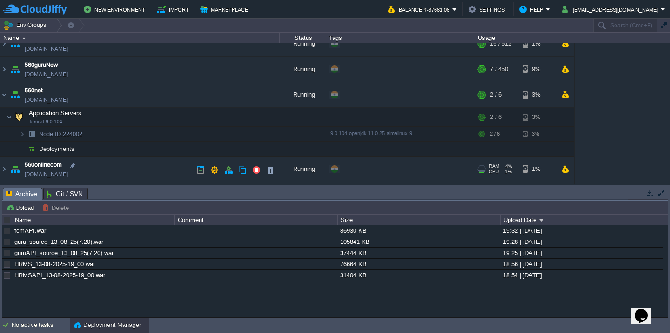
scroll to position [93, 0]
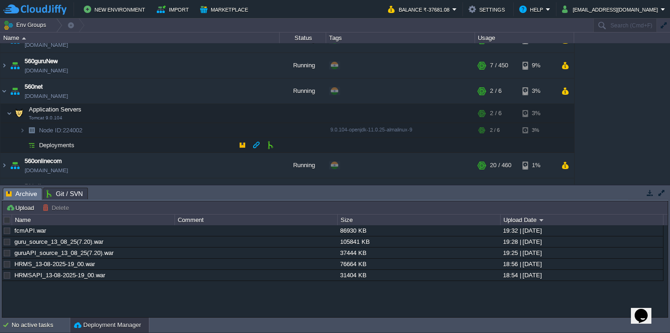
click at [113, 144] on td "Deployments" at bounding box center [139, 145] width 279 height 15
click at [7, 218] on div at bounding box center [7, 220] width 8 height 8
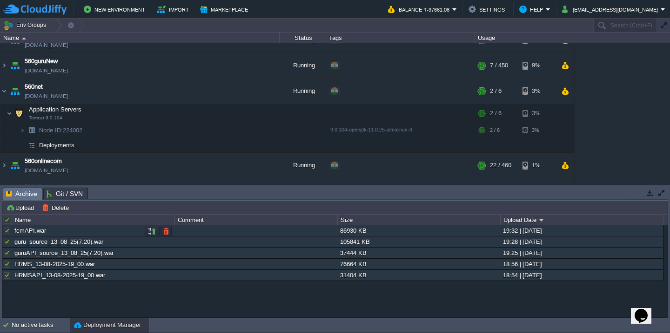
click at [6, 234] on div at bounding box center [7, 231] width 8 height 8
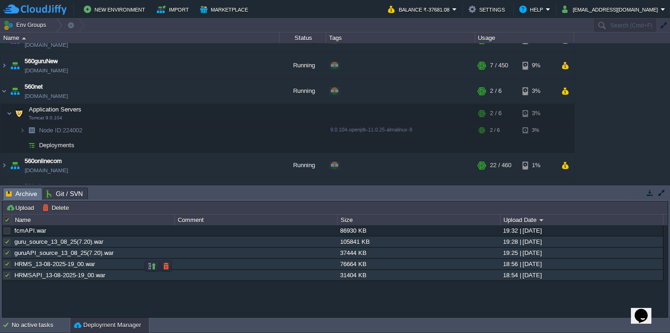
click at [4, 267] on div at bounding box center [7, 264] width 8 height 8
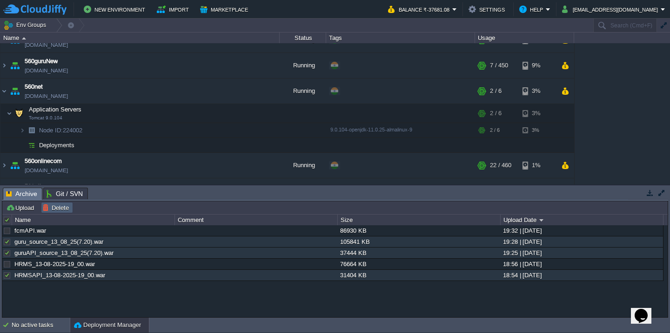
click at [55, 206] on button "Delete" at bounding box center [56, 208] width 29 height 8
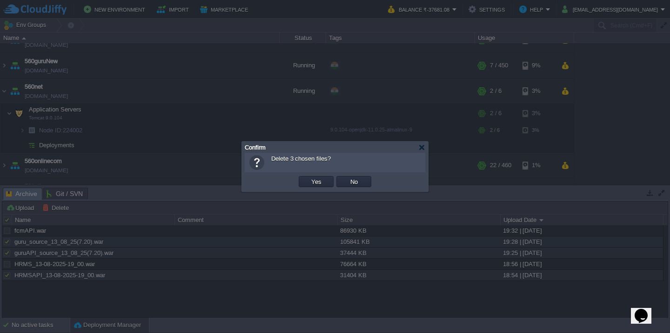
click at [308, 178] on button "Yes" at bounding box center [316, 182] width 16 height 8
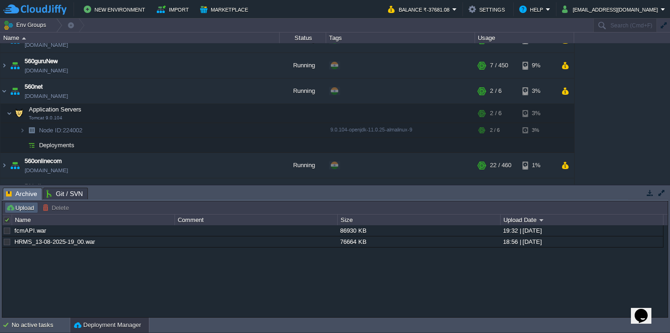
click at [15, 209] on button "Upload" at bounding box center [21, 208] width 31 height 8
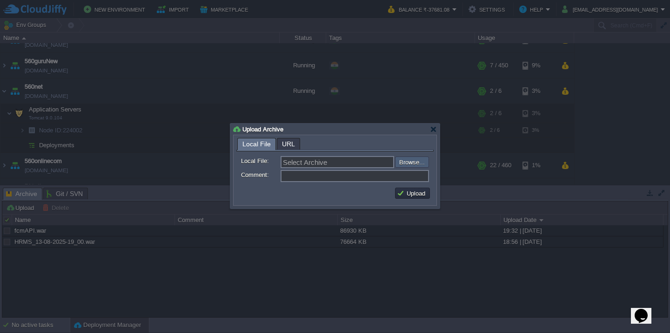
click at [395, 159] on input "file" at bounding box center [370, 162] width 118 height 11
type input "C:\fakepath\HRMS_13-08-2025-20_30.war"
type input "HRMS_13-08-2025-20_30.war"
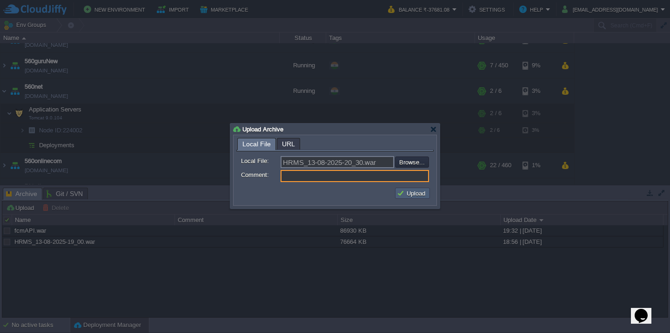
click at [418, 192] on button "Upload" at bounding box center [412, 193] width 31 height 8
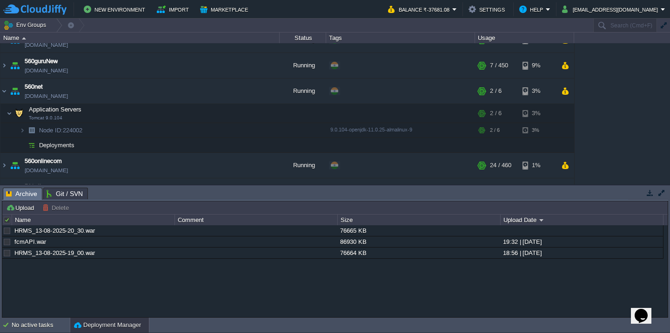
scroll to position [0, 0]
click at [30, 209] on button "Upload" at bounding box center [21, 208] width 31 height 8
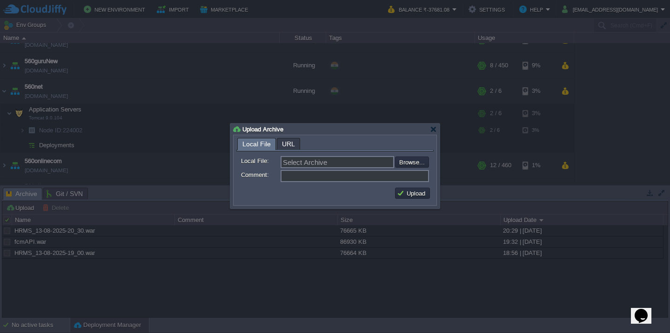
drag, startPoint x: 300, startPoint y: 131, endPoint x: 246, endPoint y: 130, distance: 54.0
click at [246, 130] on div "Upload Archive" at bounding box center [335, 129] width 204 height 11
click at [434, 128] on div at bounding box center [433, 129] width 7 height 7
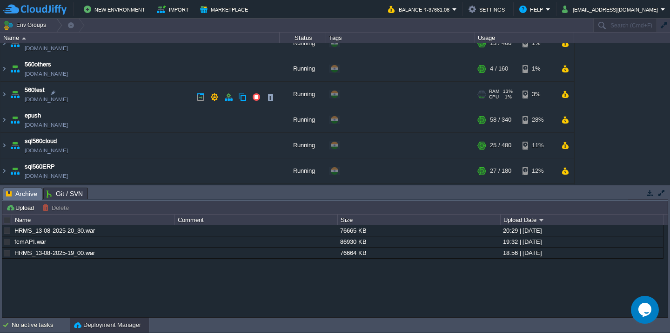
scroll to position [91, 0]
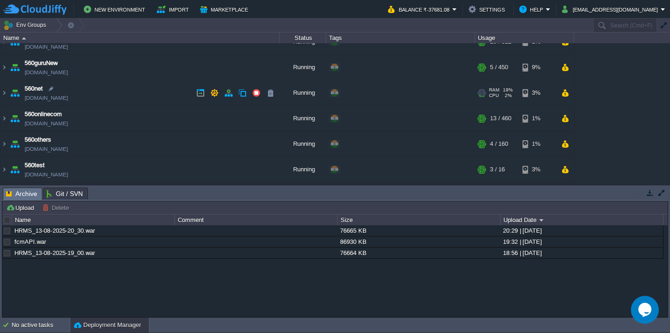
click at [127, 100] on td "560net [DOMAIN_NAME]" at bounding box center [139, 93] width 279 height 26
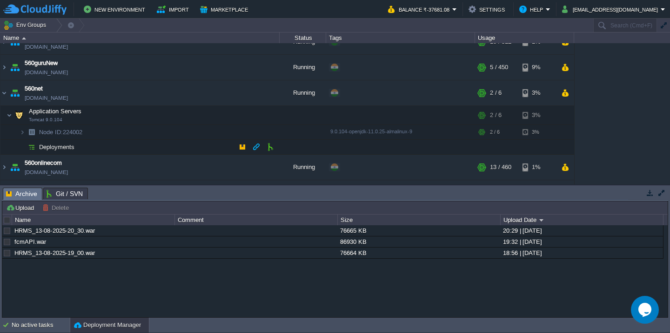
click at [115, 149] on td "Deployments" at bounding box center [139, 147] width 279 height 15
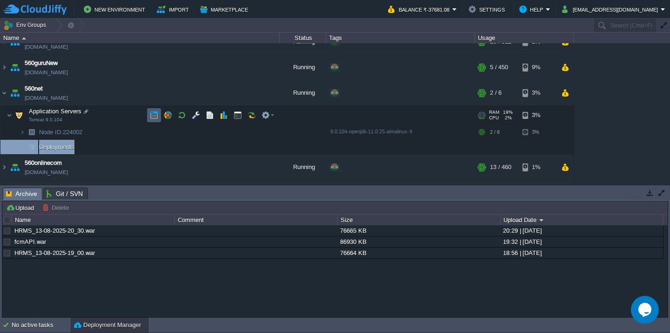
click at [159, 117] on td at bounding box center [154, 115] width 14 height 14
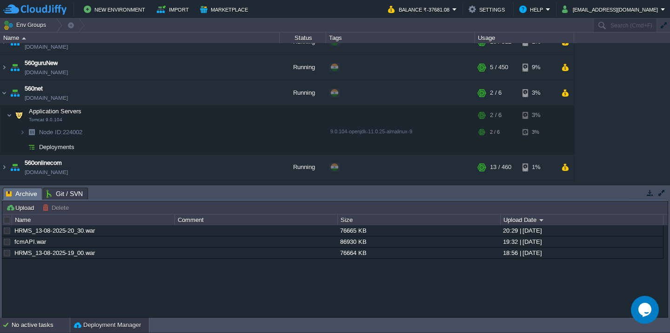
click at [26, 330] on div "No active tasks" at bounding box center [41, 325] width 58 height 15
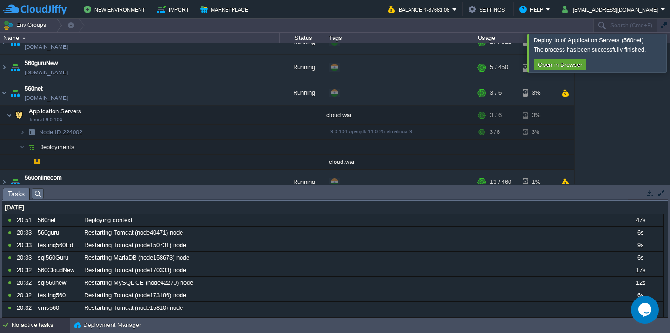
click at [669, 47] on div at bounding box center [681, 53] width 0 height 38
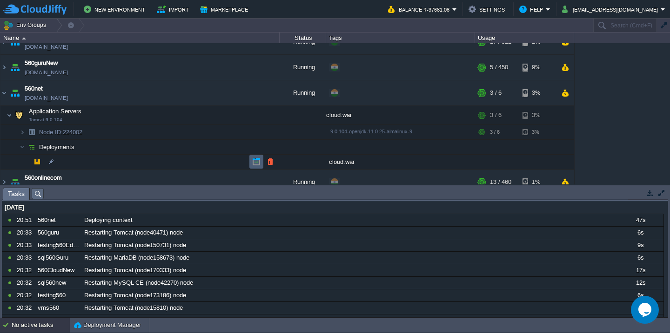
click at [254, 162] on button "button" at bounding box center [256, 162] width 8 height 8
click at [271, 162] on button "button" at bounding box center [270, 162] width 8 height 8
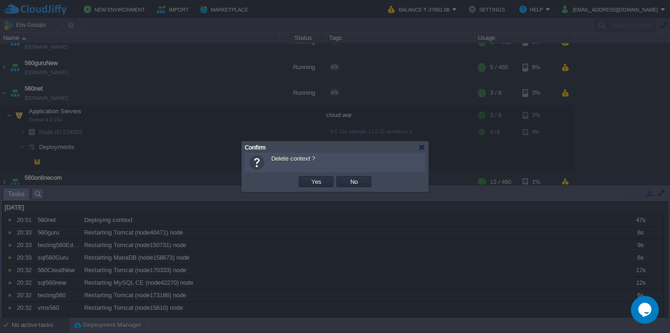
click at [308, 178] on button "Yes" at bounding box center [316, 182] width 16 height 8
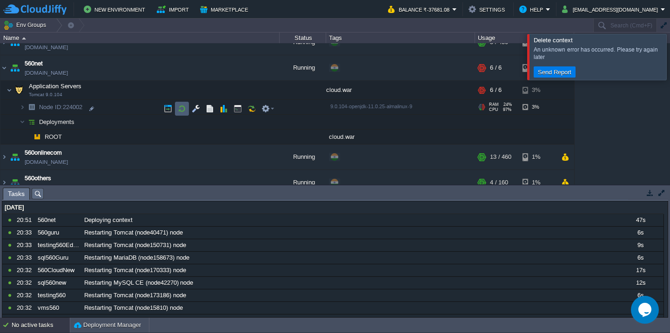
scroll to position [113, 0]
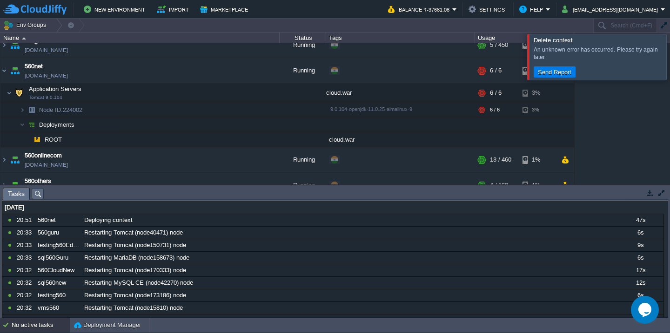
click at [669, 52] on div at bounding box center [681, 57] width 0 height 46
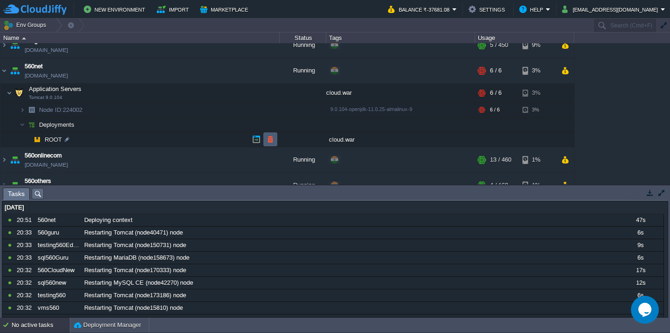
click at [269, 140] on button "button" at bounding box center [270, 139] width 8 height 8
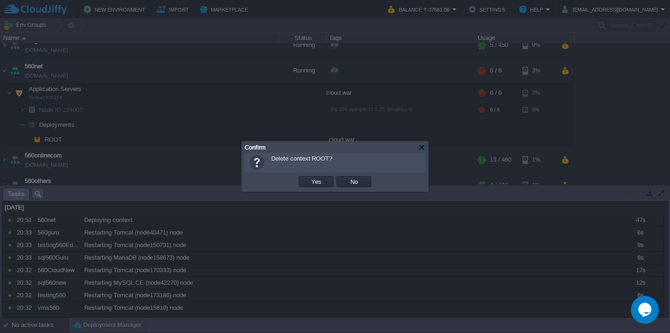
click at [308, 178] on button "Yes" at bounding box center [316, 182] width 16 height 8
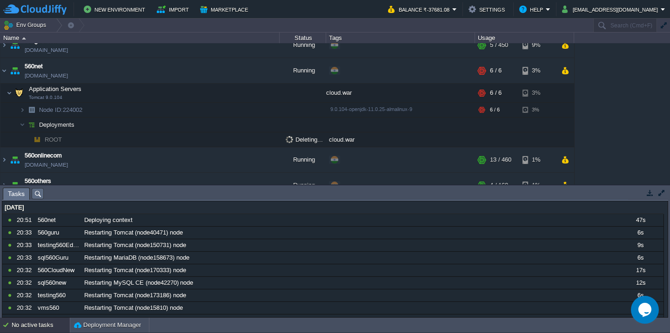
click at [35, 322] on div "No active tasks" at bounding box center [41, 325] width 58 height 15
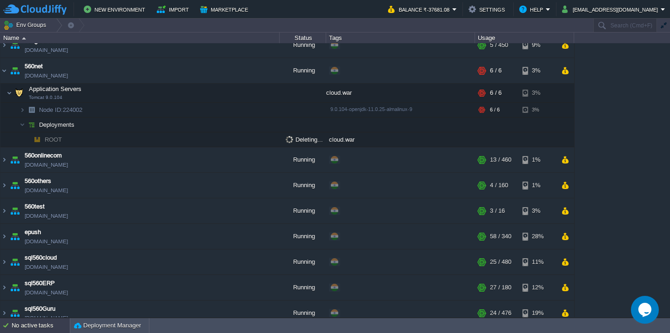
click at [35, 322] on div "No active tasks" at bounding box center [41, 326] width 58 height 15
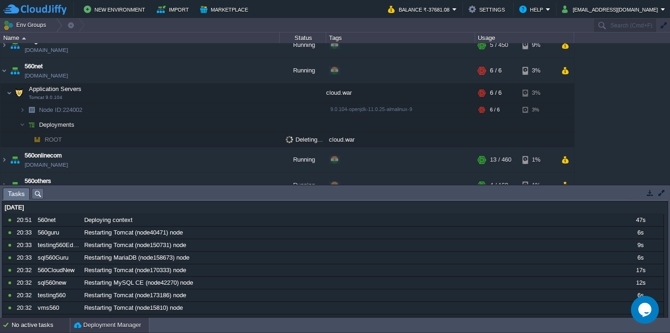
click at [105, 321] on button "Deployment Manager" at bounding box center [107, 325] width 67 height 9
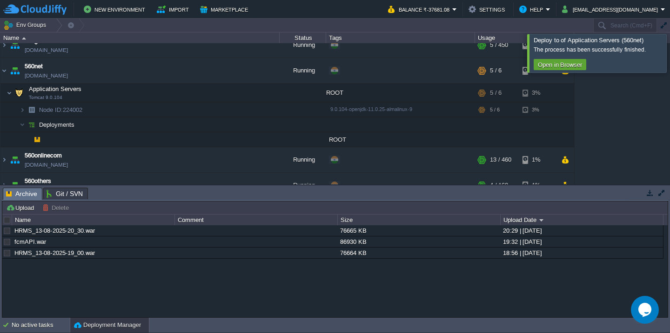
click at [669, 53] on div at bounding box center [681, 53] width 0 height 38
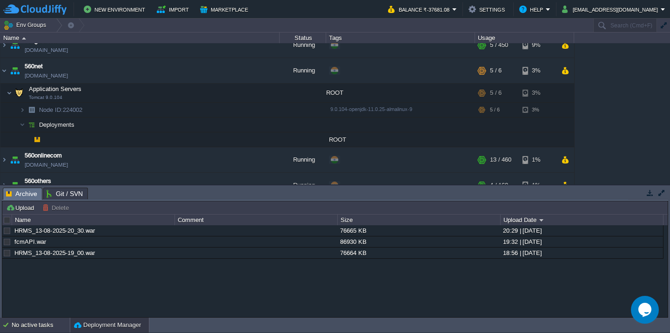
click at [34, 327] on div "No active tasks" at bounding box center [41, 325] width 58 height 15
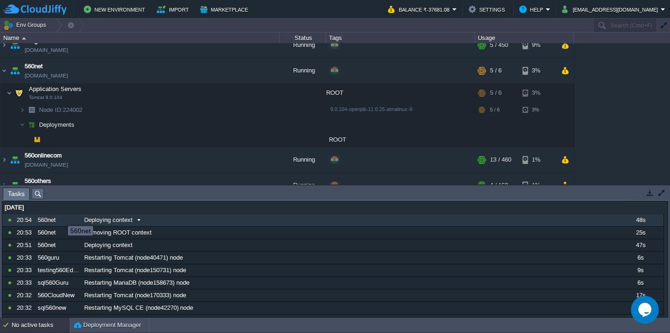
click at [61, 218] on div "560net" at bounding box center [58, 220] width 46 height 12
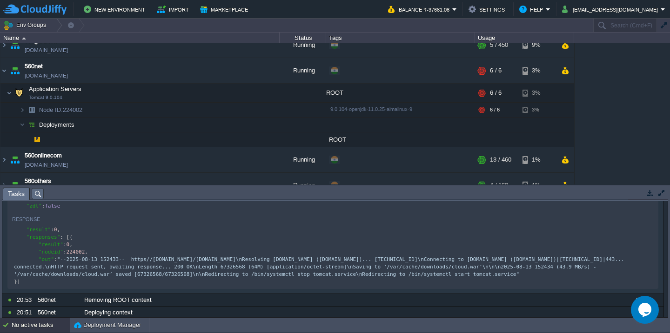
scroll to position [0, 0]
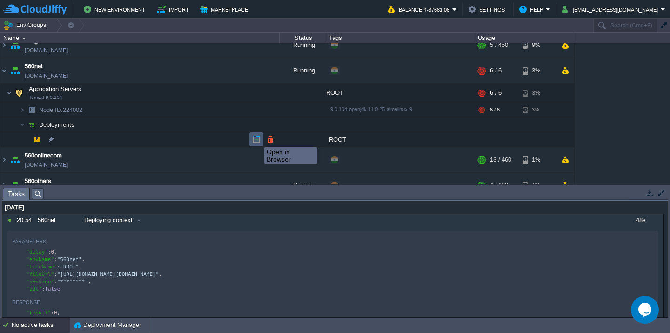
click at [257, 139] on button "button" at bounding box center [256, 139] width 8 height 8
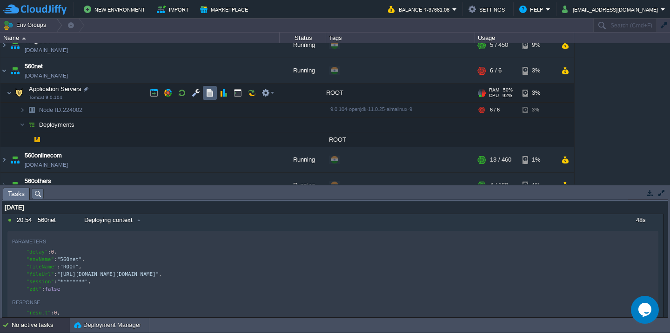
click at [206, 91] on button "button" at bounding box center [210, 93] width 8 height 8
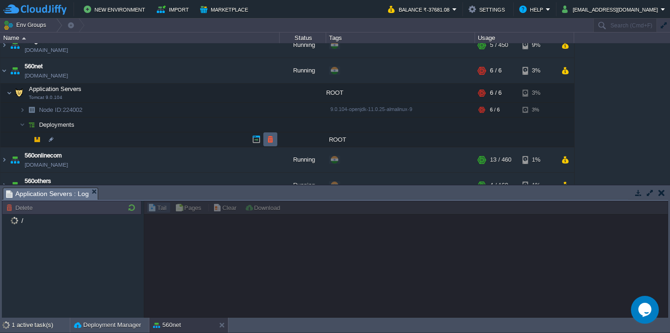
click at [271, 140] on button "button" at bounding box center [270, 139] width 8 height 8
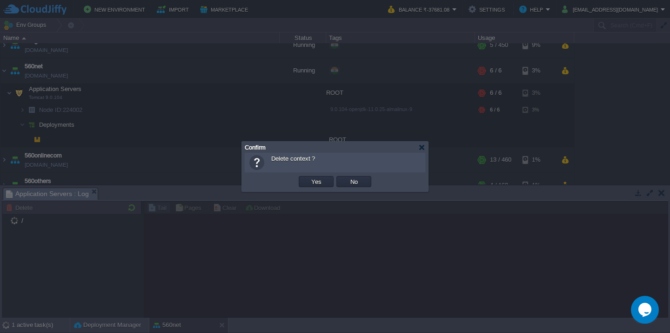
click at [308, 178] on button "Yes" at bounding box center [316, 182] width 16 height 8
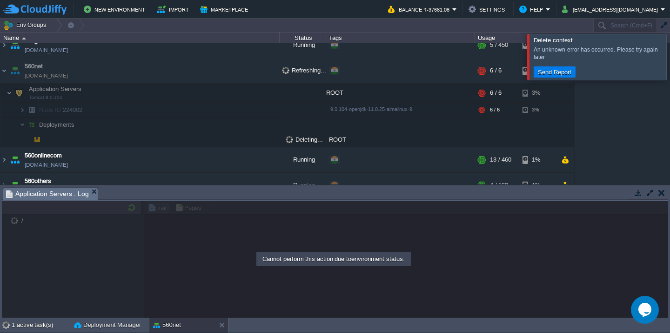
scroll to position [543, 0]
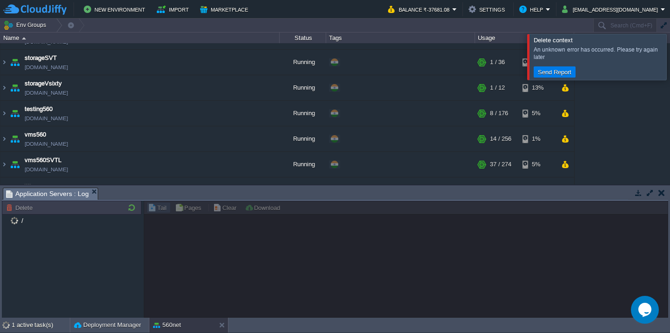
click at [669, 53] on div at bounding box center [681, 57] width 0 height 46
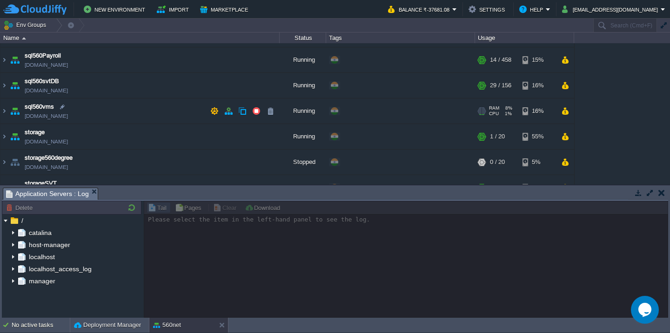
scroll to position [451, 0]
